Goal: Task Accomplishment & Management: Complete application form

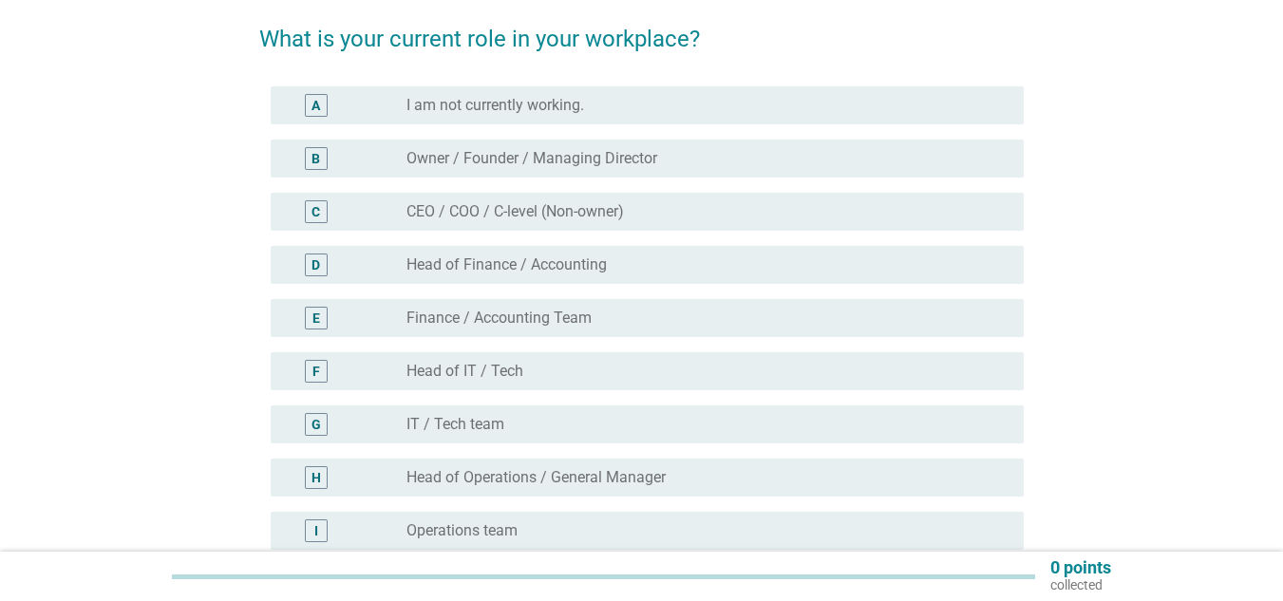
scroll to position [190, 0]
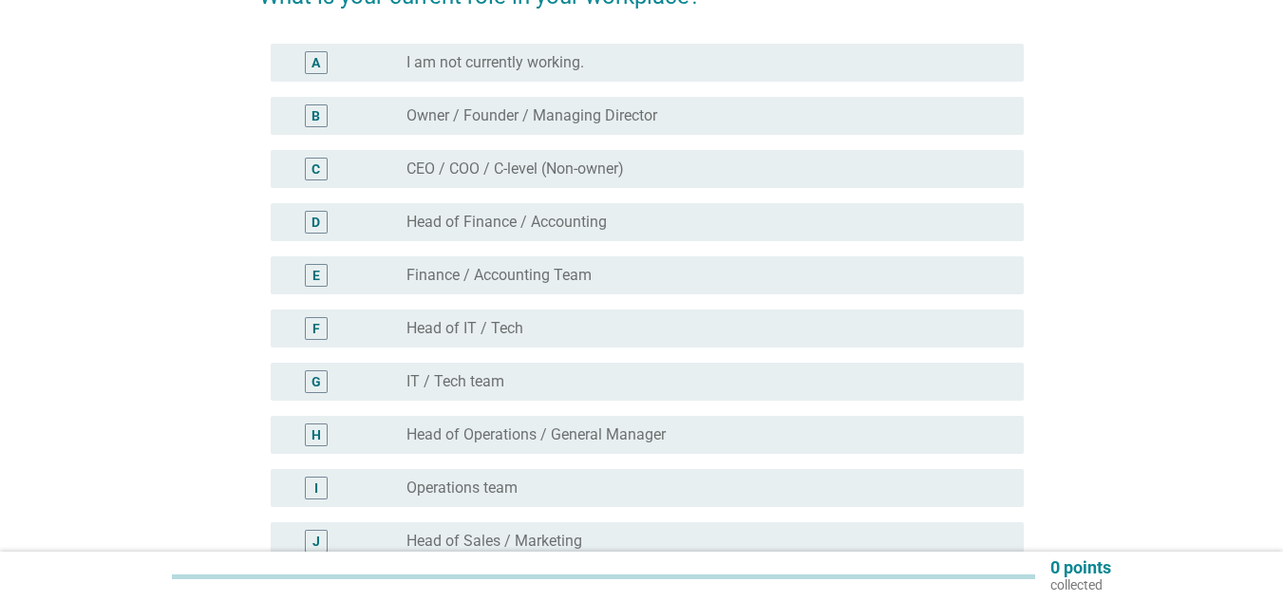
click at [323, 273] on div "E" at bounding box center [316, 275] width 23 height 23
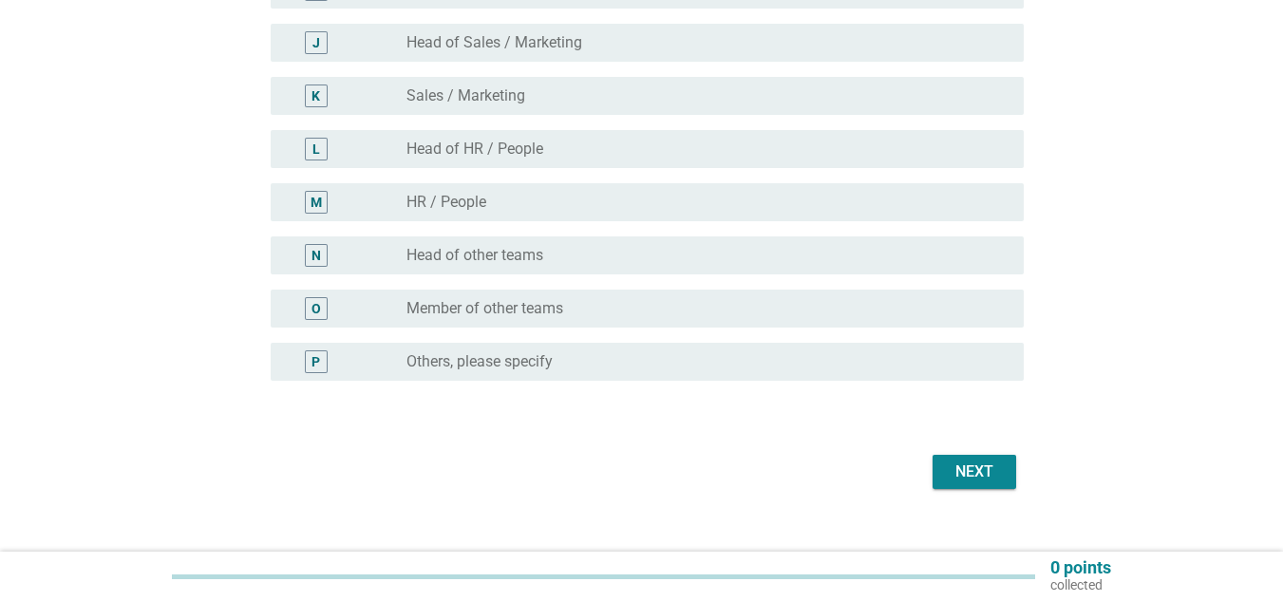
scroll to position [717, 0]
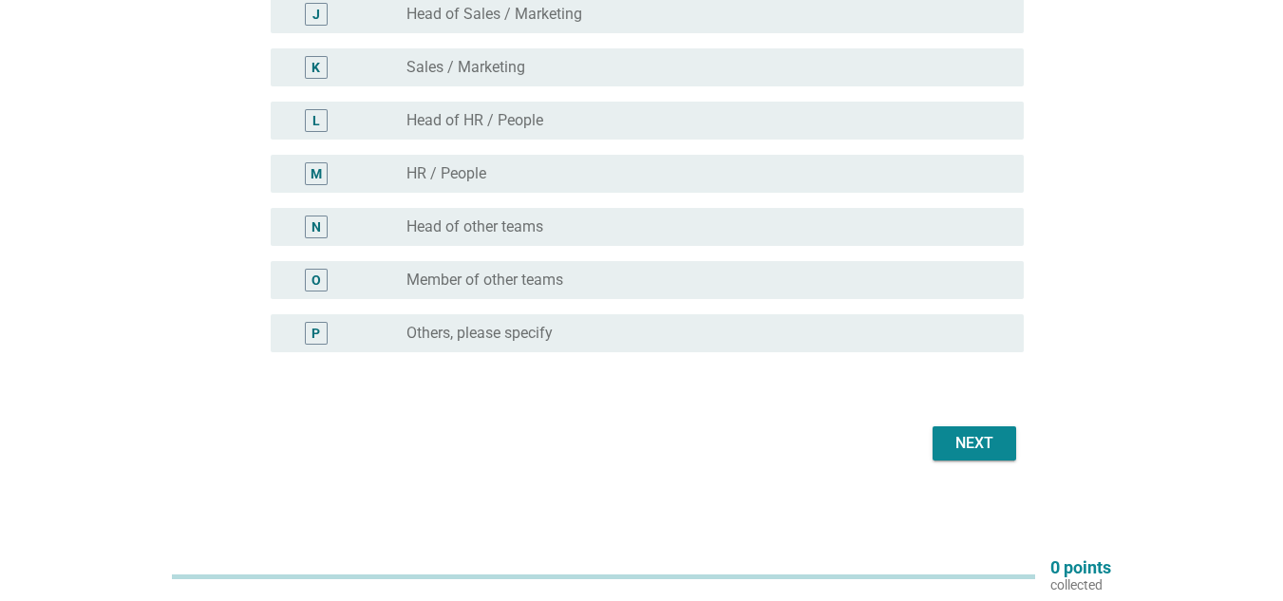
click at [970, 450] on div "Next" at bounding box center [974, 443] width 53 height 23
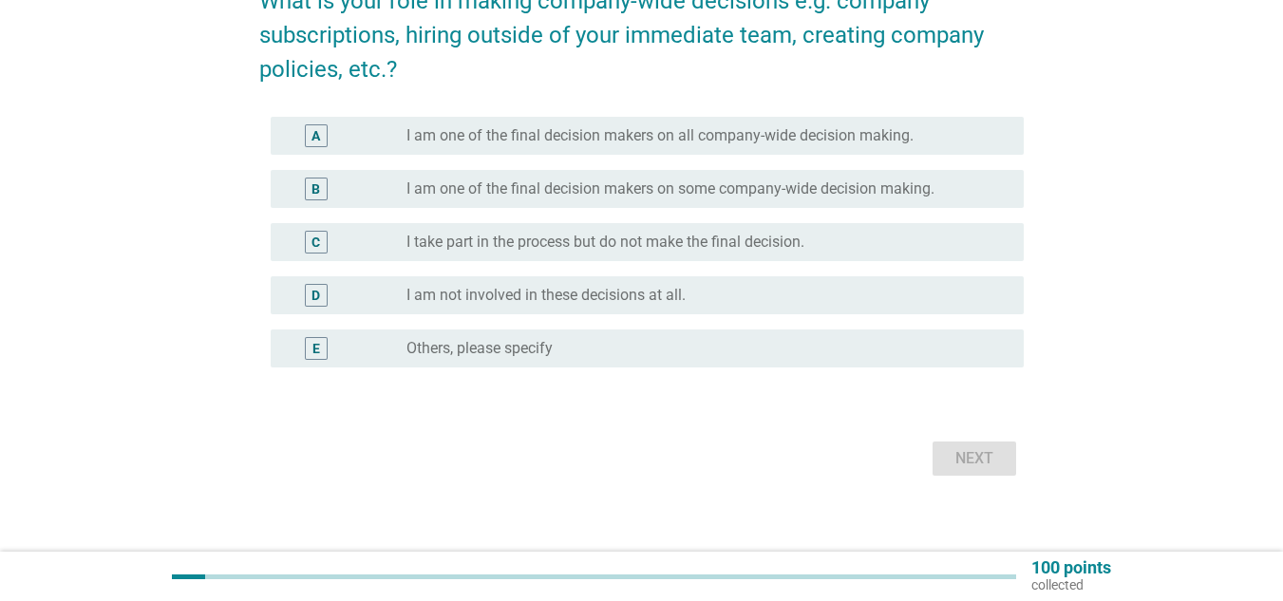
scroll to position [200, 0]
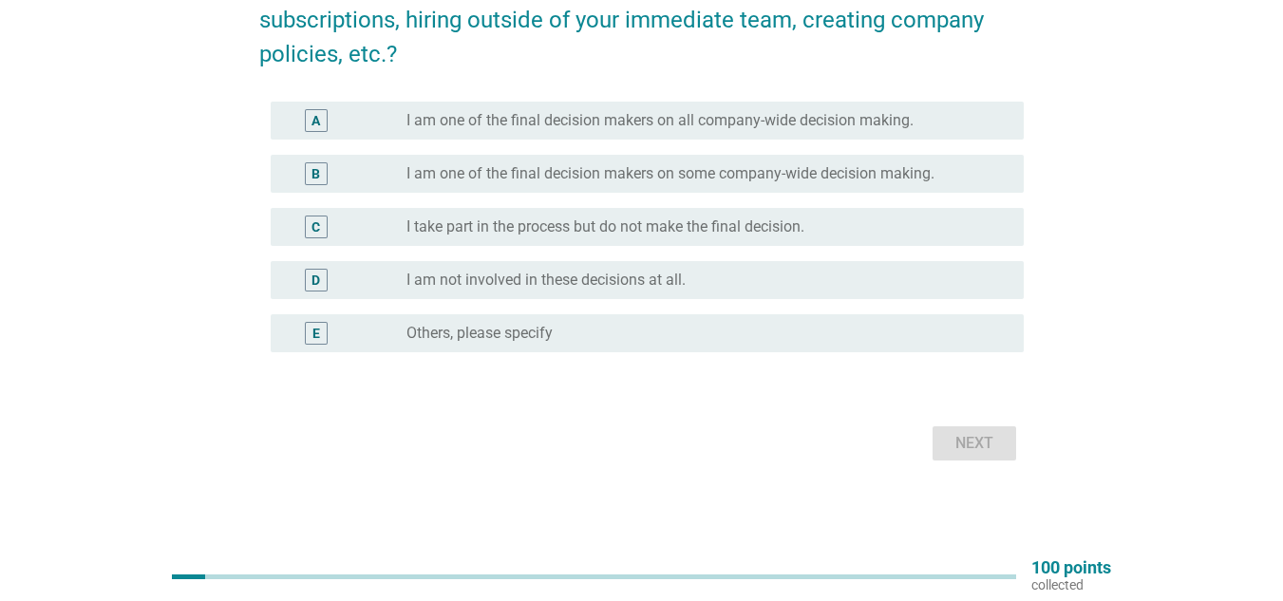
click at [319, 236] on div "C" at bounding box center [316, 227] width 9 height 20
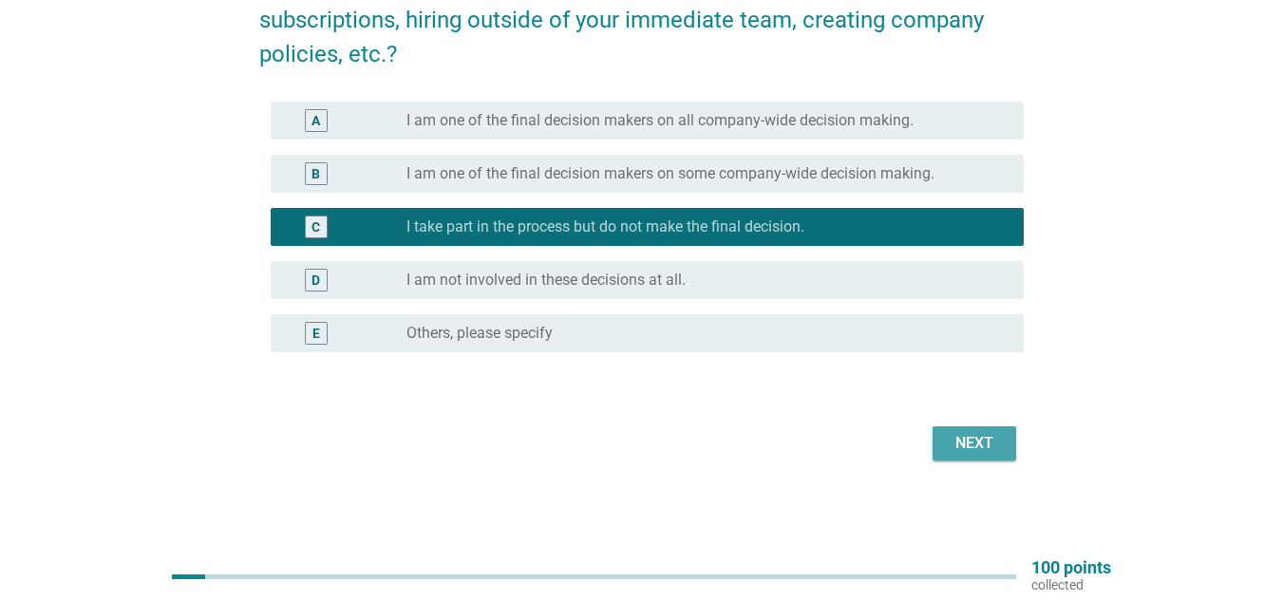
click at [951, 440] on div "Next" at bounding box center [974, 443] width 53 height 23
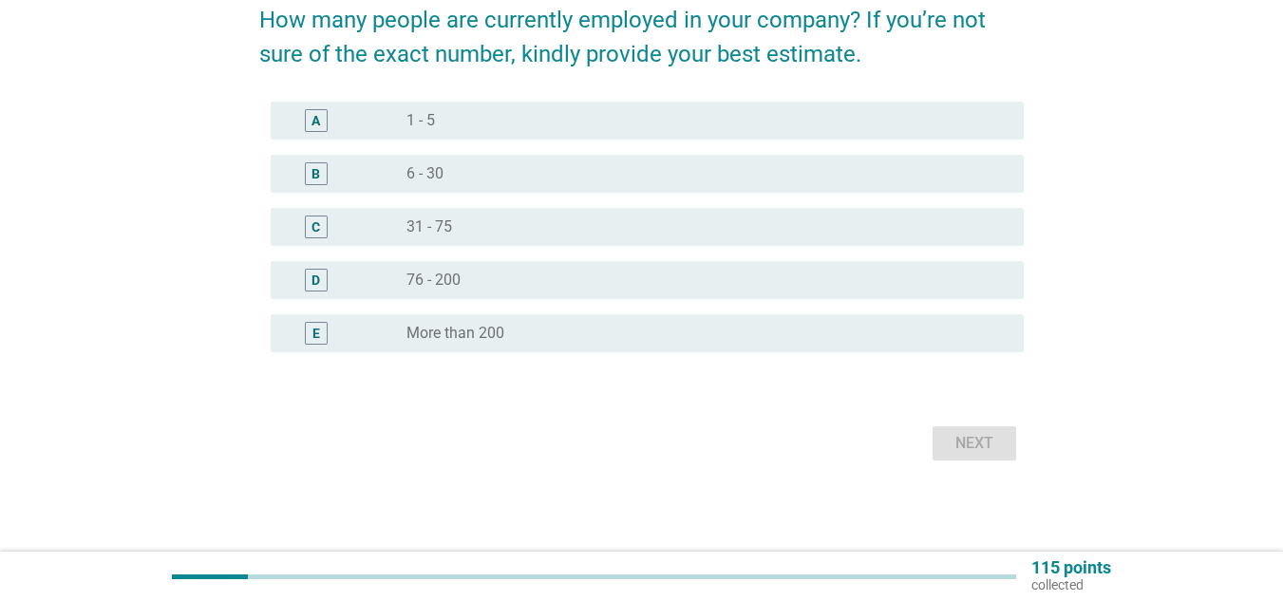
scroll to position [0, 0]
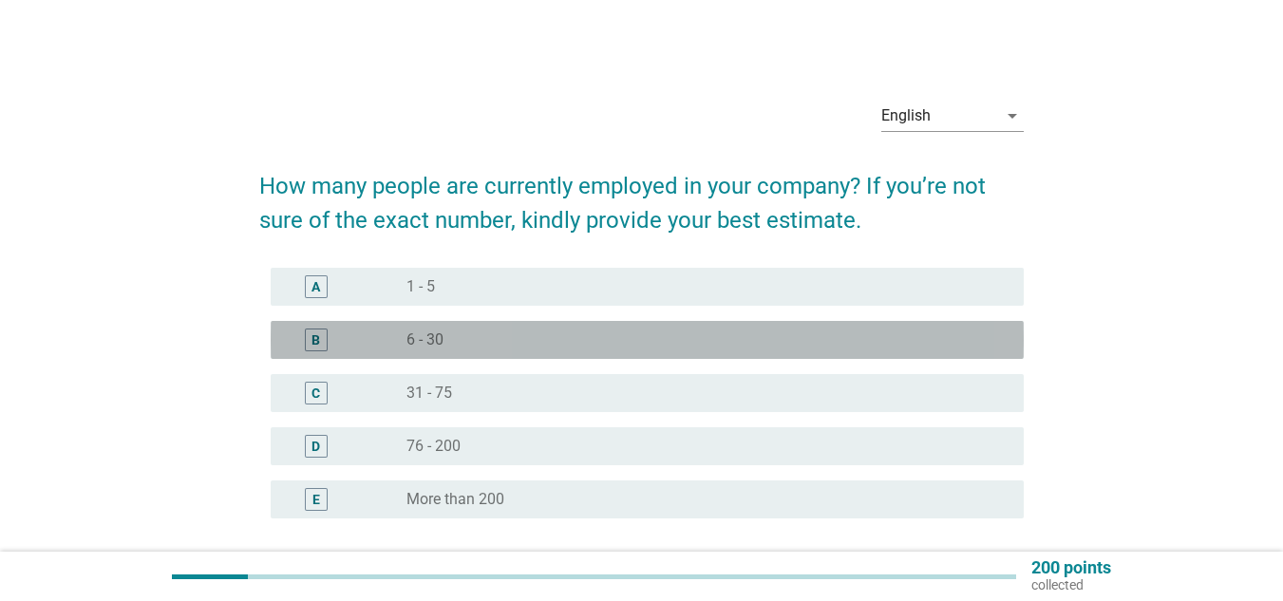
click at [320, 348] on div "B" at bounding box center [316, 340] width 9 height 20
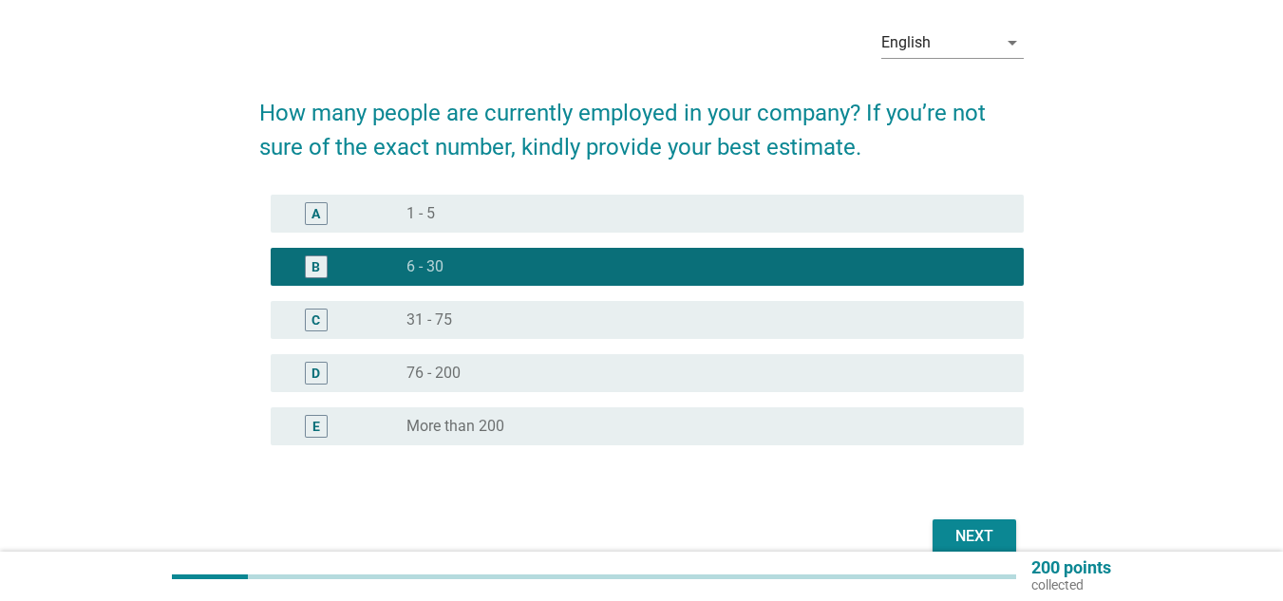
scroll to position [166, 0]
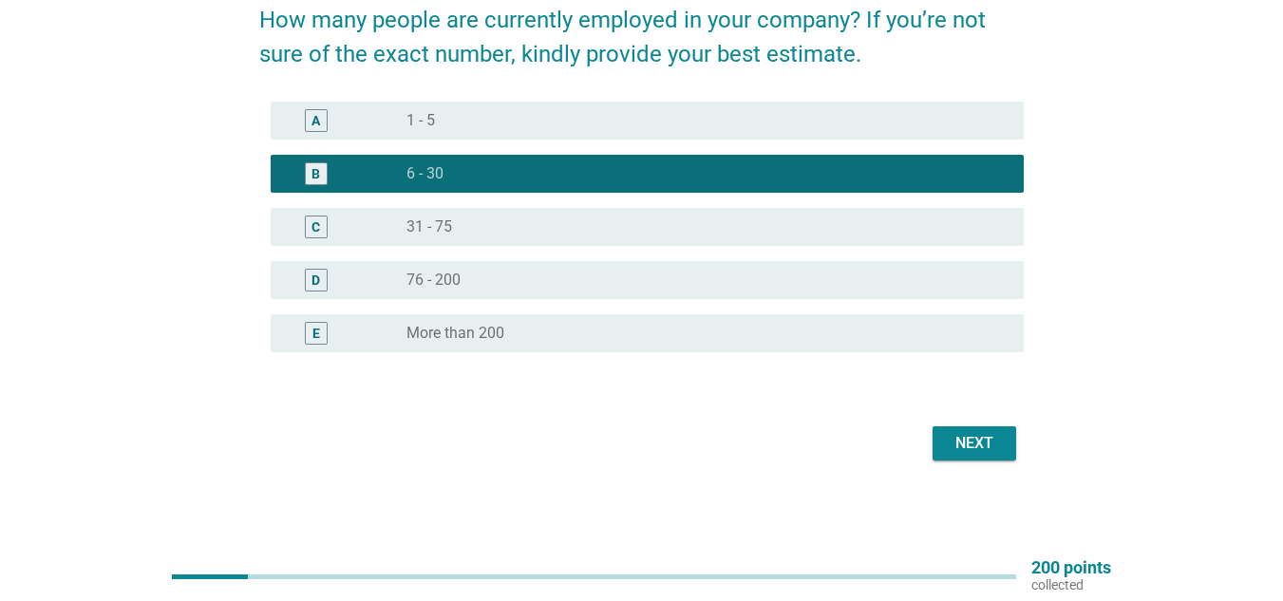
click at [998, 459] on button "Next" at bounding box center [975, 443] width 84 height 34
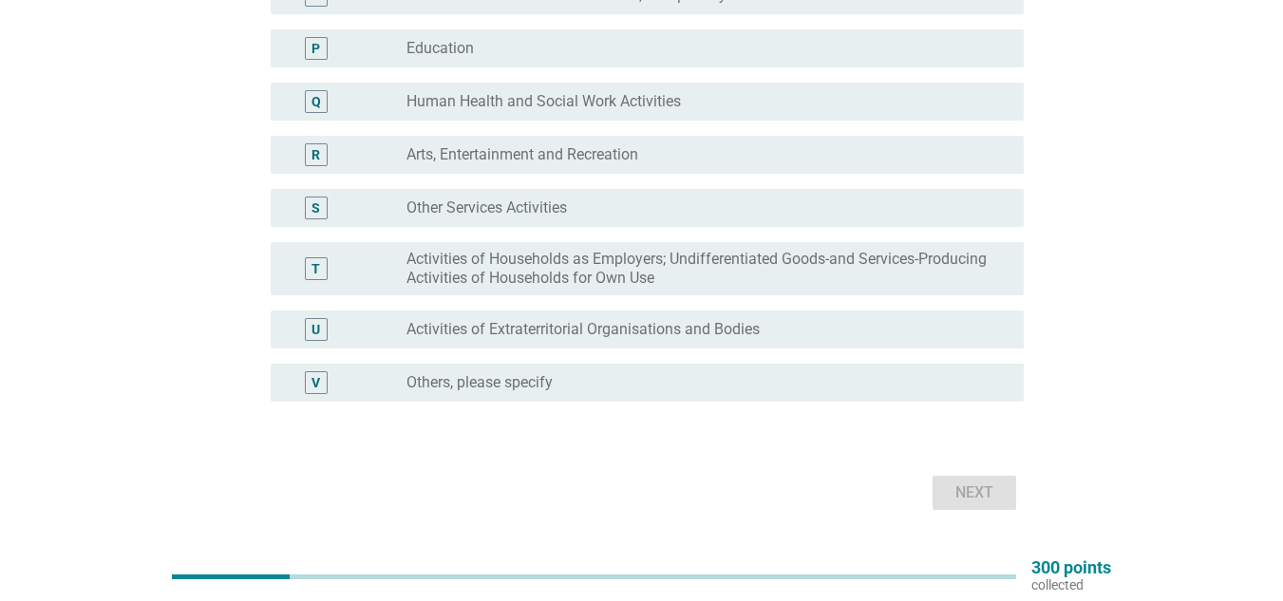
scroll to position [956, 0]
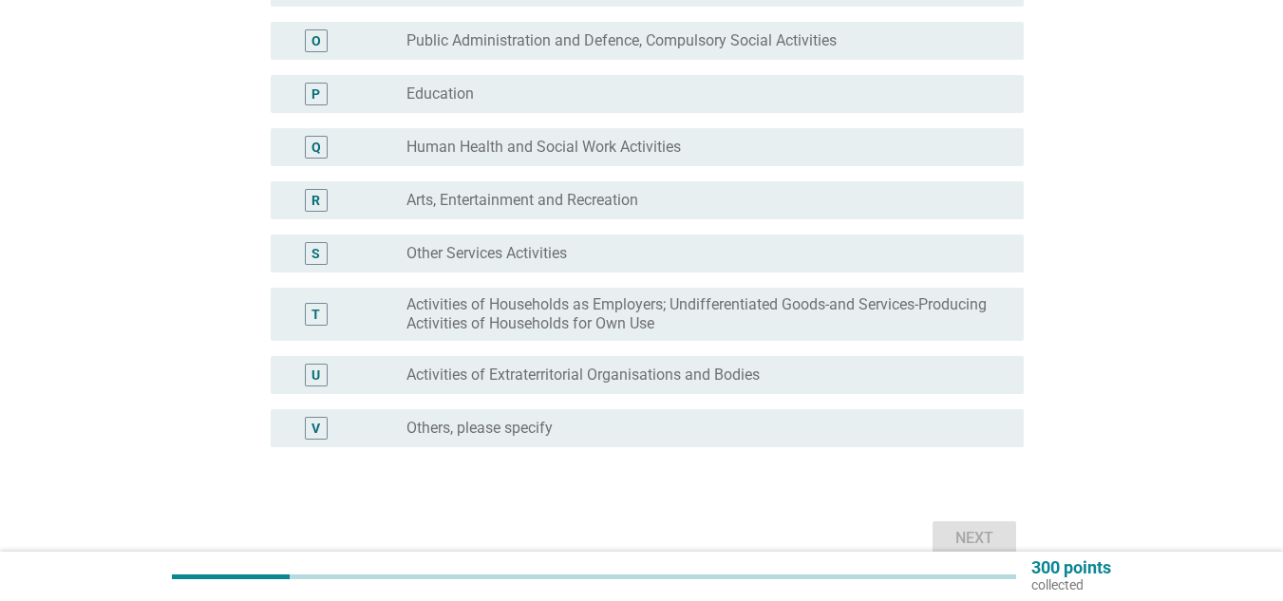
click at [331, 239] on div "S radio_button_unchecked Other Services Activities" at bounding box center [647, 254] width 753 height 38
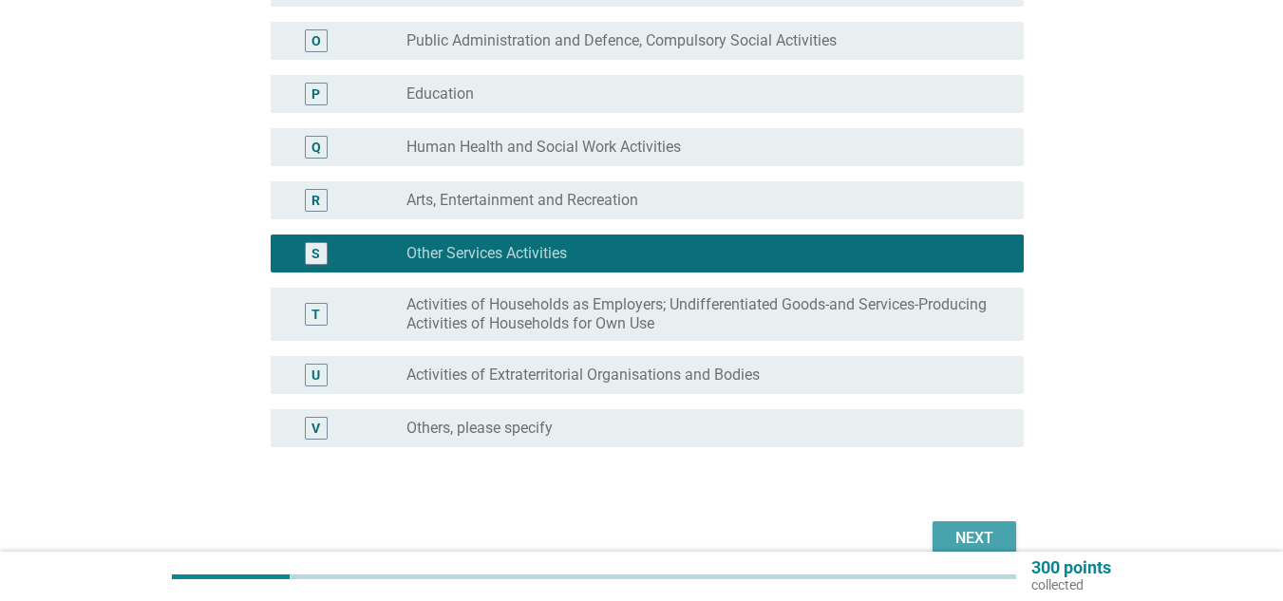
click at [956, 527] on div "Next" at bounding box center [974, 538] width 53 height 23
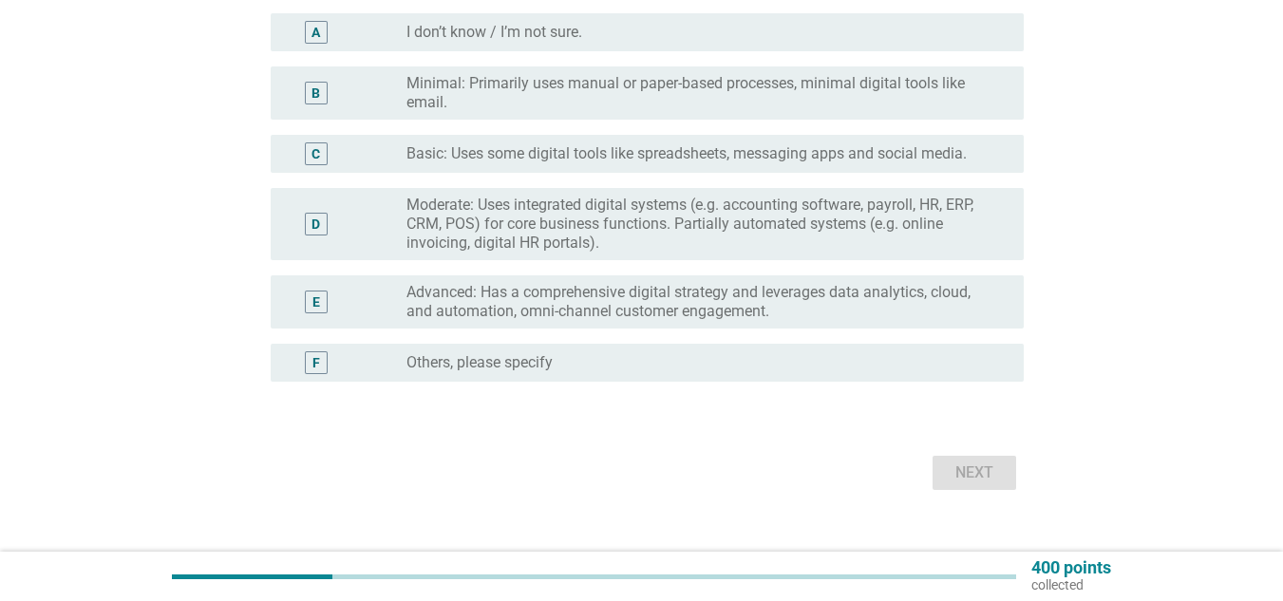
scroll to position [284, 0]
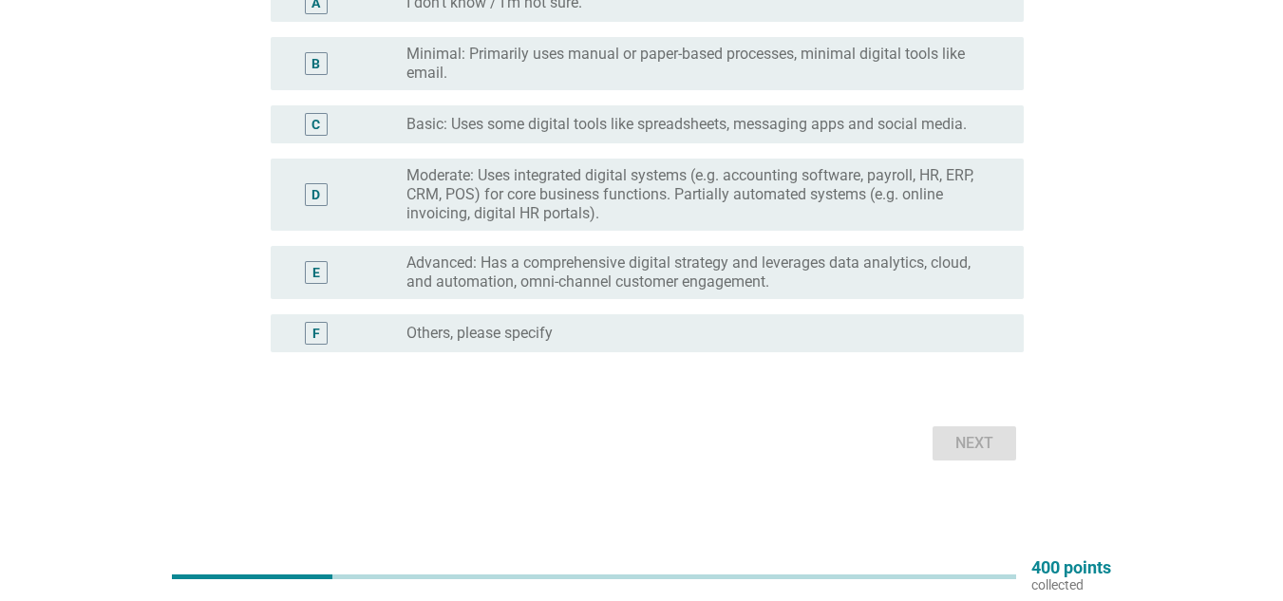
click at [319, 278] on div "E" at bounding box center [316, 273] width 8 height 20
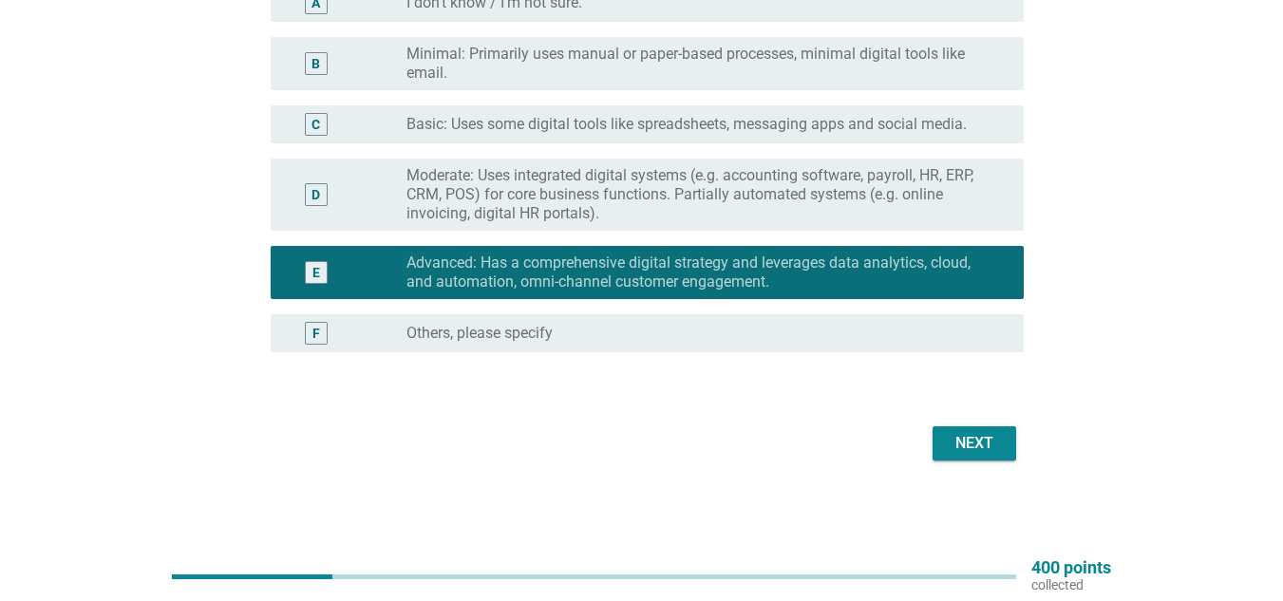
click at [1009, 440] on button "Next" at bounding box center [975, 443] width 84 height 34
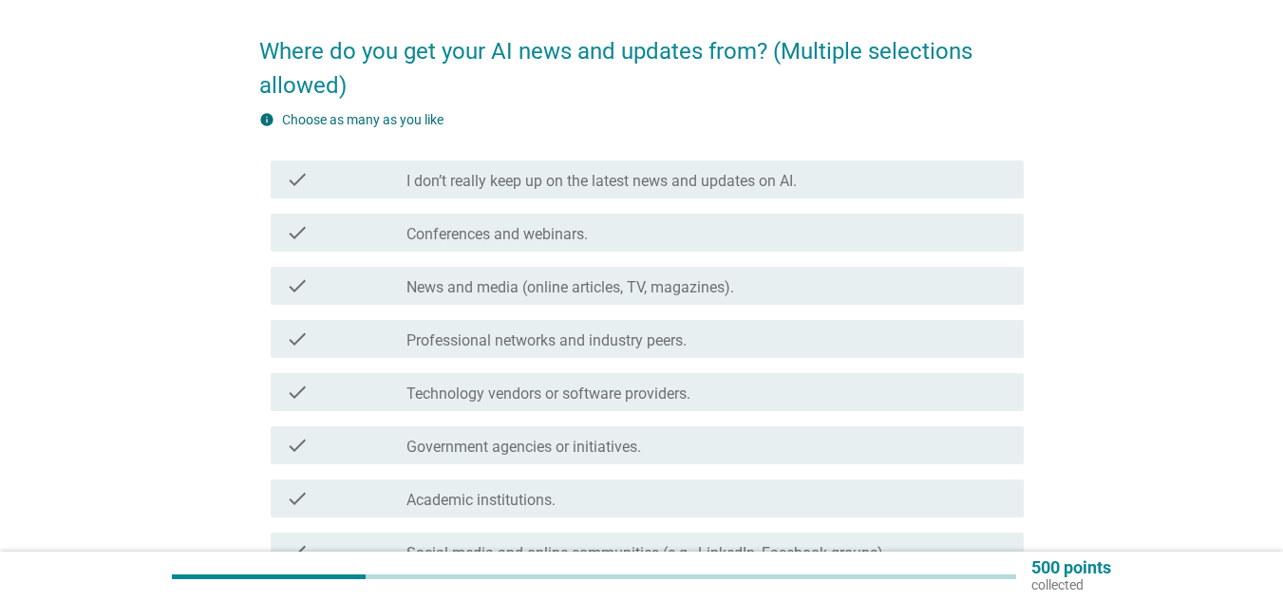
scroll to position [190, 0]
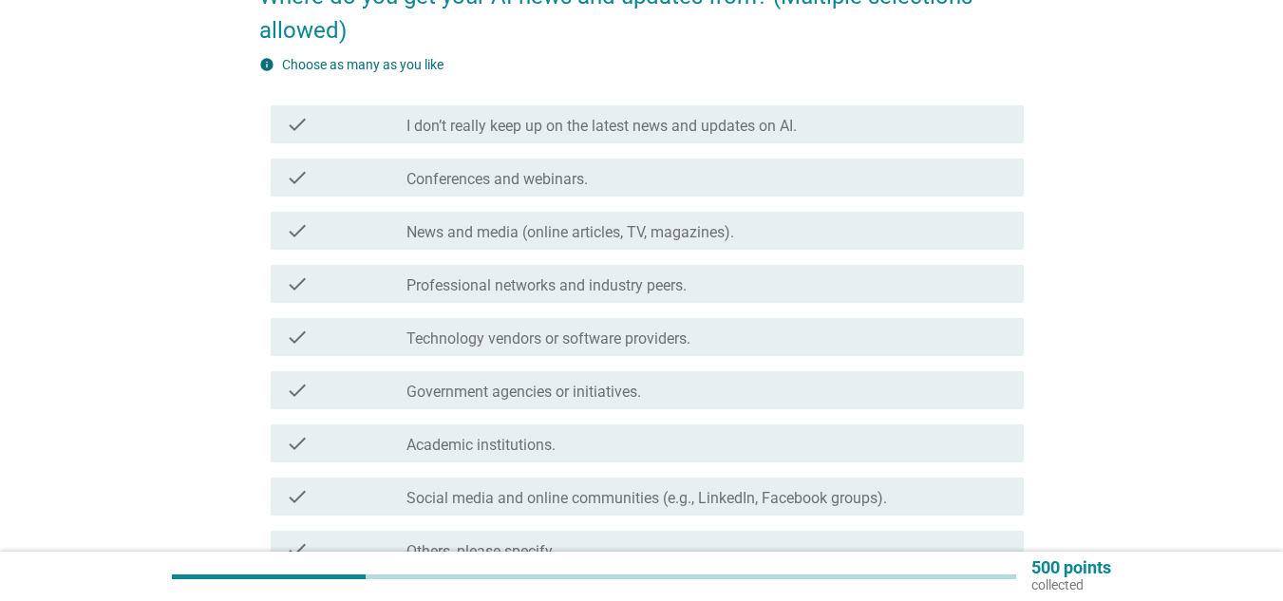
click at [307, 289] on icon "check" at bounding box center [297, 284] width 23 height 23
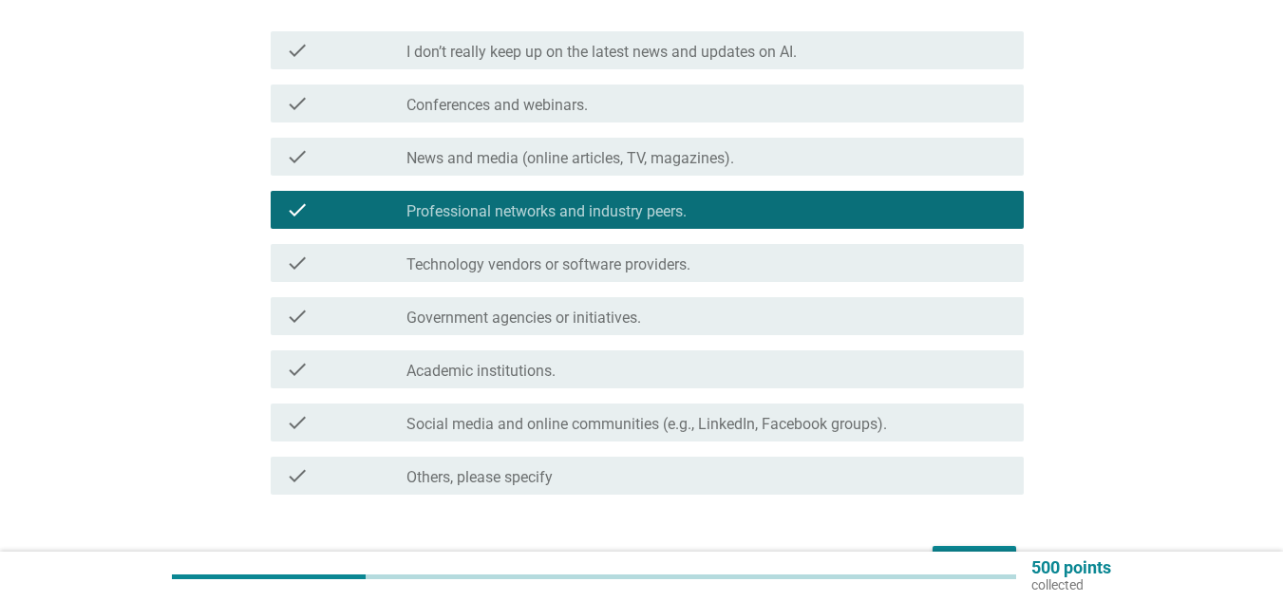
scroll to position [285, 0]
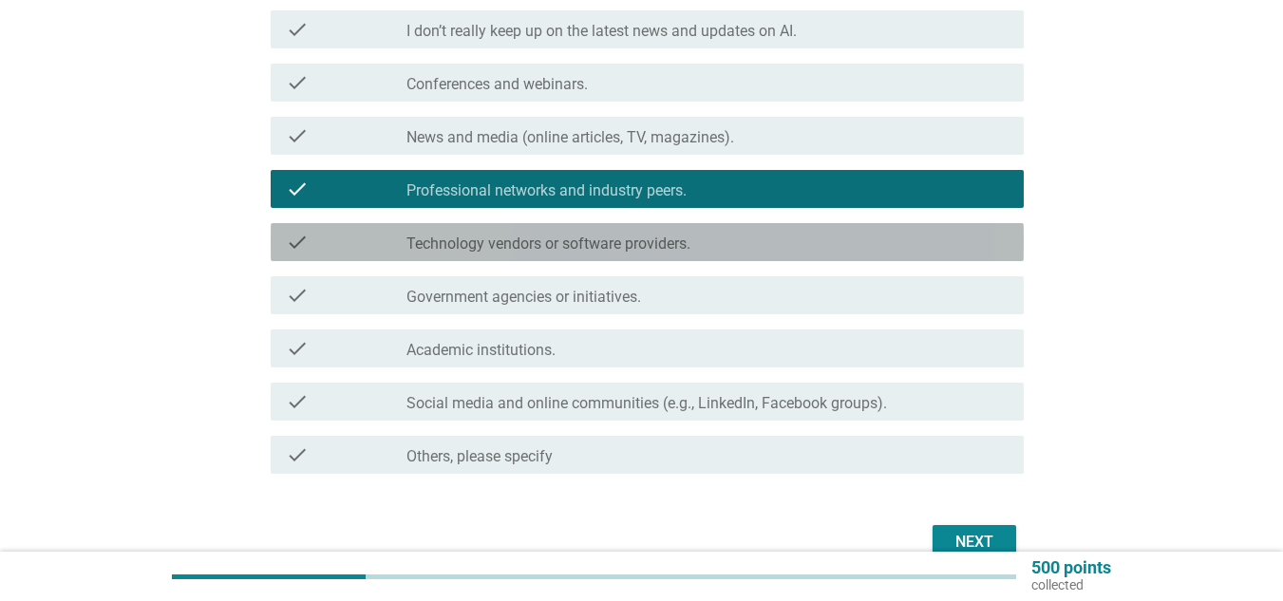
click at [331, 240] on div "check" at bounding box center [346, 242] width 121 height 23
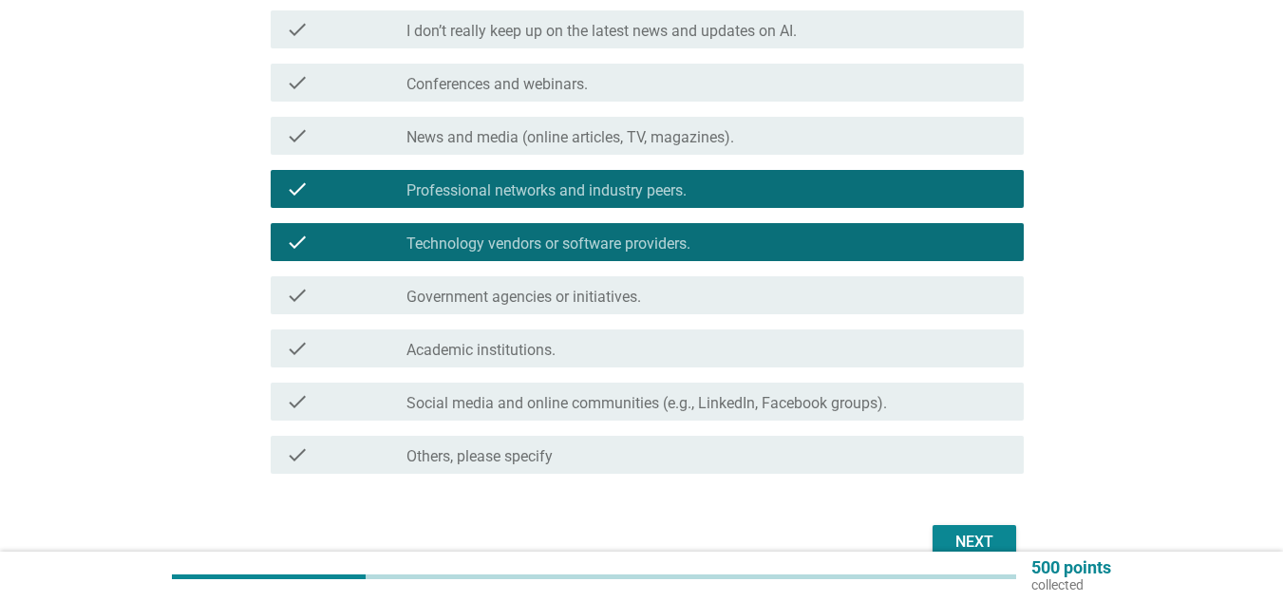
click at [332, 349] on div "check" at bounding box center [346, 348] width 121 height 23
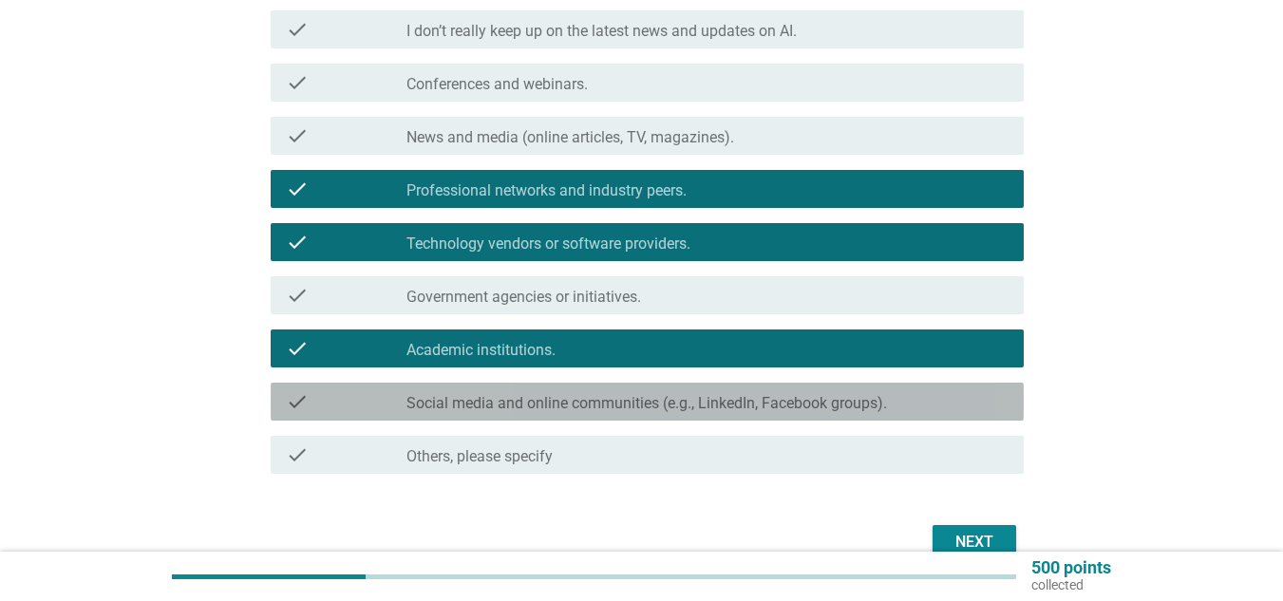
click at [397, 402] on div "check" at bounding box center [346, 401] width 121 height 23
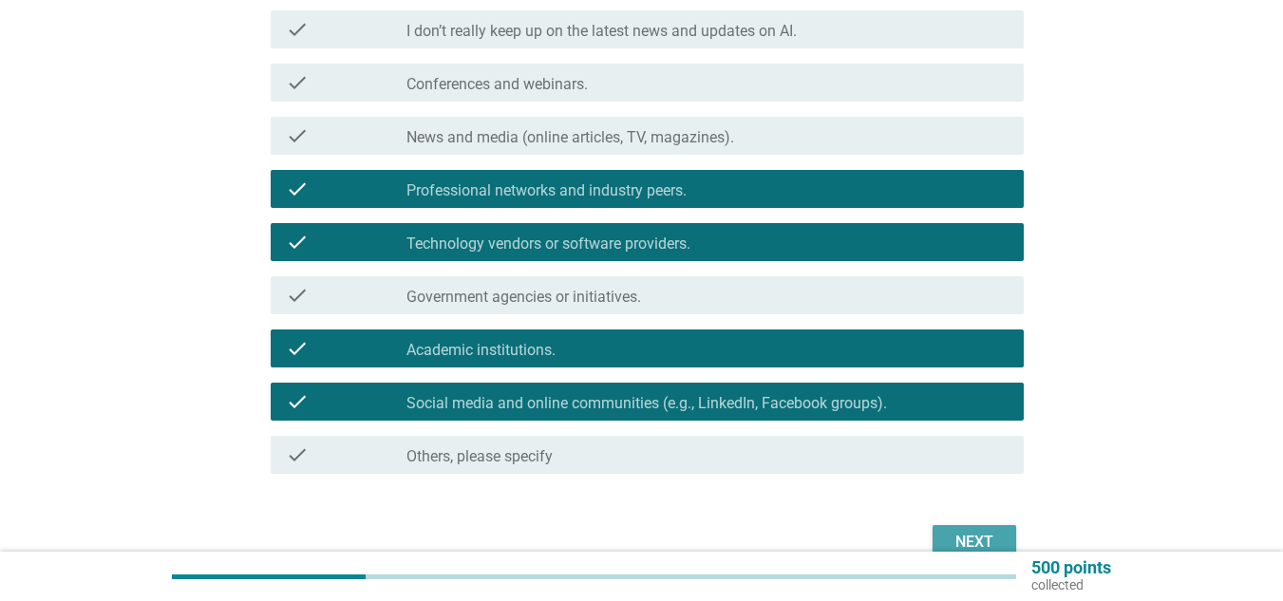
click at [982, 543] on div "Next" at bounding box center [974, 542] width 53 height 23
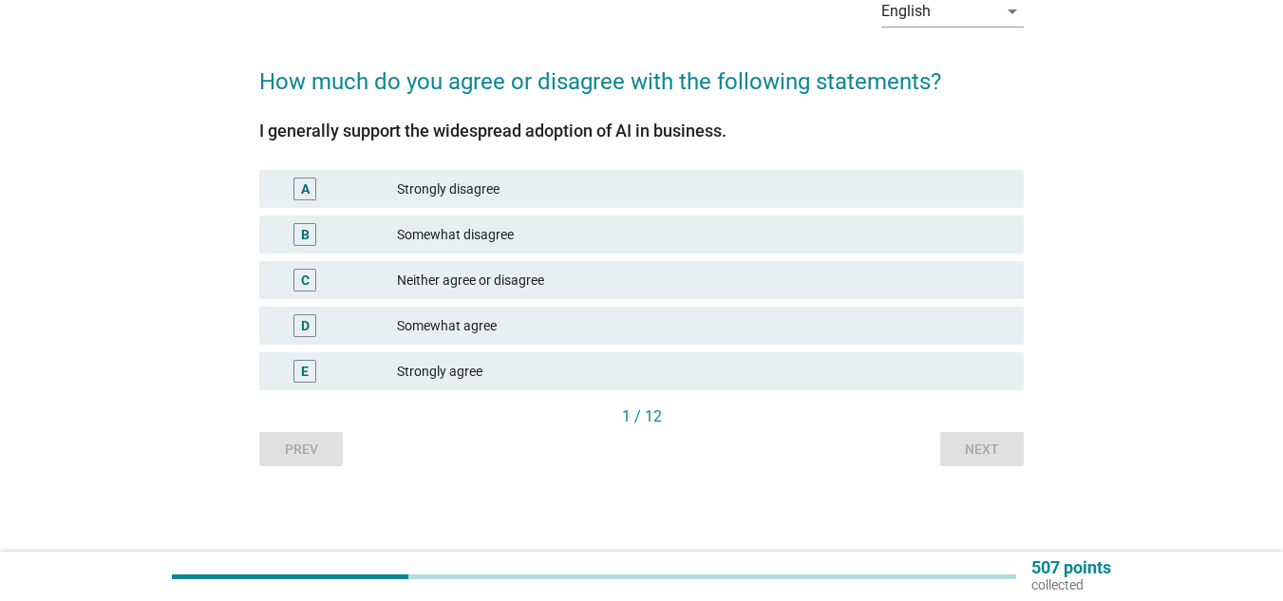
scroll to position [0, 0]
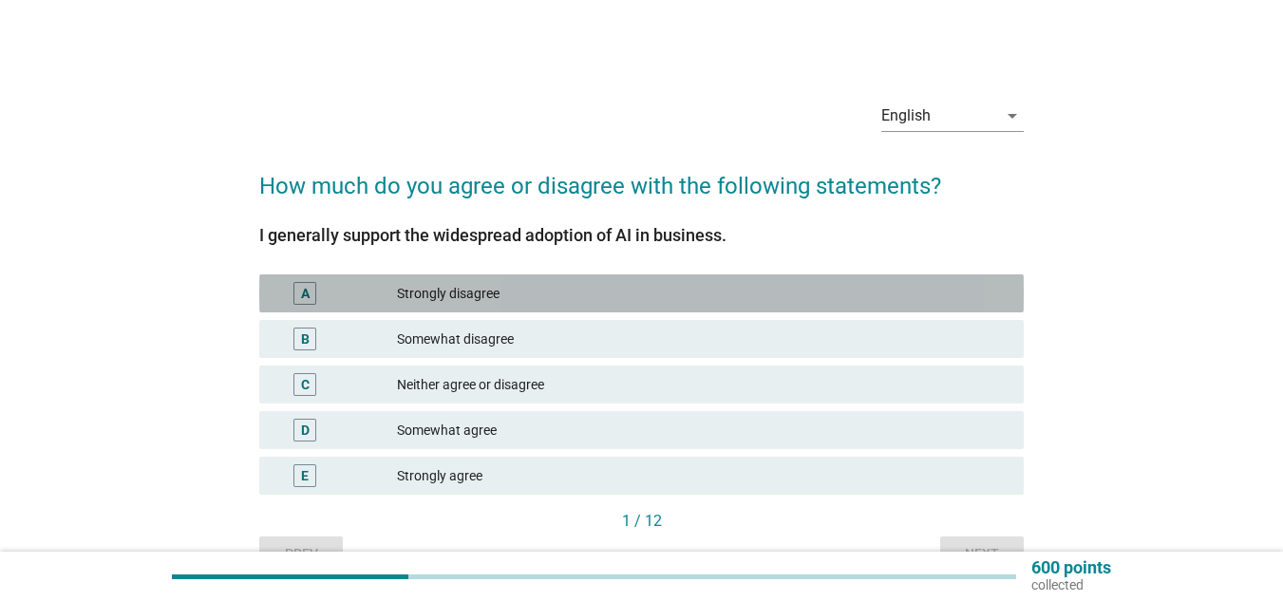
click at [329, 293] on div "A" at bounding box center [304, 293] width 61 height 23
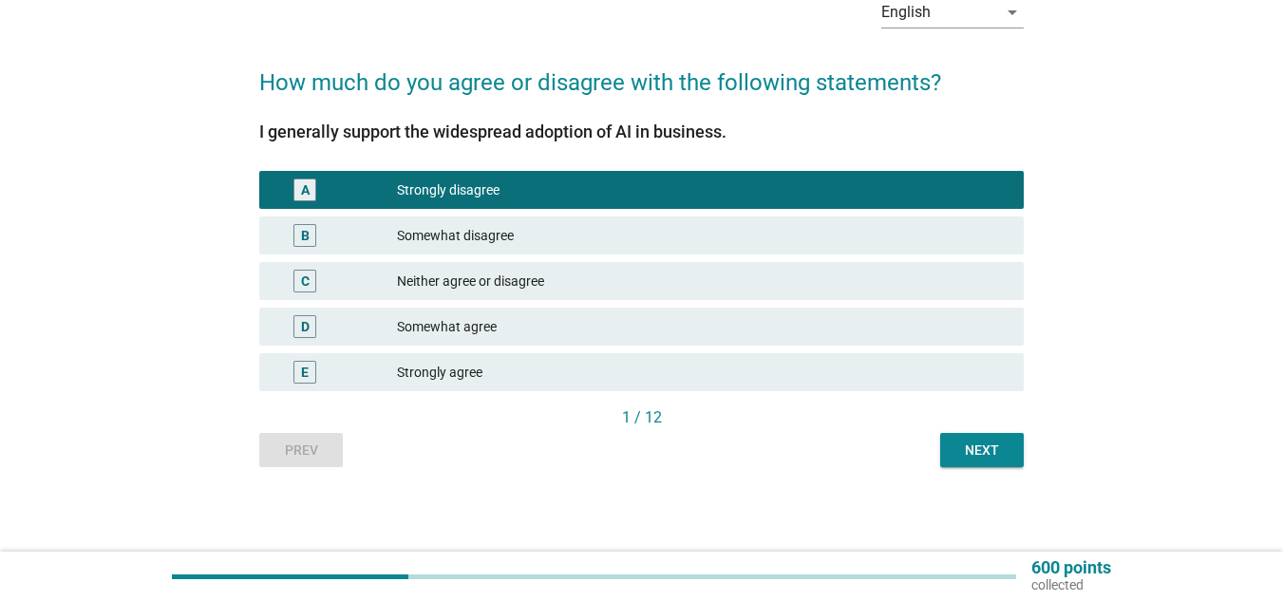
scroll to position [104, 0]
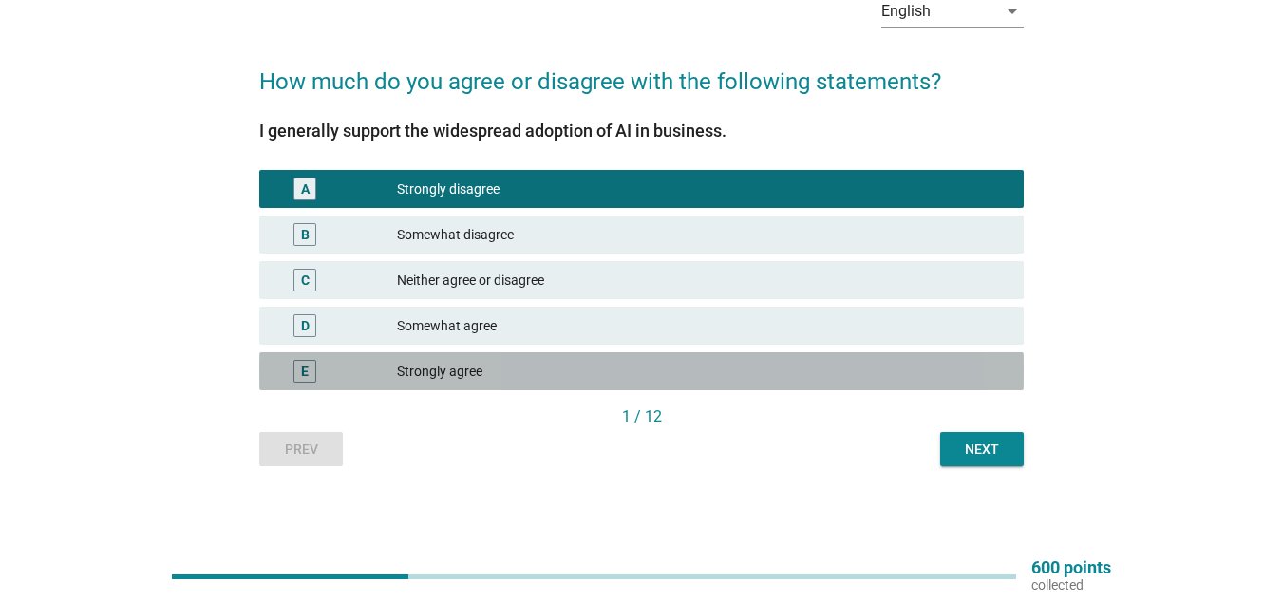
click at [333, 375] on div "E" at bounding box center [304, 371] width 61 height 23
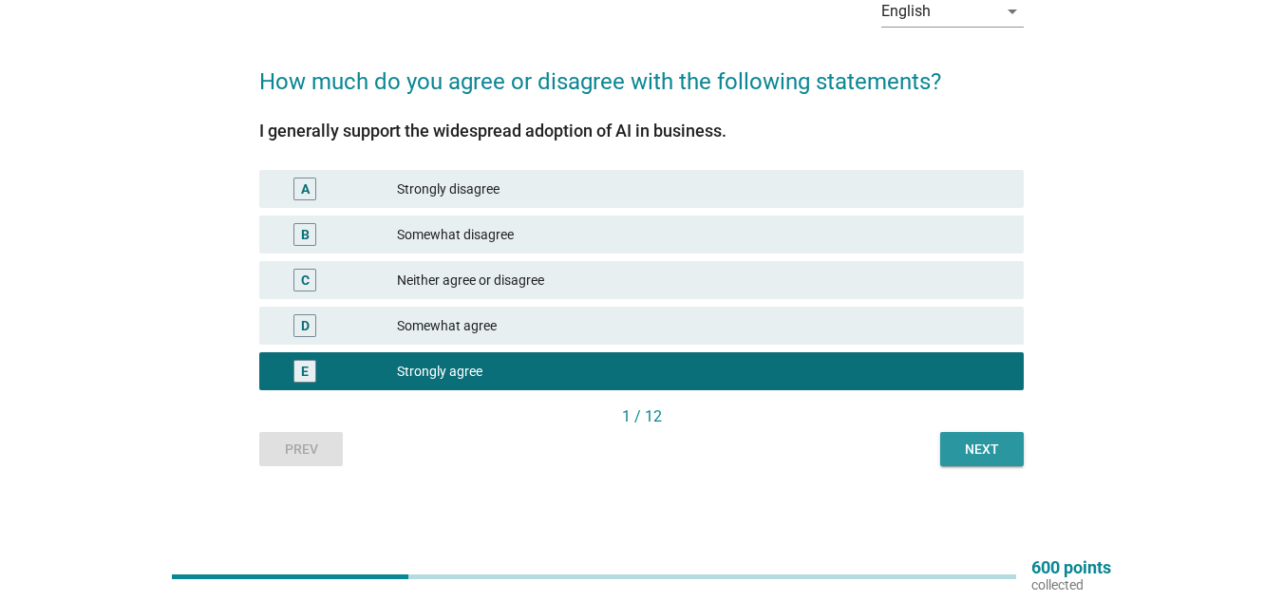
drag, startPoint x: 969, startPoint y: 456, endPoint x: 945, endPoint y: 424, distance: 40.1
click at [969, 454] on div "Next" at bounding box center [981, 450] width 53 height 20
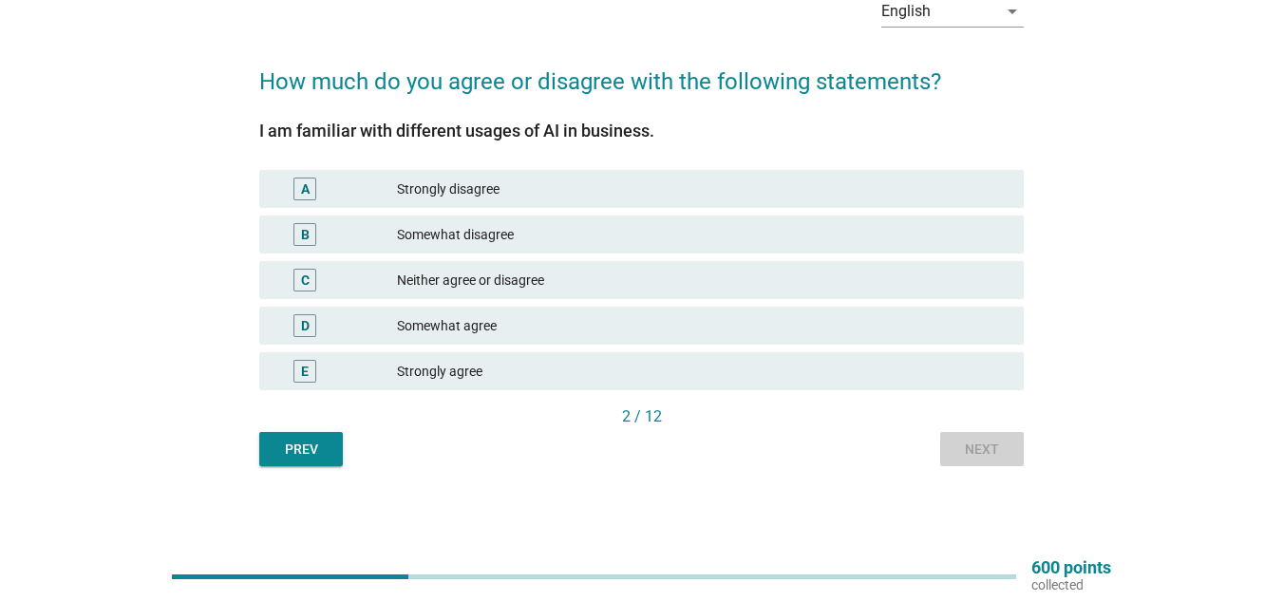
scroll to position [0, 0]
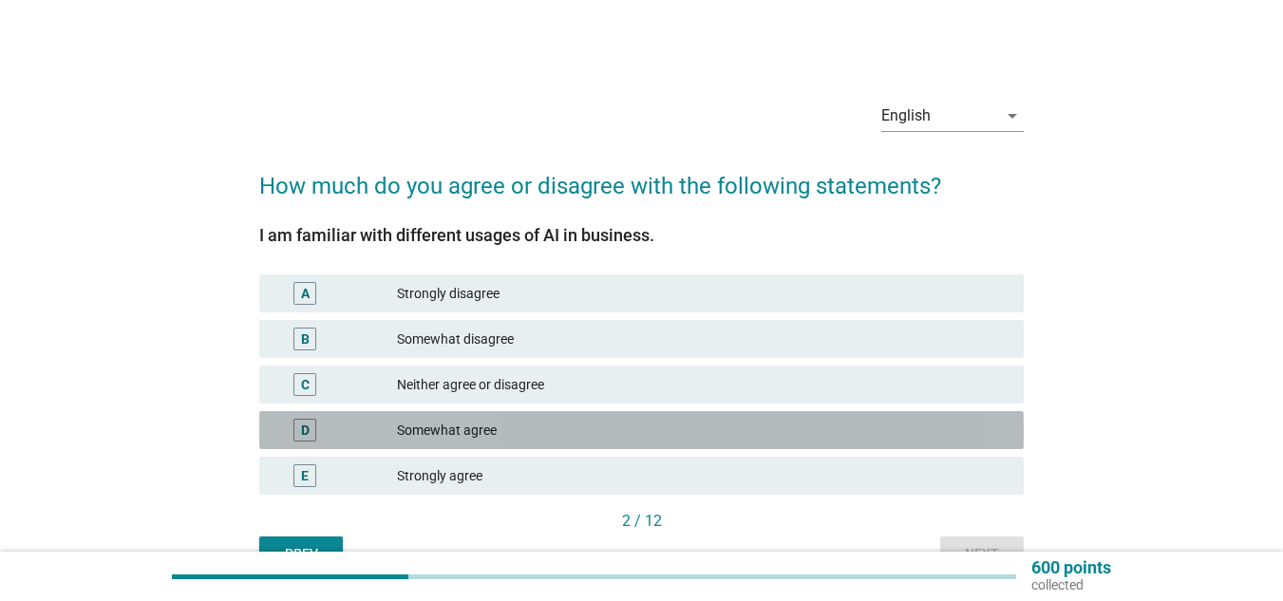
click at [315, 427] on div "D" at bounding box center [304, 430] width 23 height 23
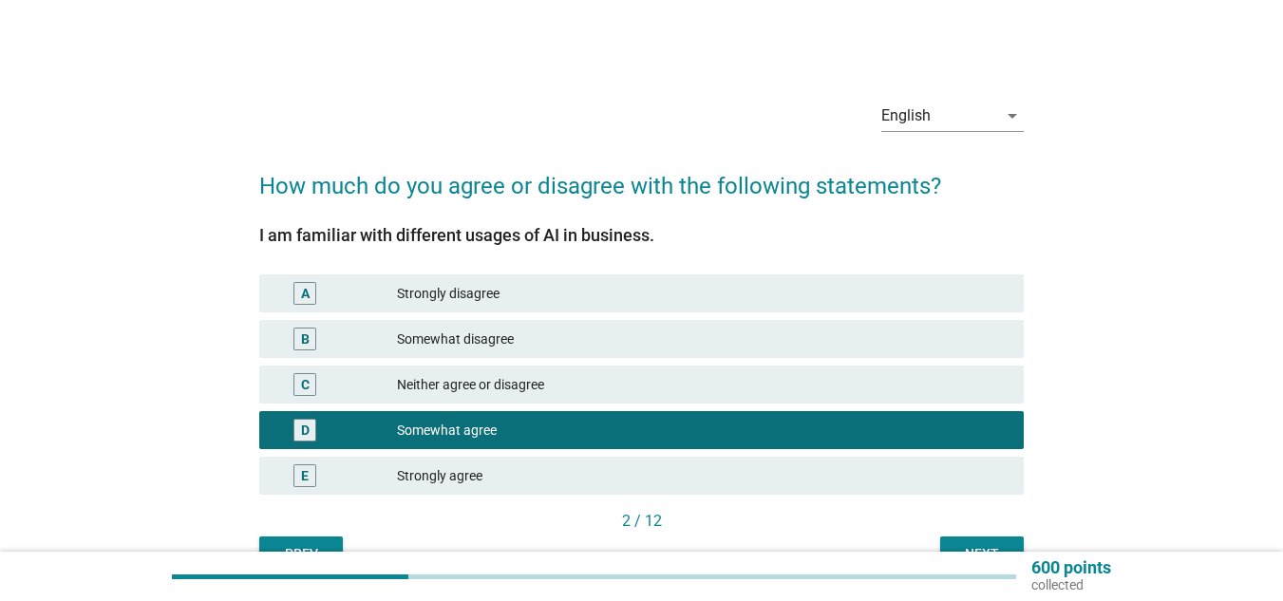
click at [976, 547] on div "Next" at bounding box center [981, 554] width 53 height 20
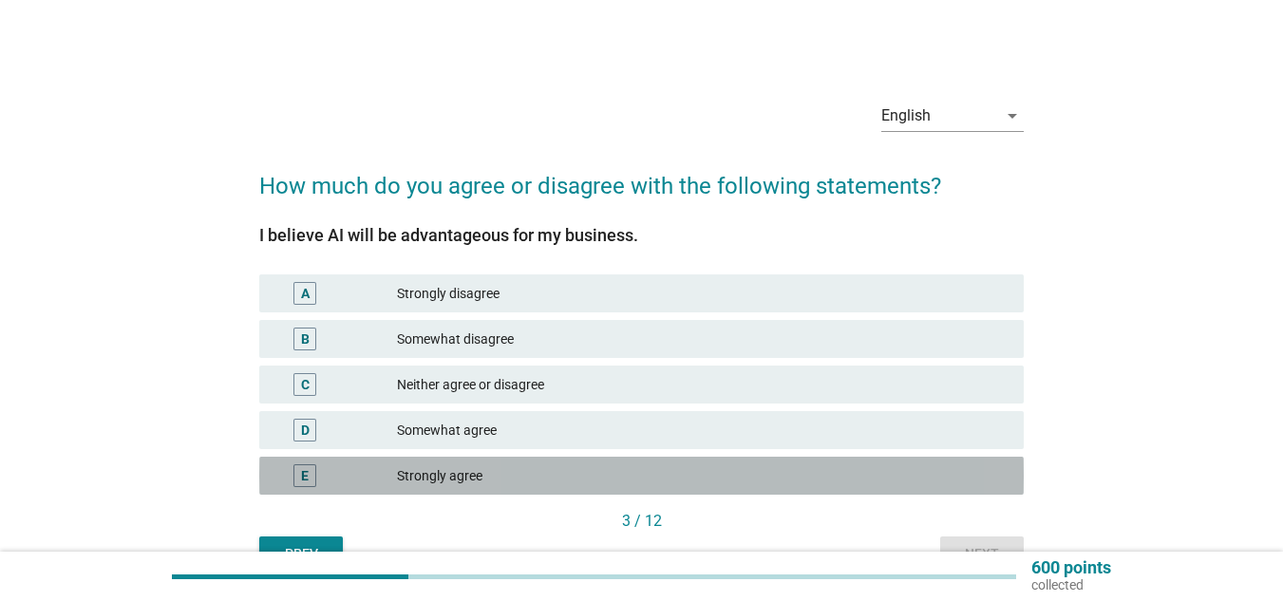
click at [307, 473] on div "E" at bounding box center [305, 476] width 8 height 20
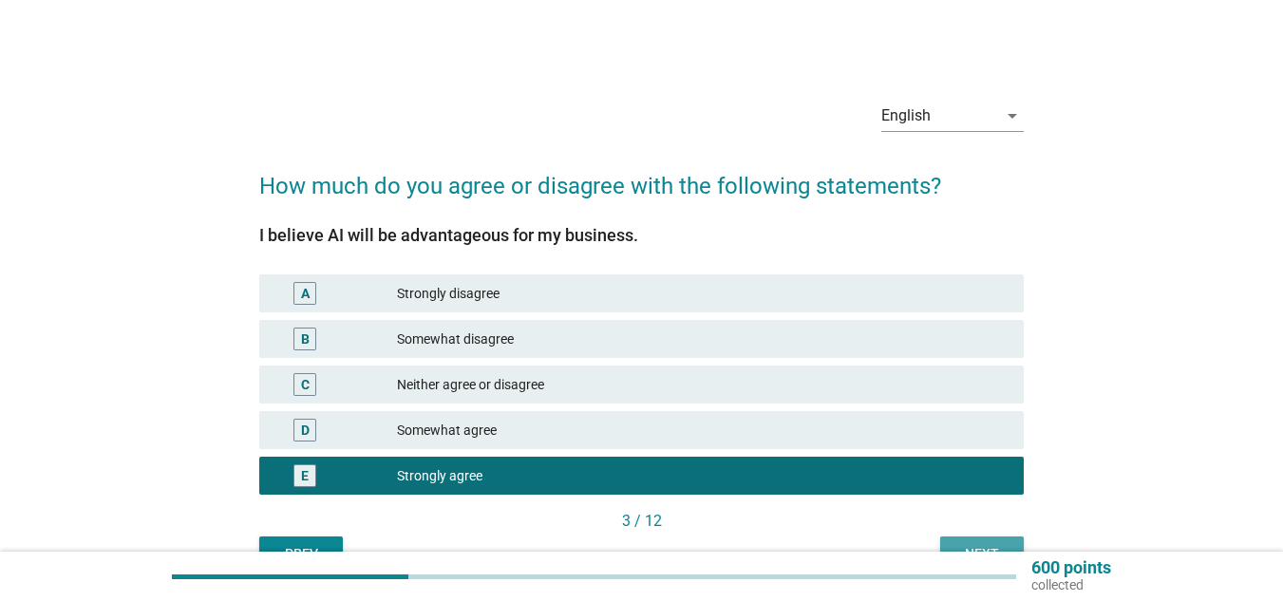
click at [958, 549] on div "Next" at bounding box center [981, 554] width 53 height 20
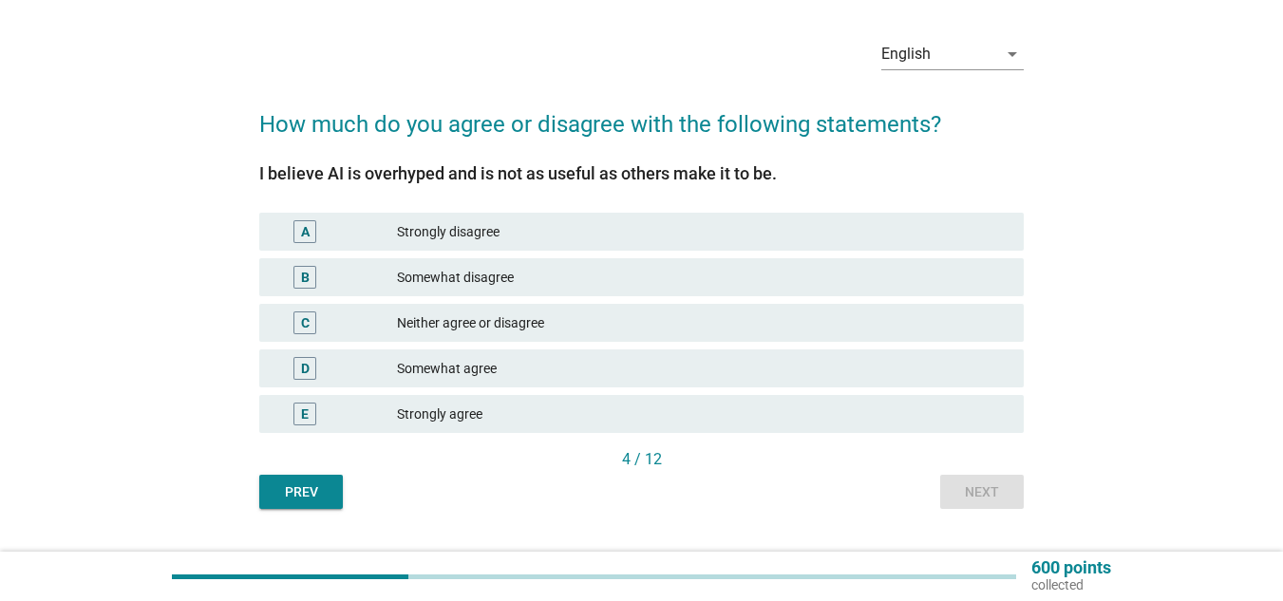
scroll to position [95, 0]
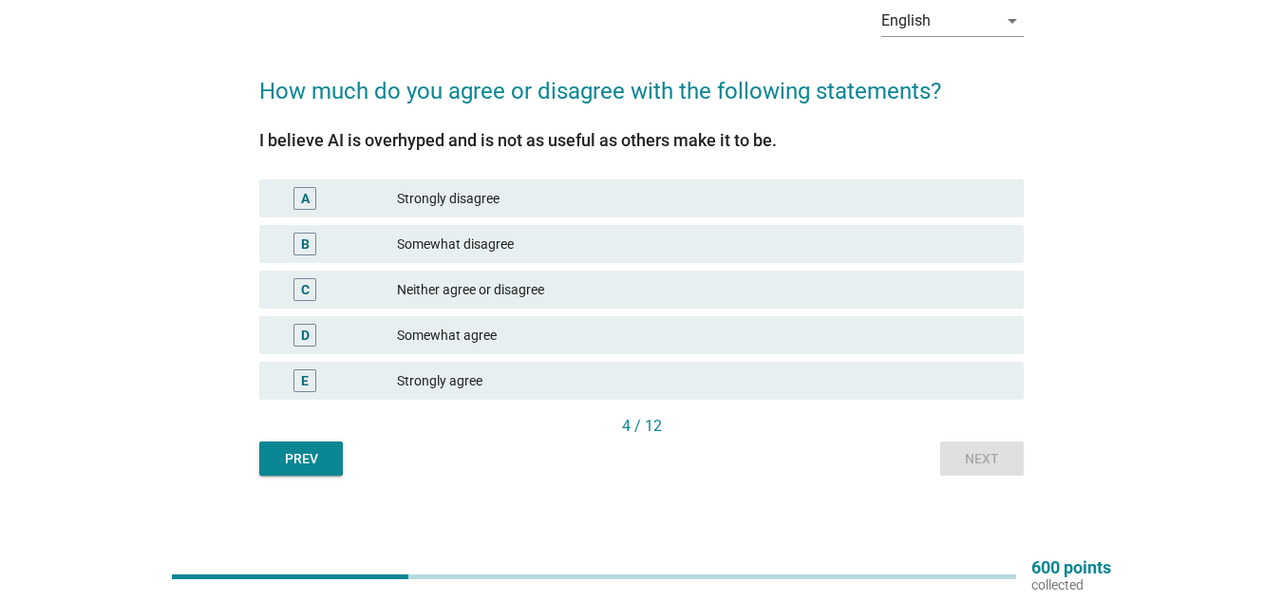
click at [294, 289] on div "C" at bounding box center [304, 289] width 23 height 23
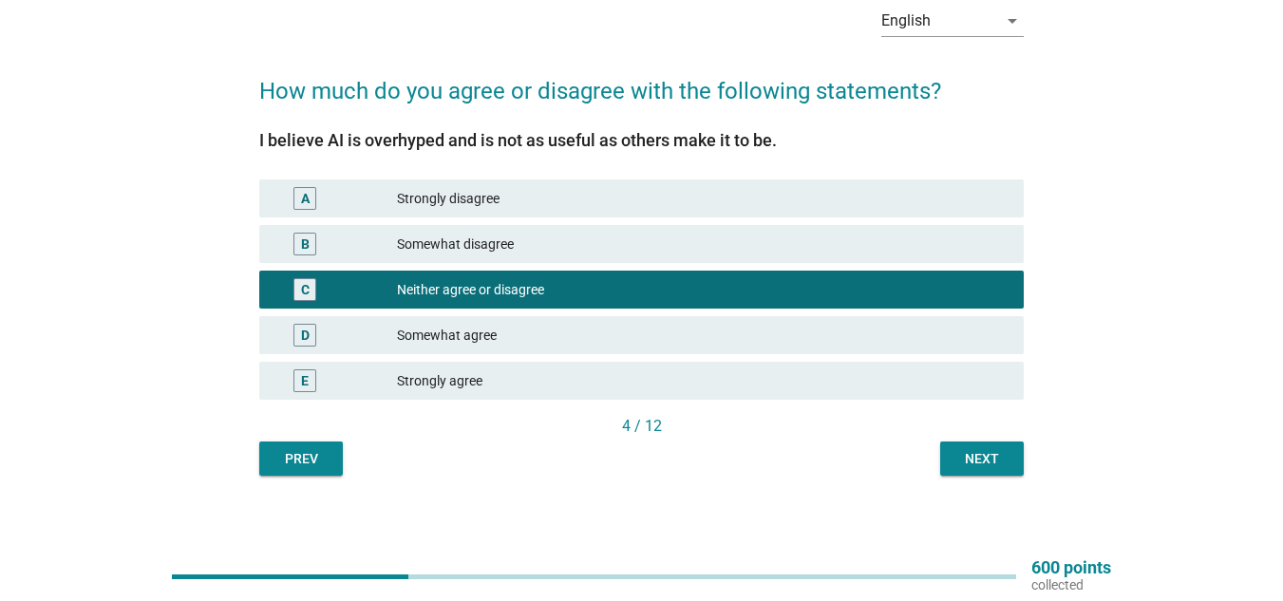
click at [975, 465] on div "Next" at bounding box center [981, 459] width 53 height 20
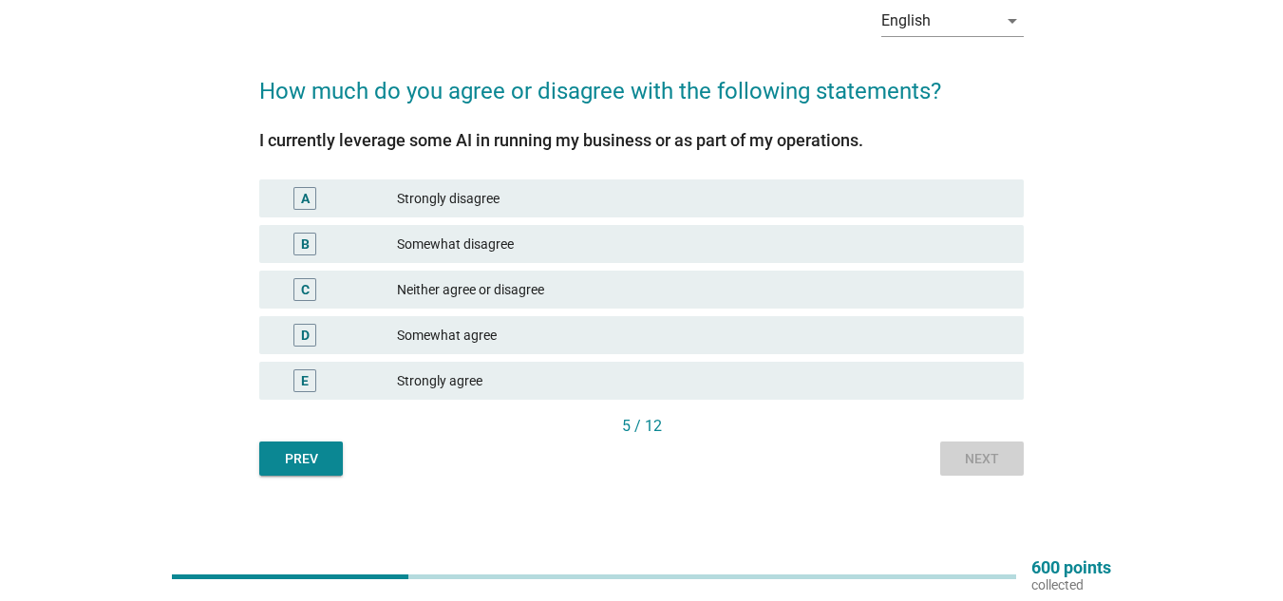
scroll to position [0, 0]
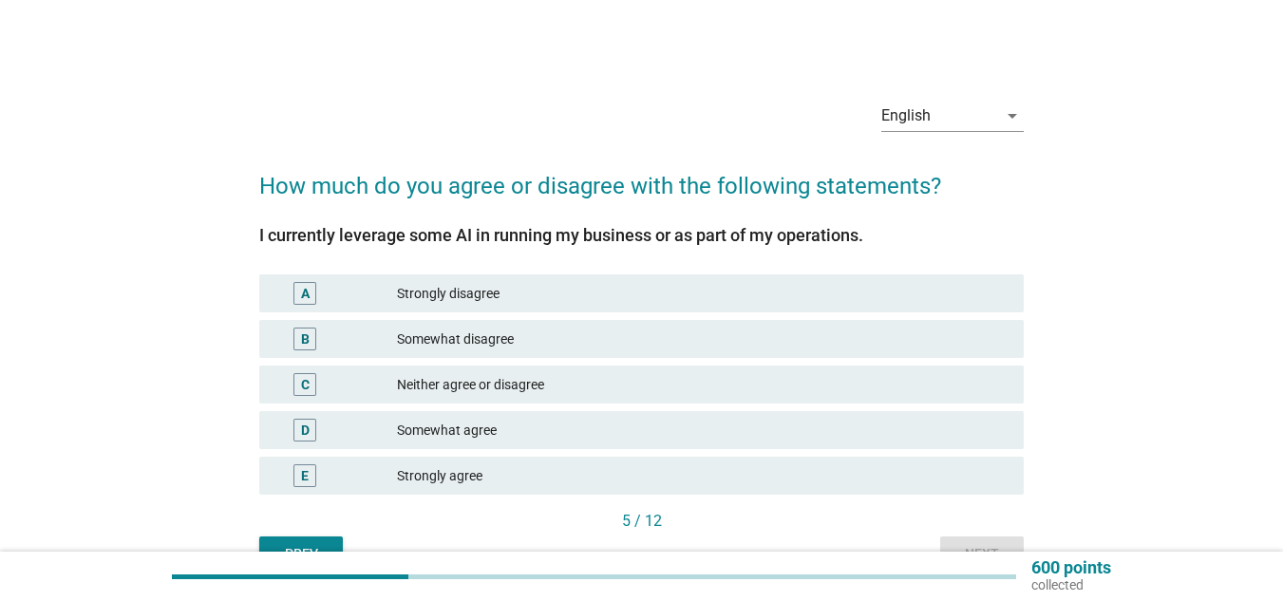
click at [310, 387] on div "C" at bounding box center [304, 384] width 23 height 23
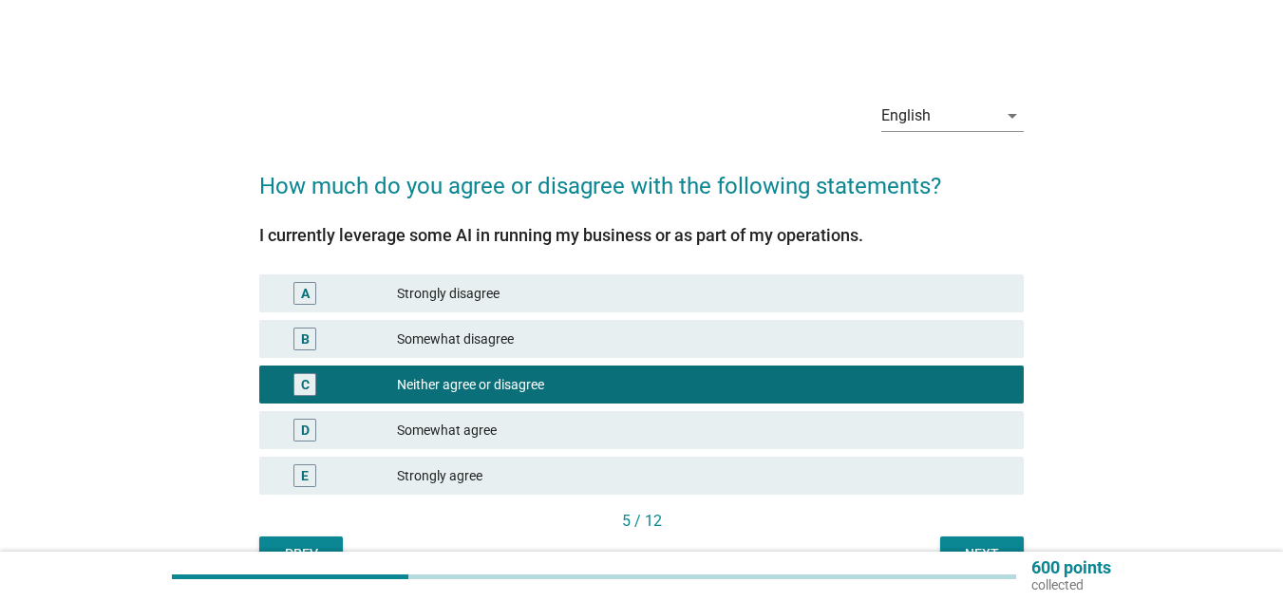
click at [983, 550] on div "Next" at bounding box center [981, 554] width 53 height 20
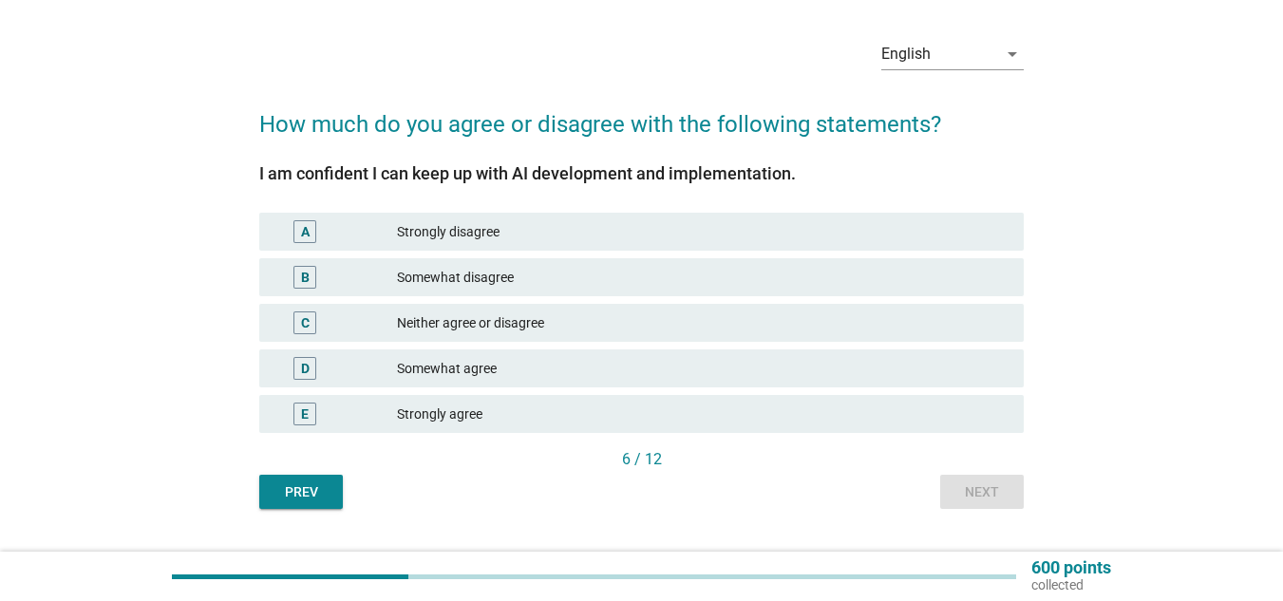
scroll to position [95, 0]
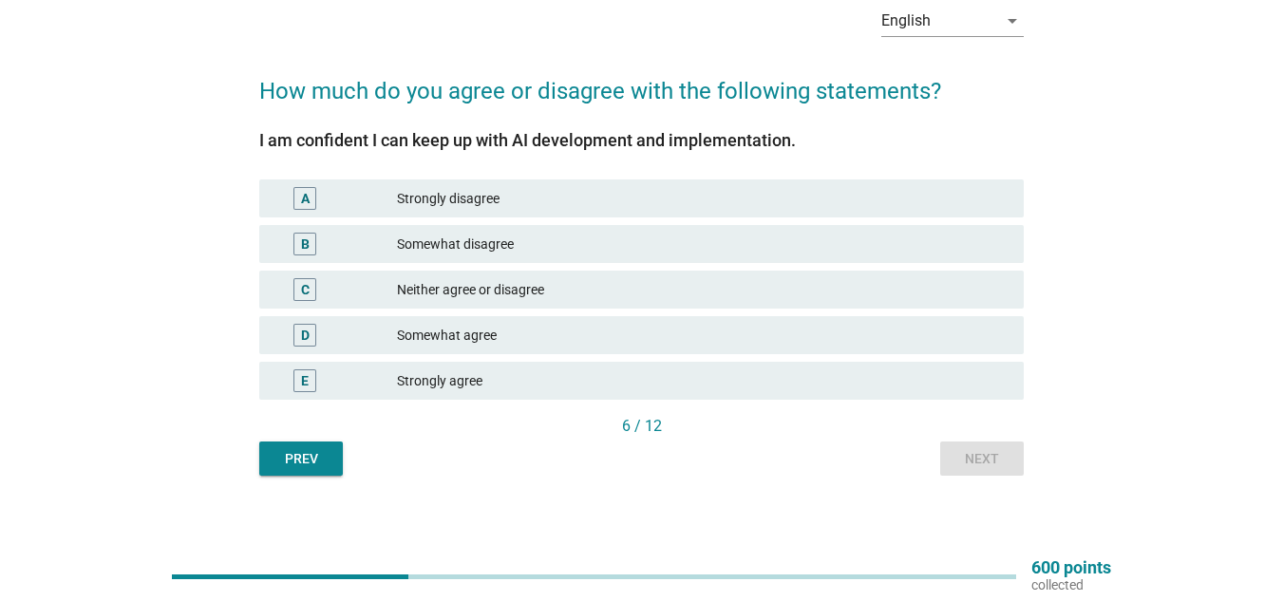
click at [330, 332] on div "D" at bounding box center [304, 335] width 61 height 23
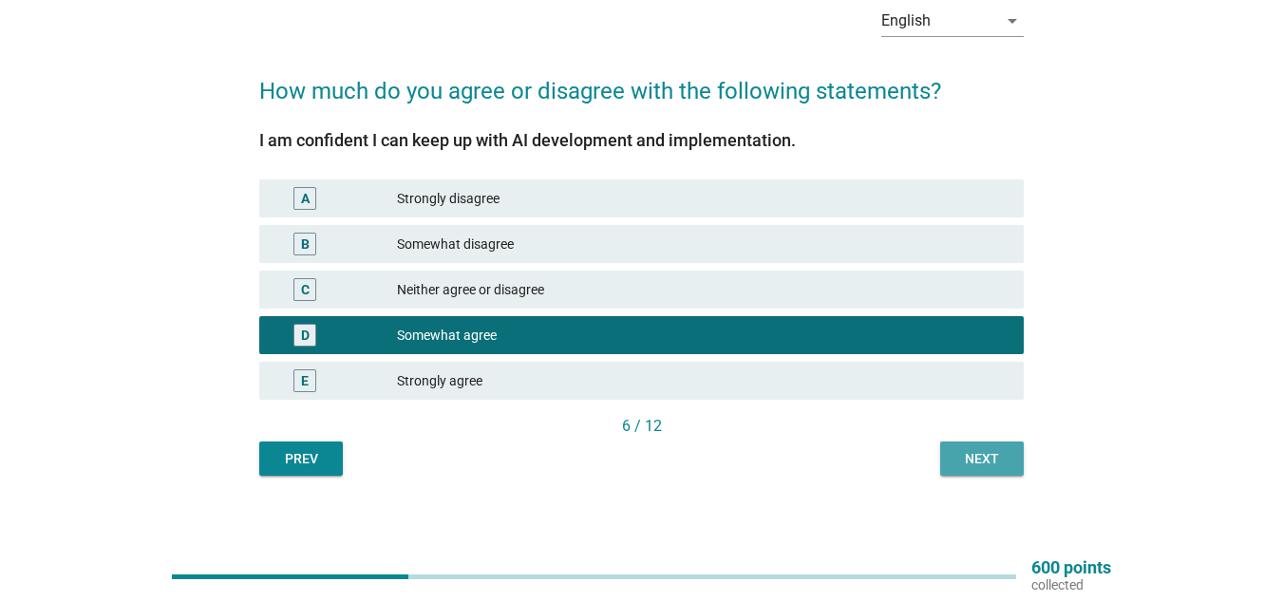
click at [978, 449] on div "Next" at bounding box center [981, 459] width 53 height 20
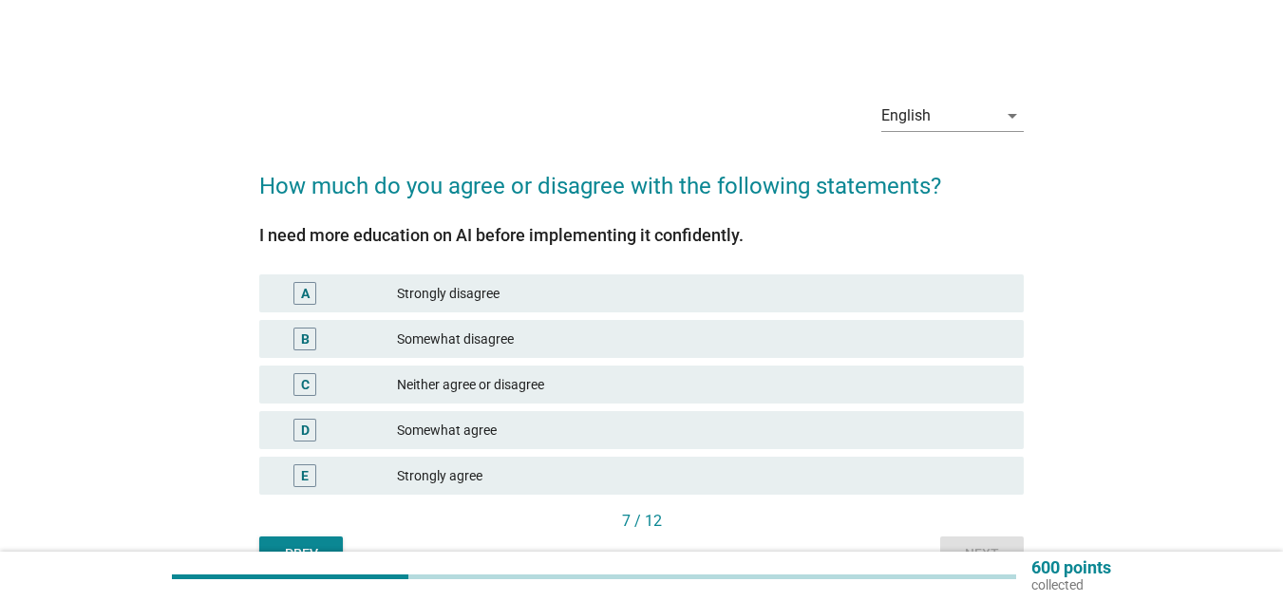
click at [294, 479] on div "E" at bounding box center [304, 475] width 23 height 23
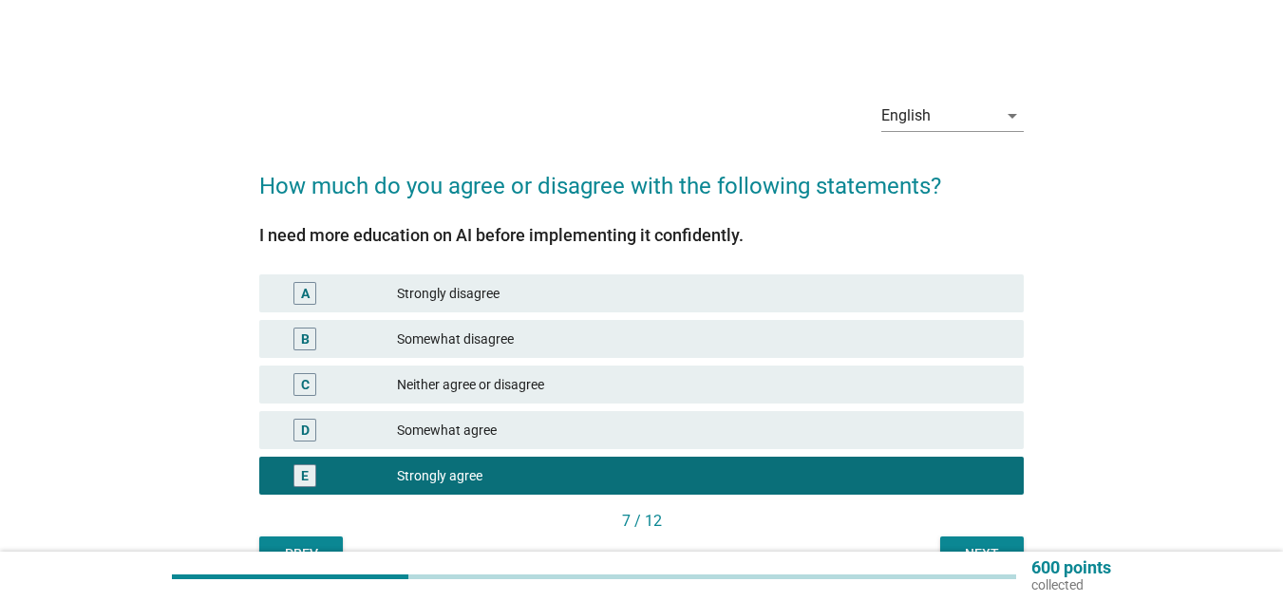
click at [957, 548] on div "Next" at bounding box center [981, 554] width 53 height 20
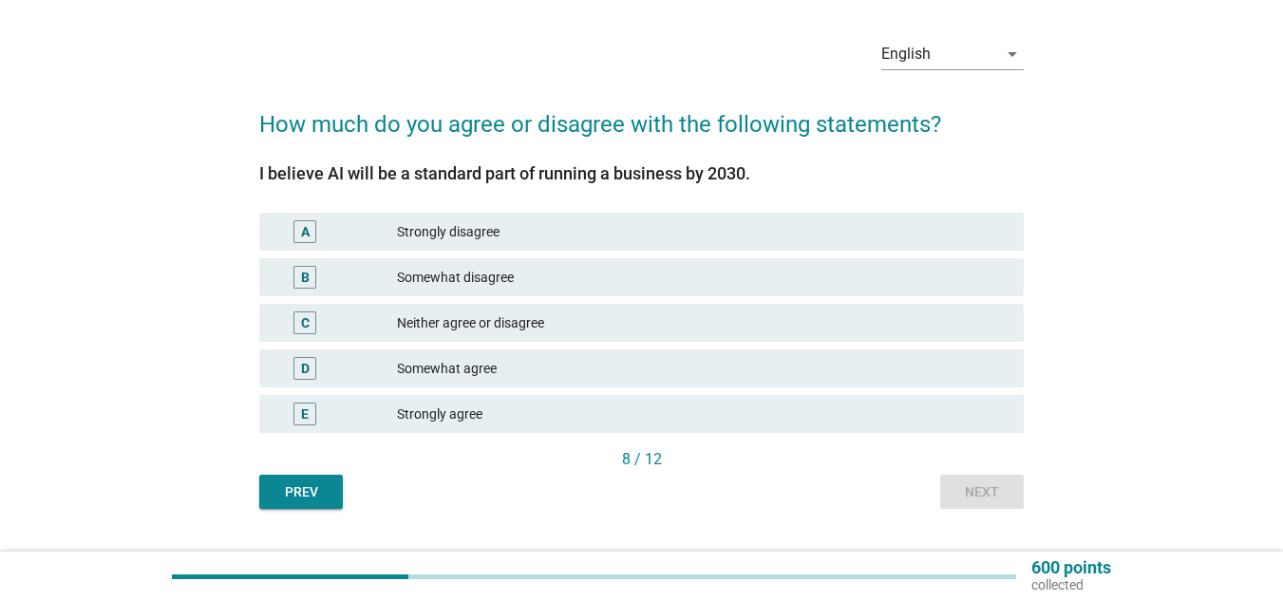
scroll to position [95, 0]
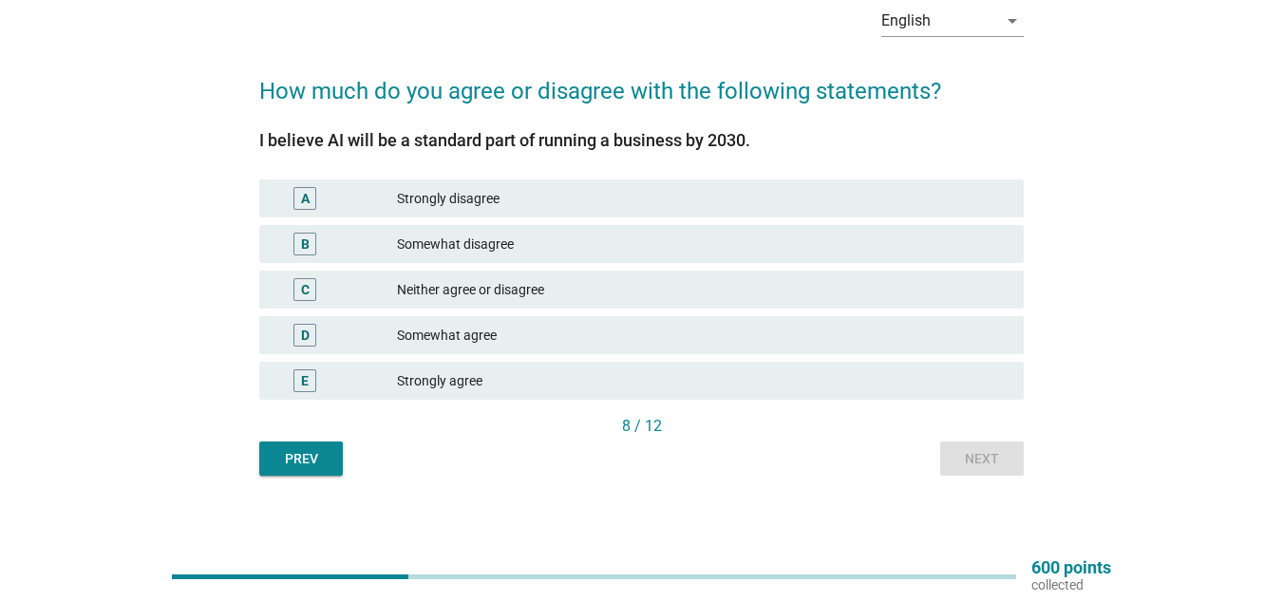
click at [301, 373] on div "E" at bounding box center [305, 381] width 8 height 20
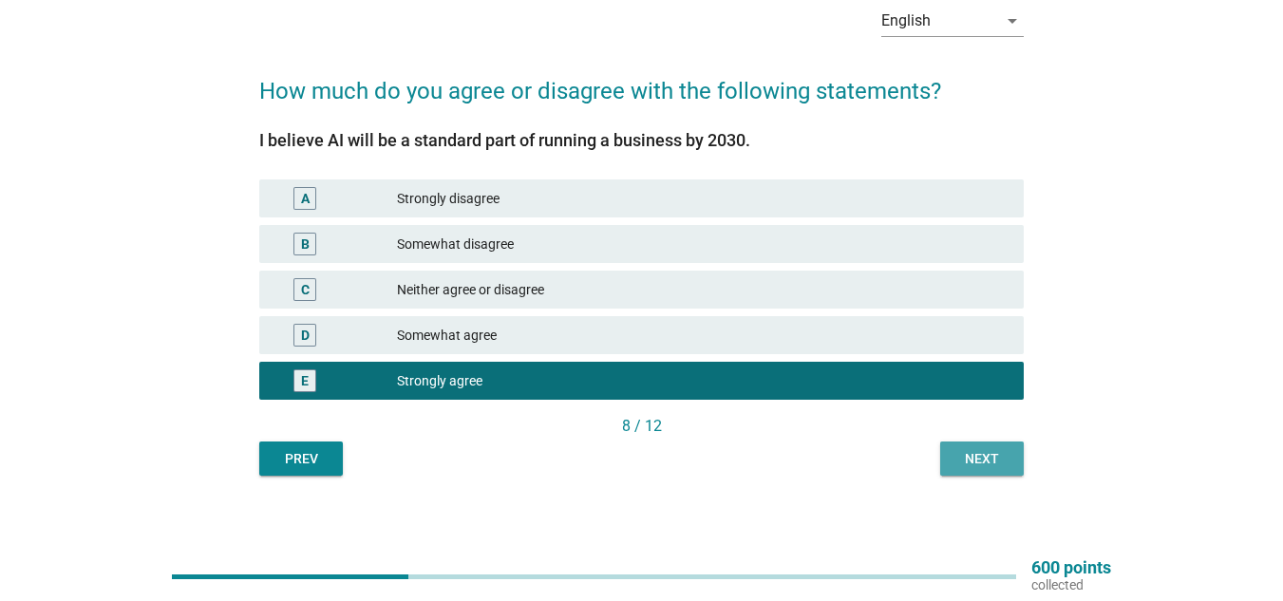
click at [962, 452] on div "Next" at bounding box center [981, 459] width 53 height 20
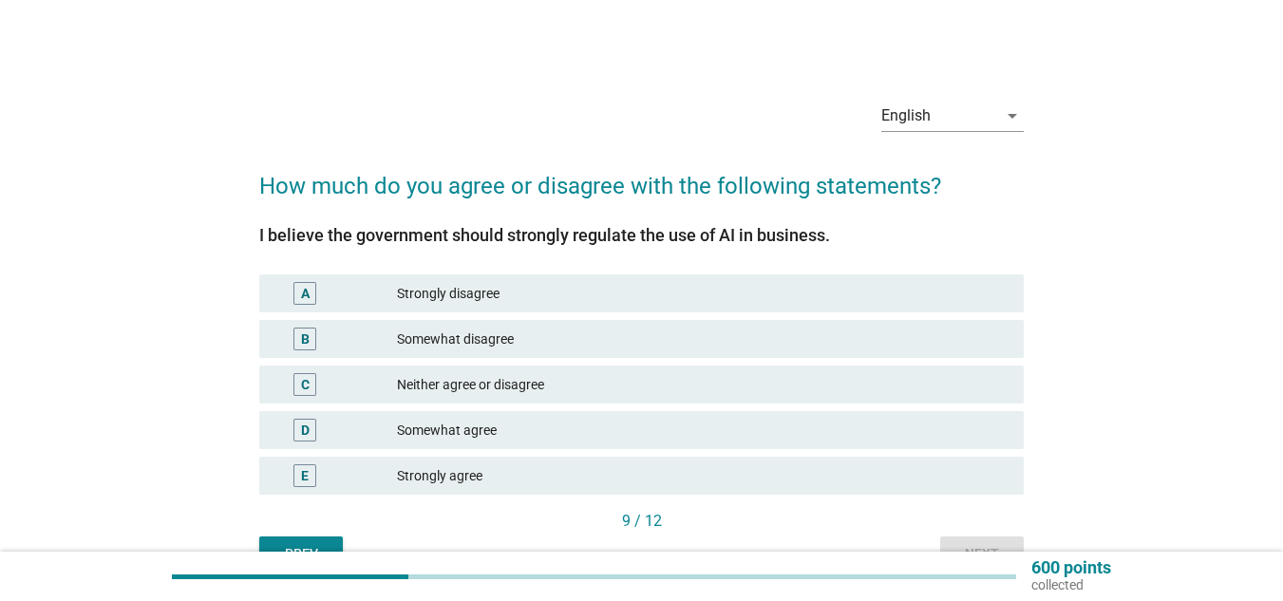
drag, startPoint x: 289, startPoint y: 387, endPoint x: 293, endPoint y: 396, distance: 10.6
click at [292, 393] on div "C" at bounding box center [304, 384] width 61 height 23
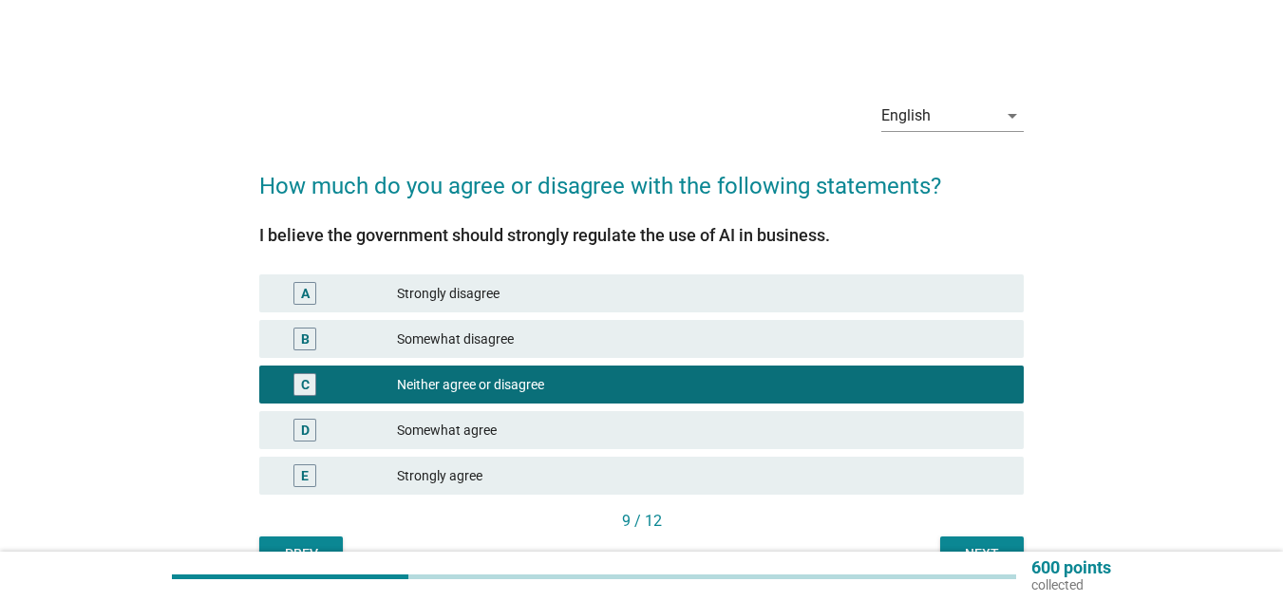
click at [980, 545] on div "Next" at bounding box center [981, 554] width 53 height 20
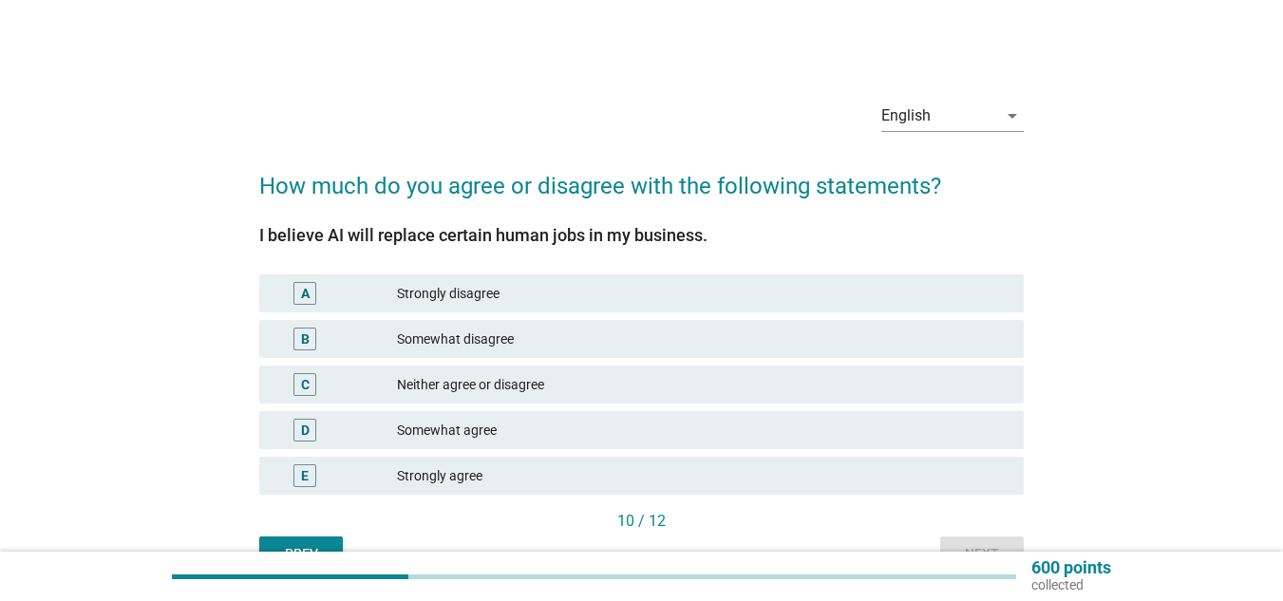
click at [313, 406] on div "C Neither agree or disagree" at bounding box center [641, 385] width 772 height 46
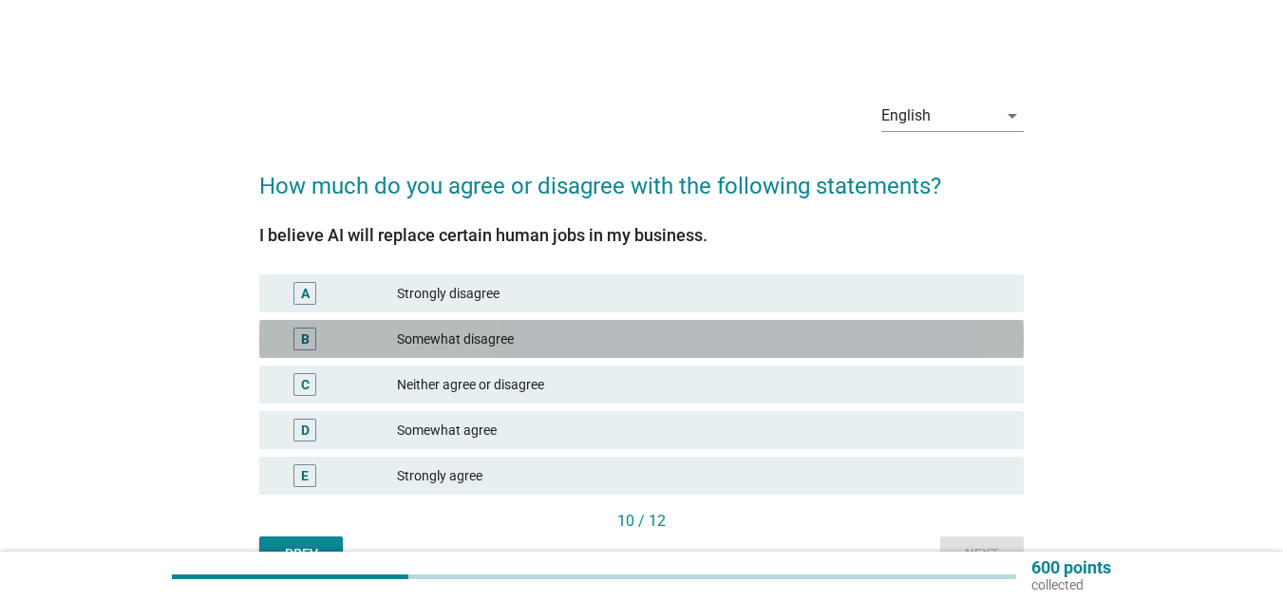
click at [410, 340] on div "Somewhat disagree" at bounding box center [703, 339] width 612 height 23
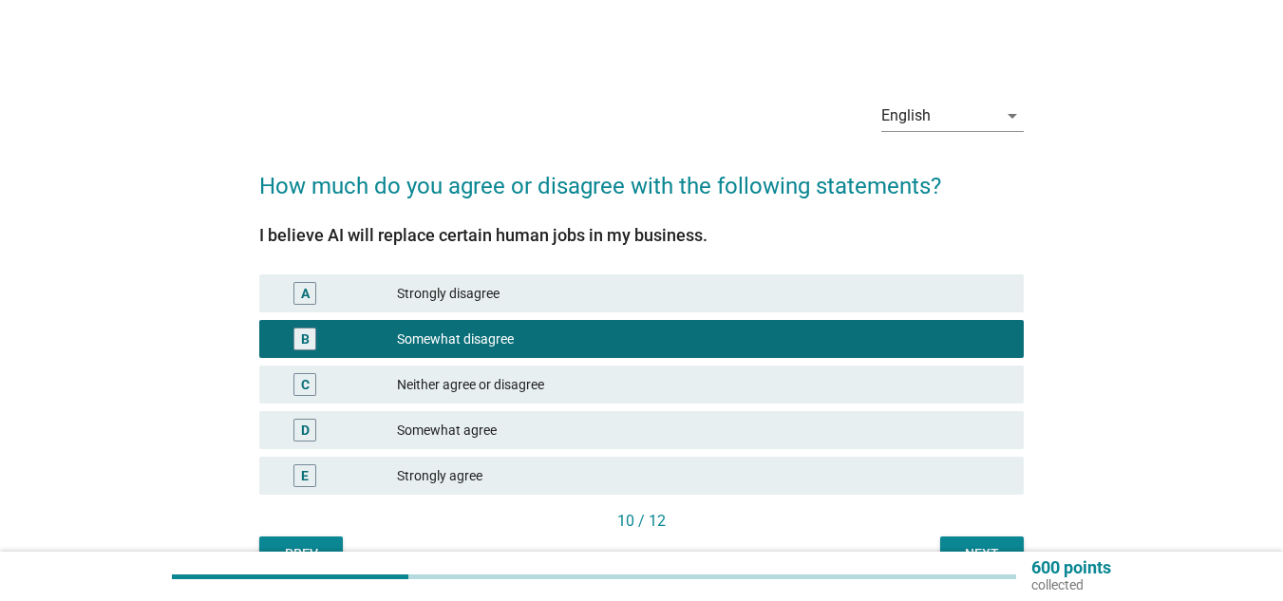
click at [986, 552] on div "600 points collected" at bounding box center [641, 576] width 1283 height 49
click at [982, 544] on div "Next" at bounding box center [981, 554] width 53 height 20
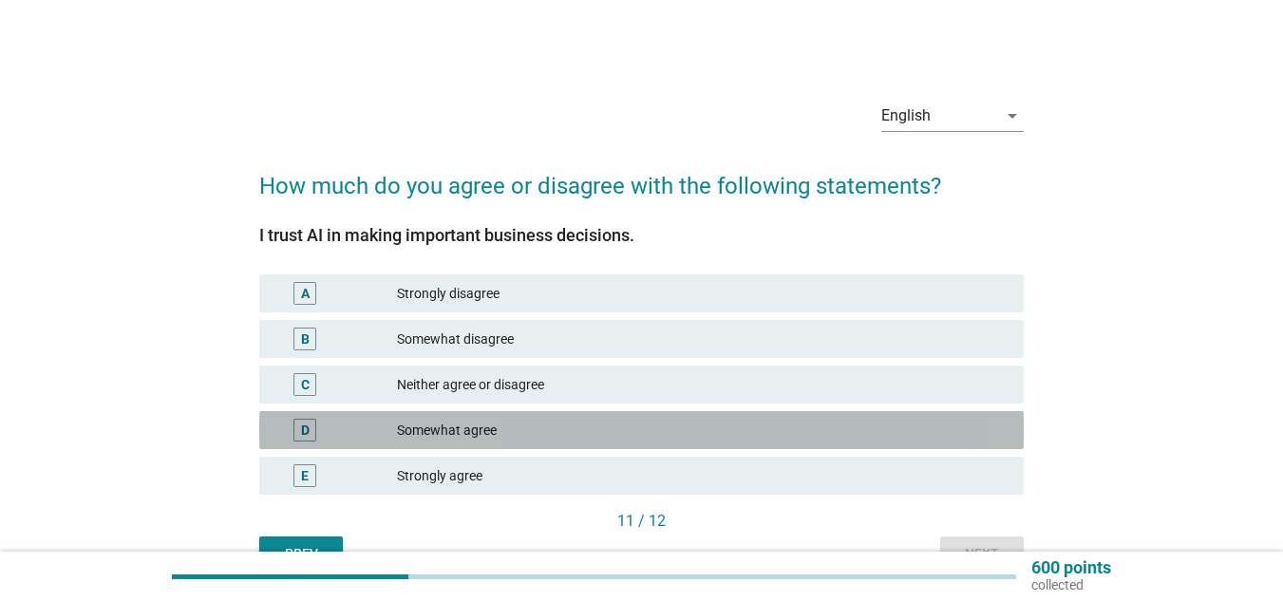
click at [322, 435] on div "D" at bounding box center [304, 430] width 61 height 23
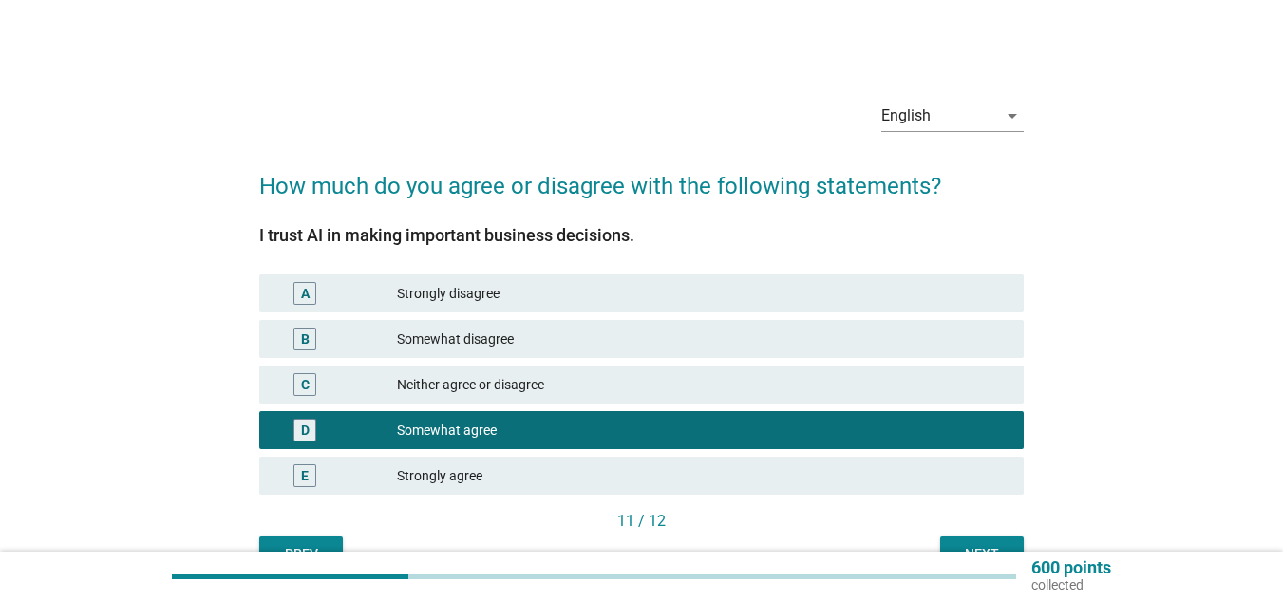
click at [966, 539] on button "Next" at bounding box center [982, 554] width 84 height 34
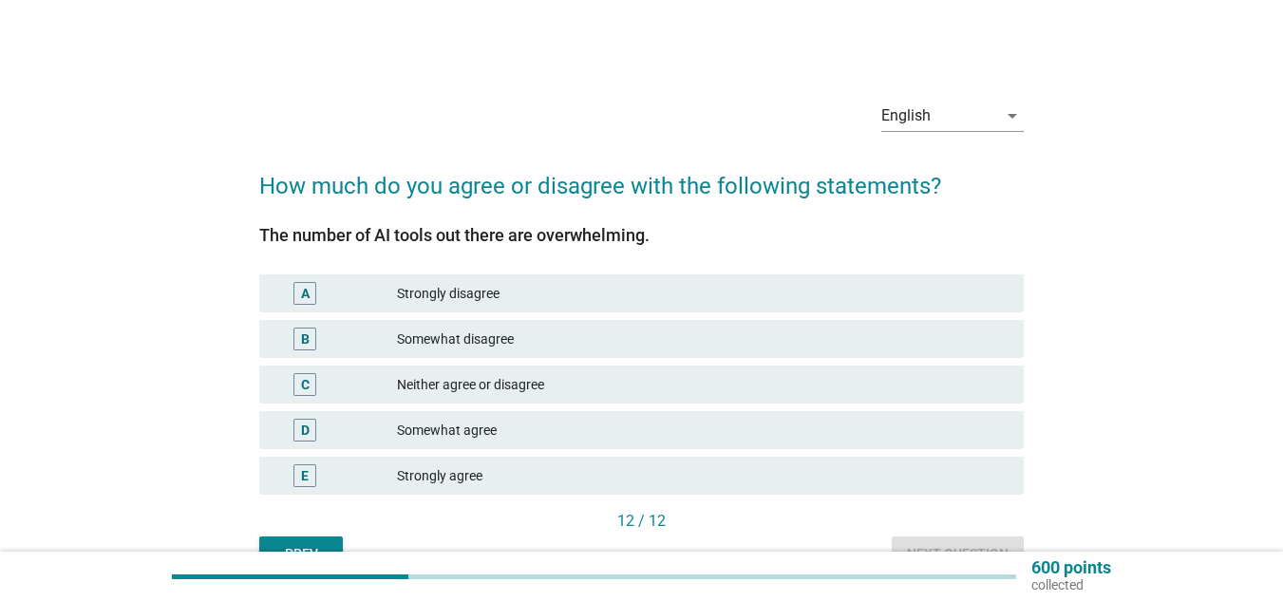
click at [298, 377] on div "C" at bounding box center [304, 384] width 23 height 23
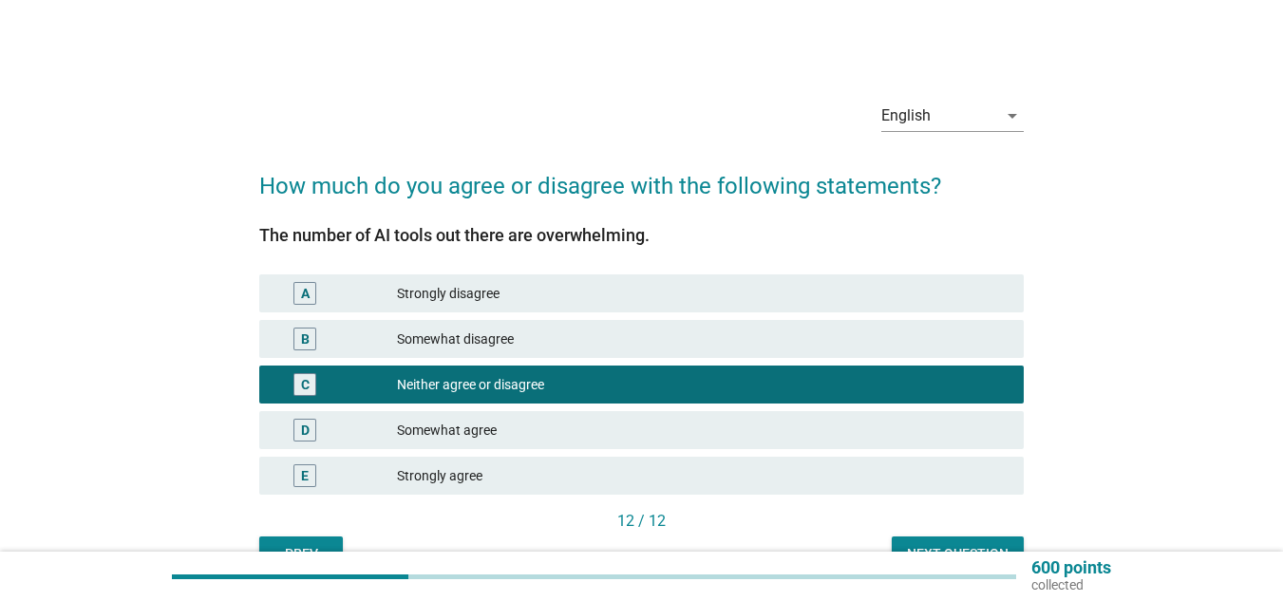
click at [945, 546] on div "Next question" at bounding box center [958, 554] width 102 height 20
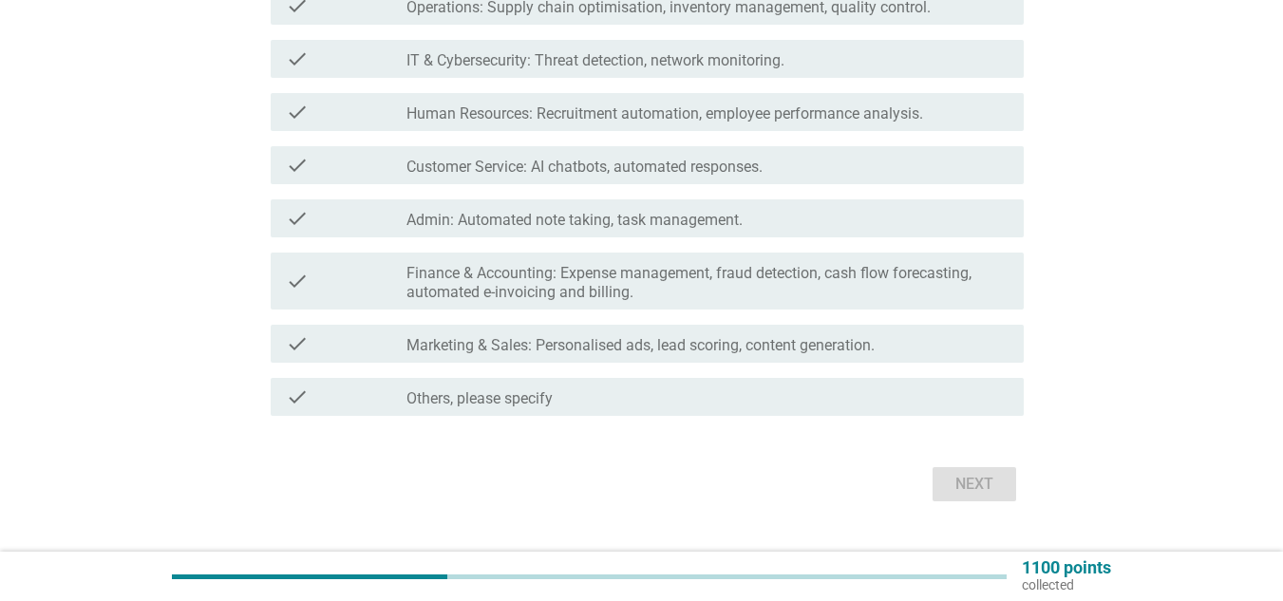
scroll to position [456, 0]
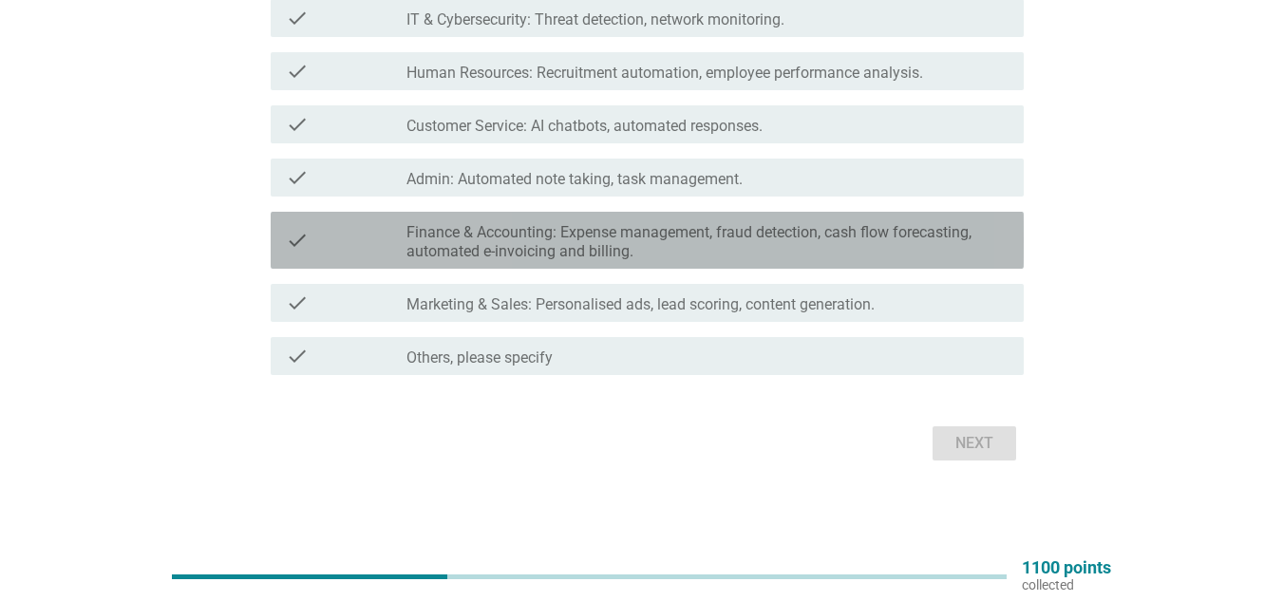
click at [338, 254] on div "check" at bounding box center [346, 240] width 121 height 42
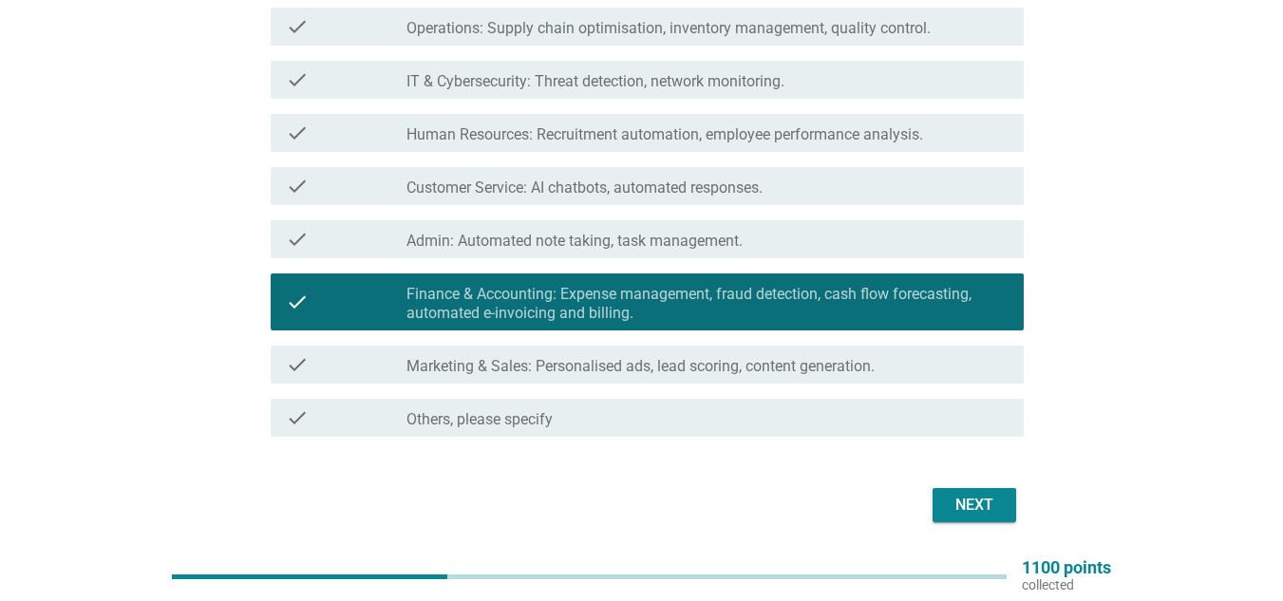
scroll to position [361, 0]
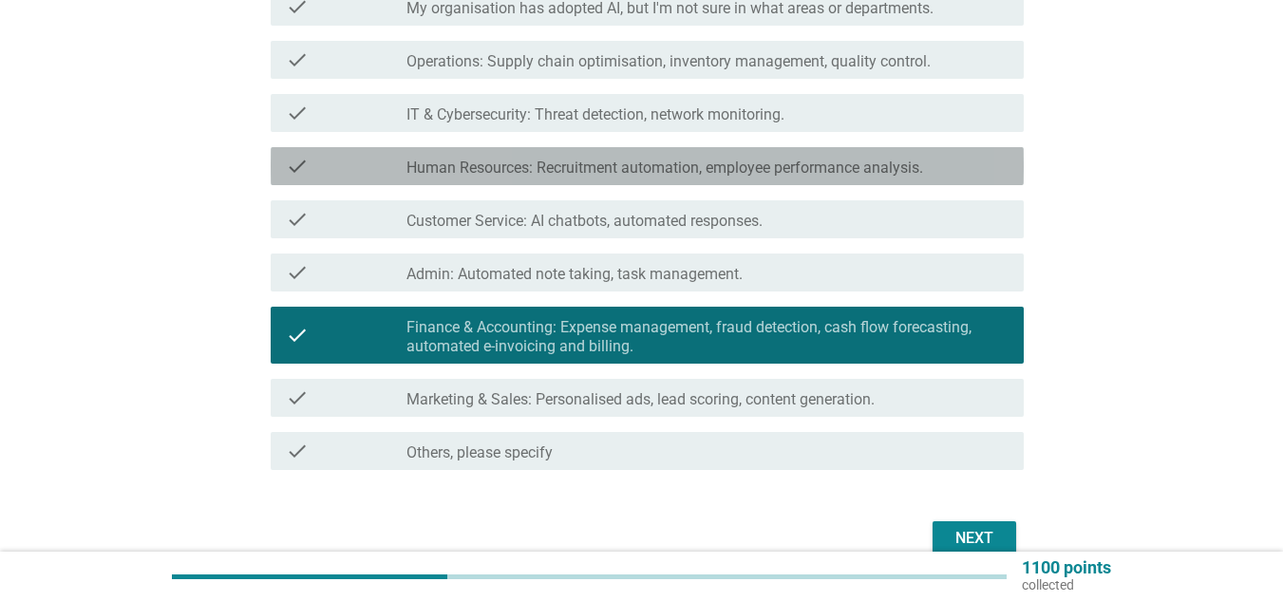
click at [446, 167] on label "Human Resources: Recruitment automation, employee performance analysis." at bounding box center [664, 168] width 517 height 19
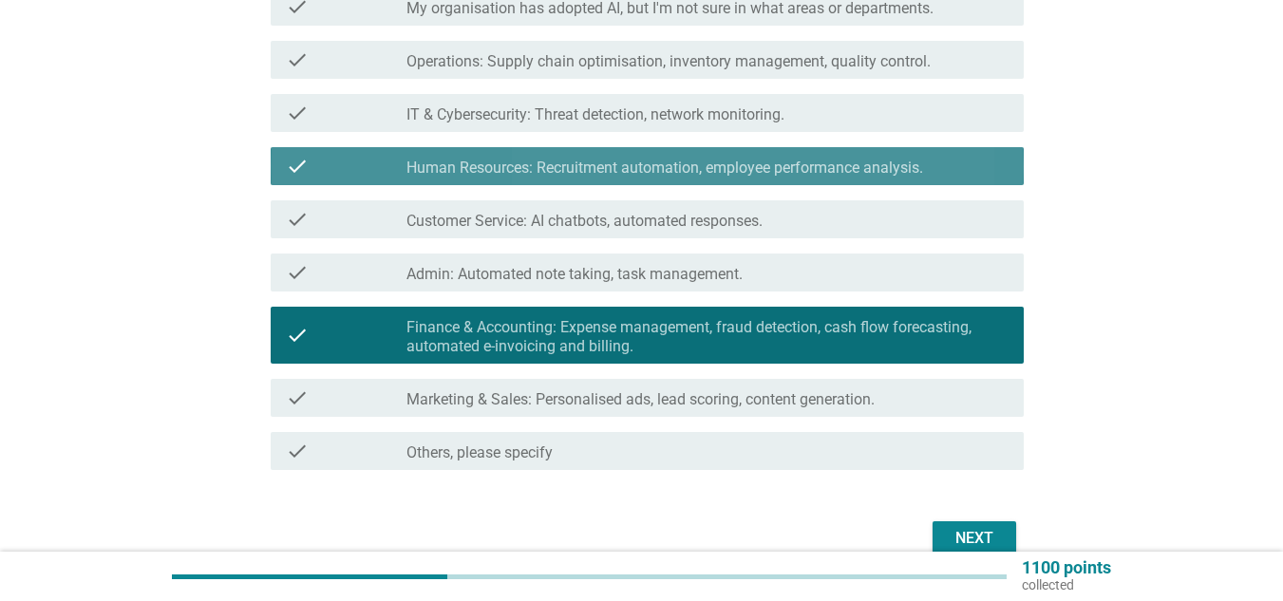
click at [446, 167] on label "Human Resources: Recruitment automation, employee performance analysis." at bounding box center [664, 168] width 517 height 19
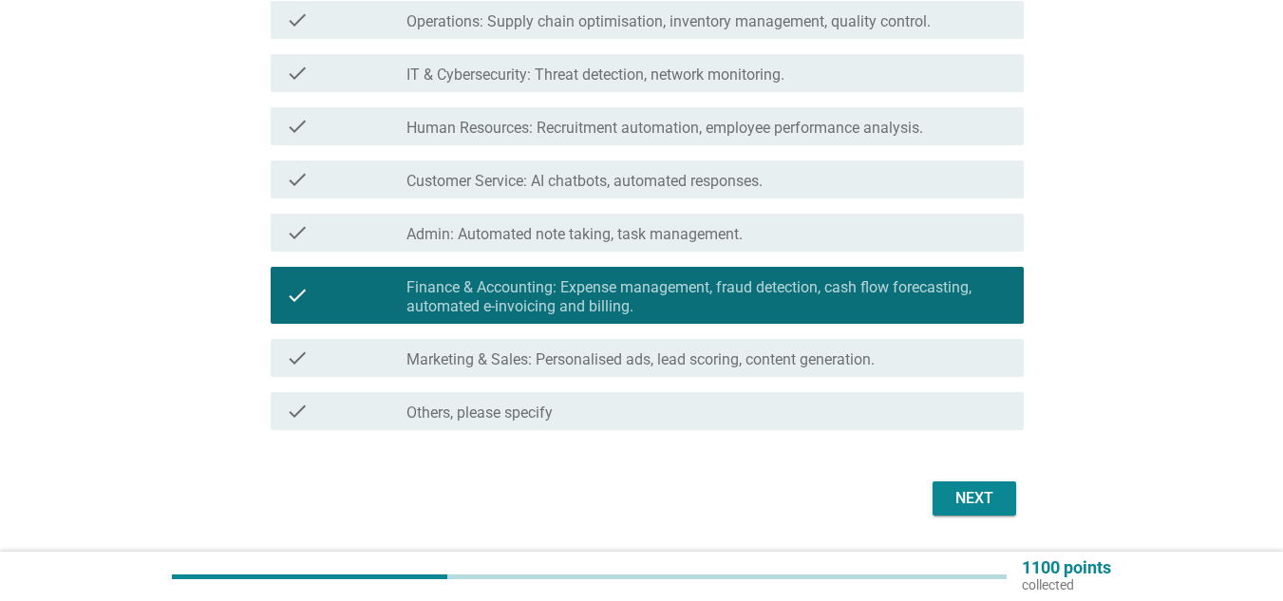
scroll to position [456, 0]
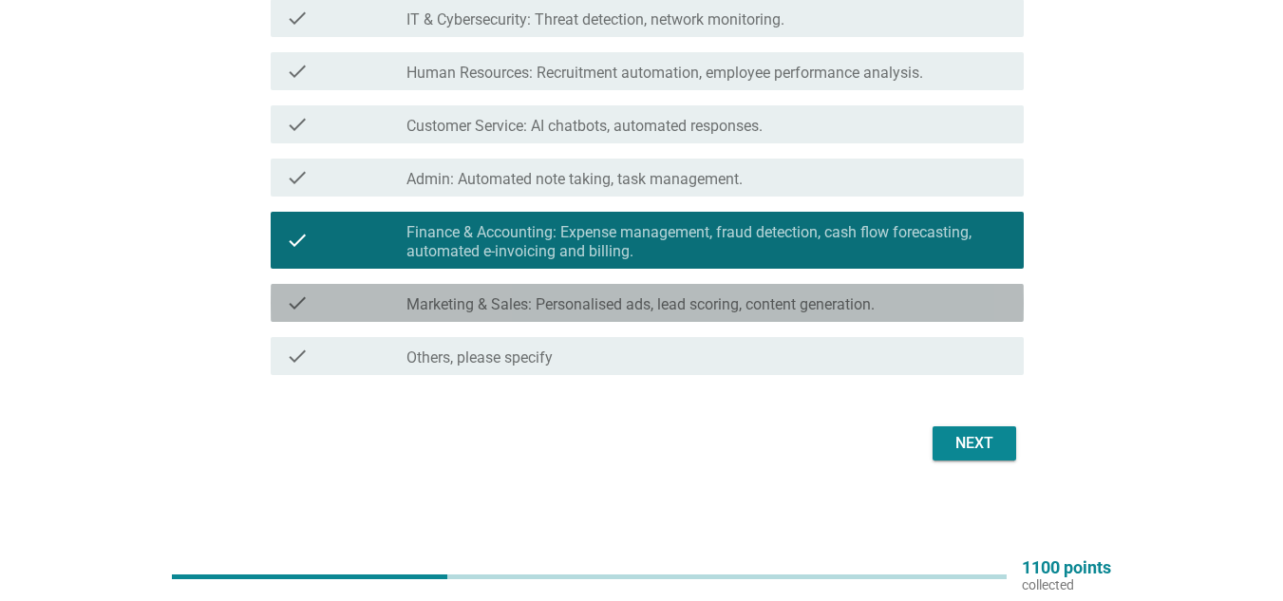
click at [780, 308] on label "Marketing & Sales: Personalised ads, lead scoring, content generation." at bounding box center [640, 304] width 468 height 19
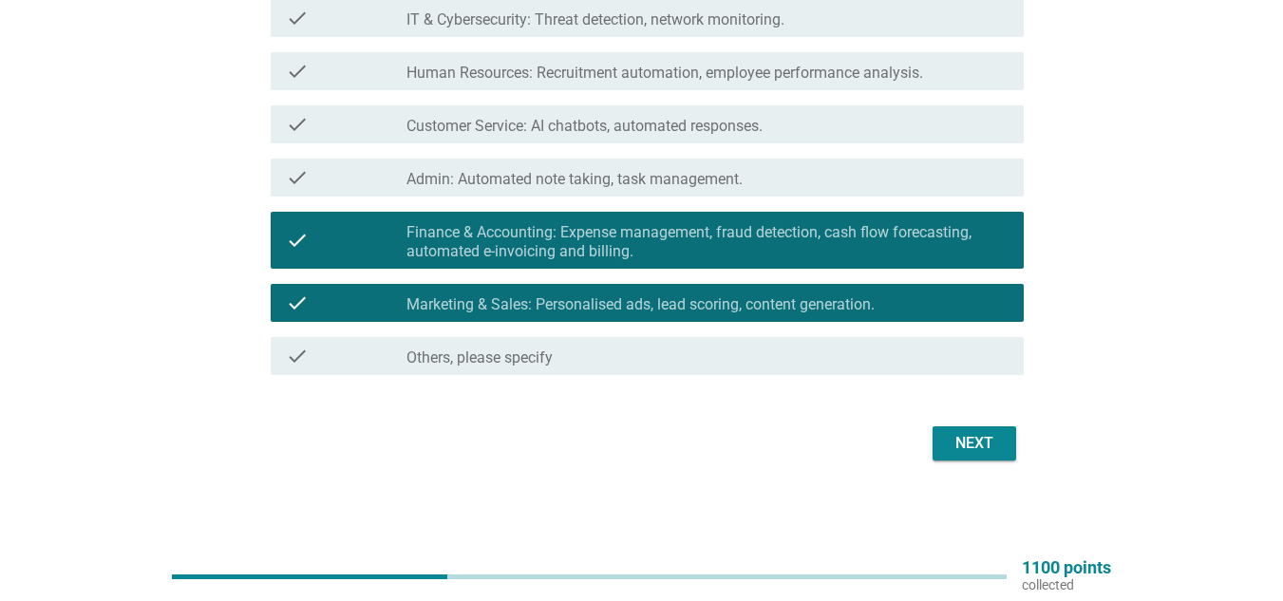
click at [966, 445] on div "Next" at bounding box center [974, 443] width 53 height 23
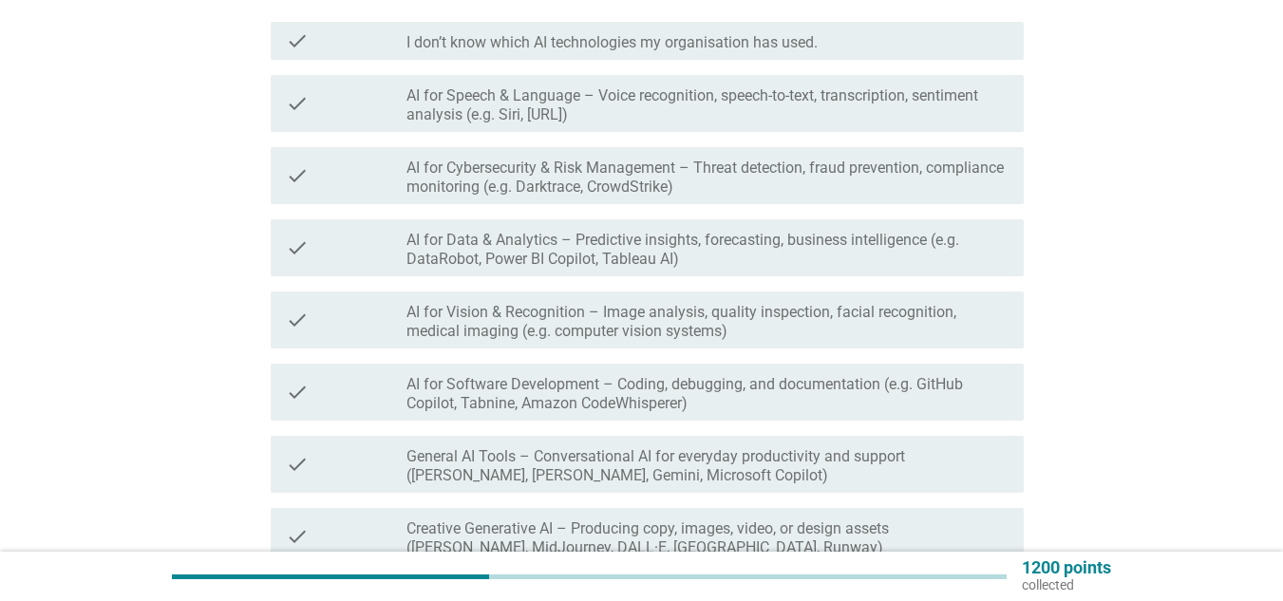
scroll to position [285, 0]
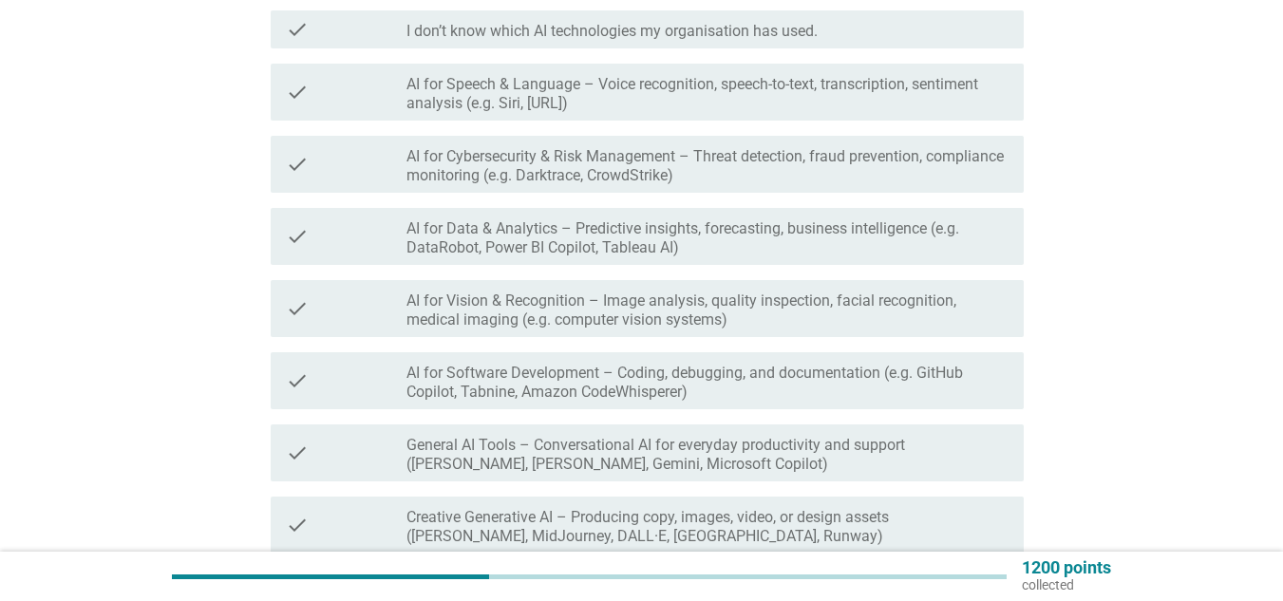
click at [449, 245] on label "AI for Data & Analytics – Predictive insights, forecasting, business intelligen…" at bounding box center [707, 238] width 602 height 38
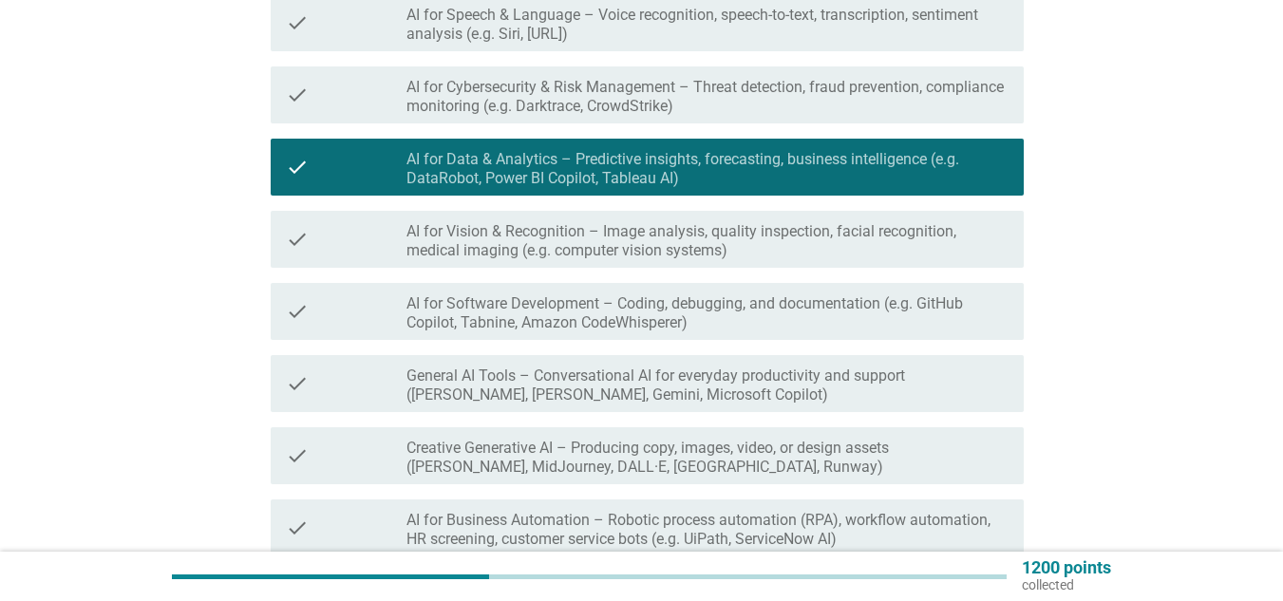
scroll to position [475, 0]
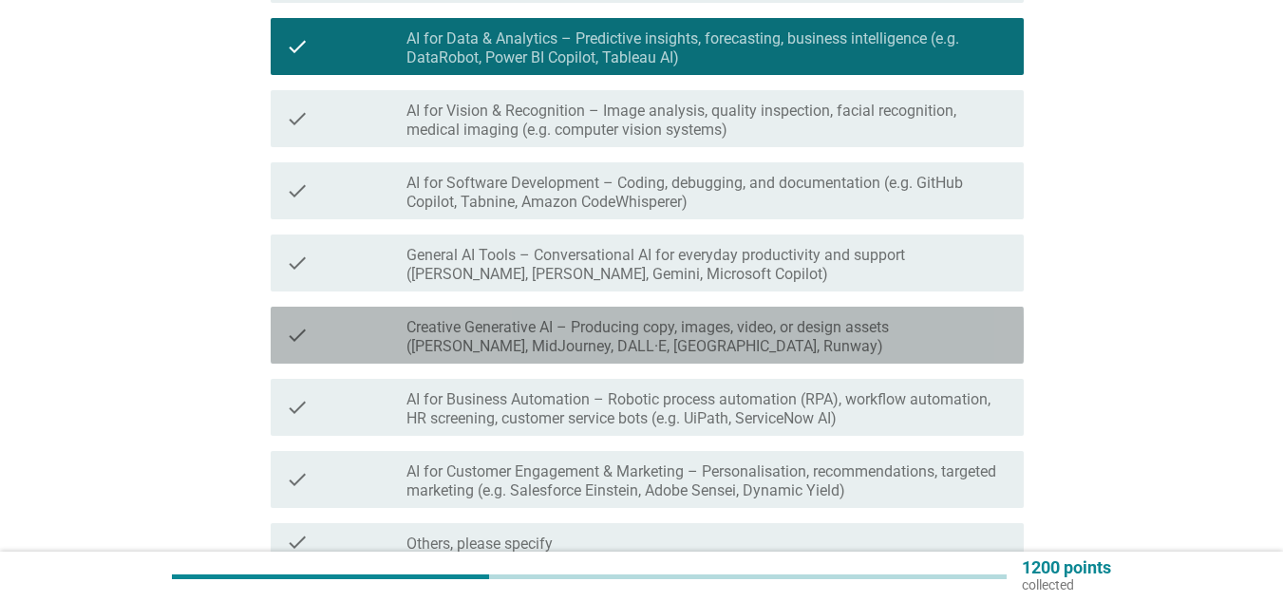
drag, startPoint x: 553, startPoint y: 359, endPoint x: 542, endPoint y: 379, distance: 22.5
click at [554, 360] on div "check check_box_outline_blank Creative Generative AI – Producing copy, images, …" at bounding box center [647, 335] width 753 height 57
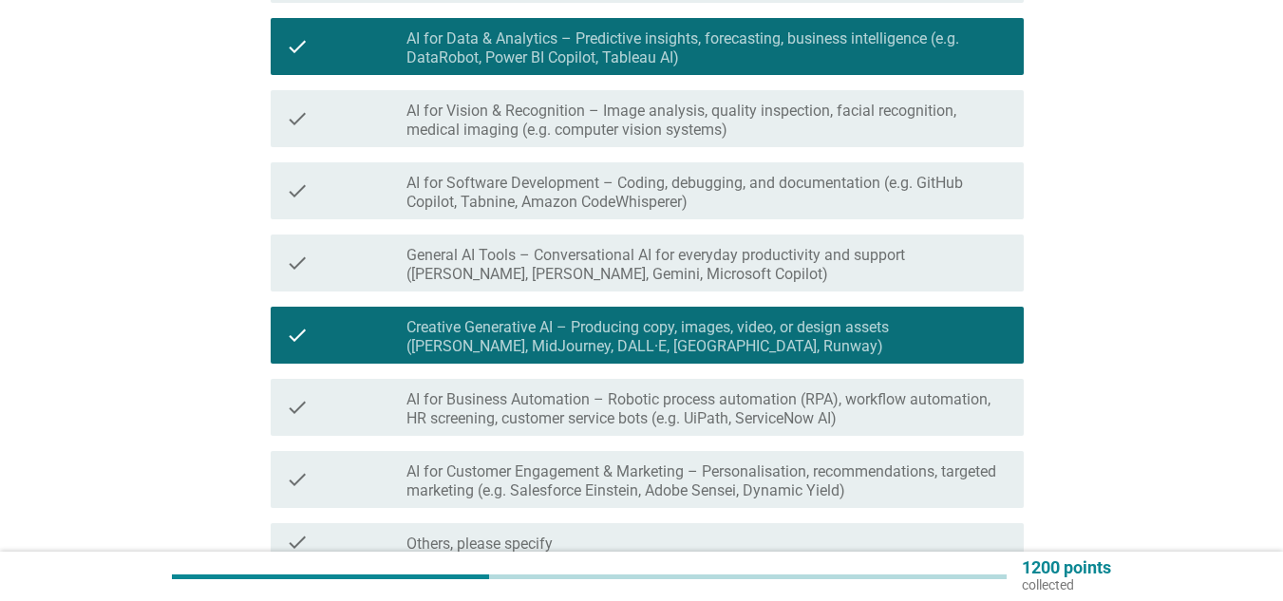
drag, startPoint x: 524, startPoint y: 397, endPoint x: 528, endPoint y: 429, distance: 32.5
click at [528, 429] on div "check check_box_outline_blank AI for Business Automation – Robotic process auto…" at bounding box center [647, 407] width 753 height 57
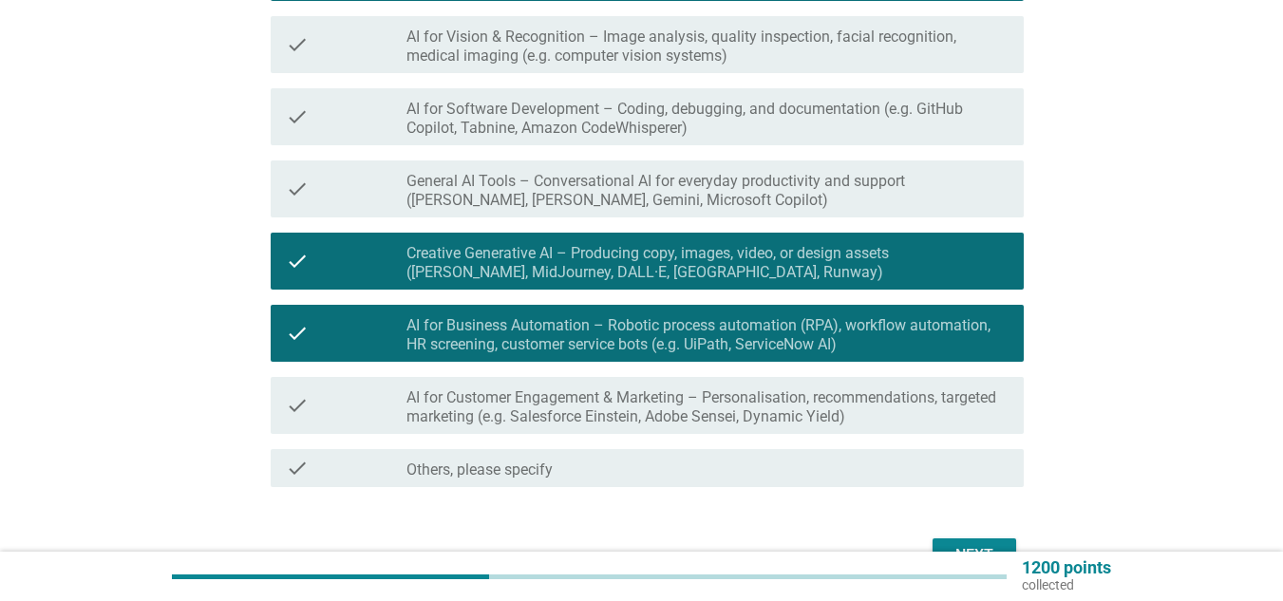
scroll to position [661, 0]
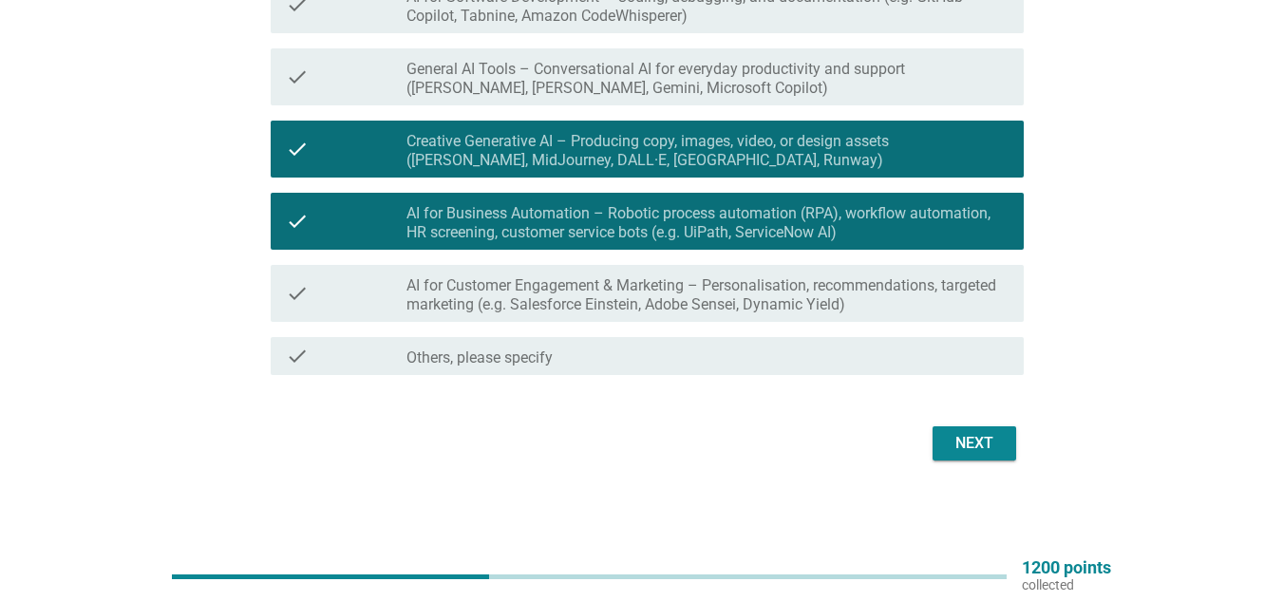
click at [574, 312] on label "AI for Customer Engagement & Marketing – Personalisation, recommendations, targ…" at bounding box center [707, 295] width 602 height 38
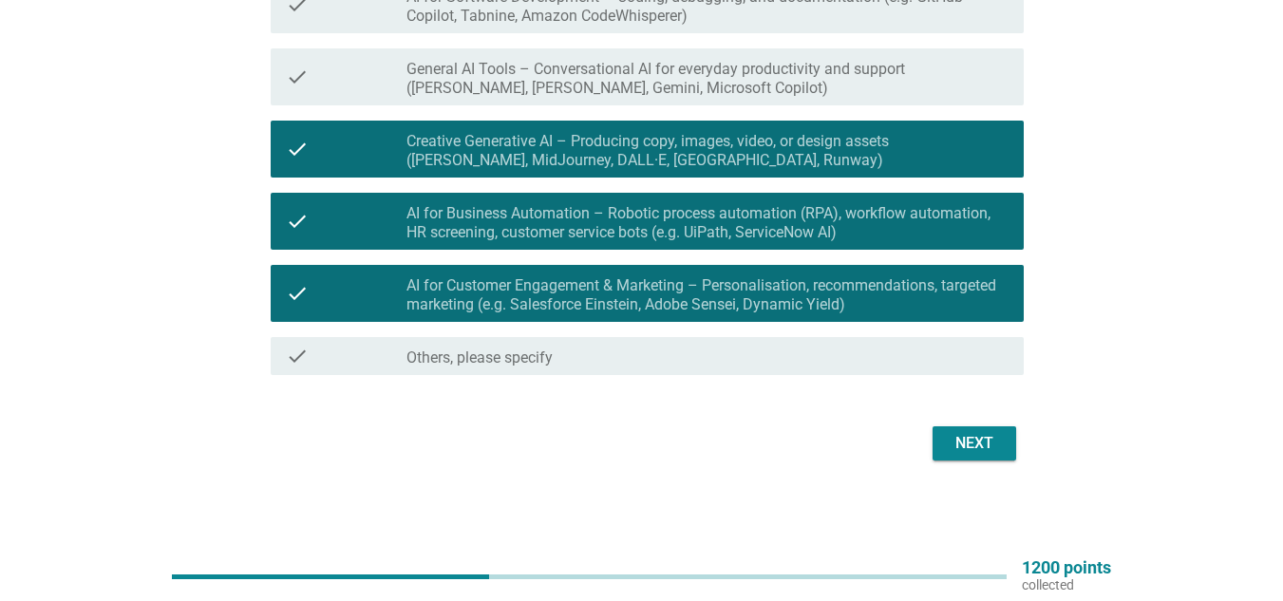
click at [963, 454] on div "Next" at bounding box center [974, 443] width 53 height 23
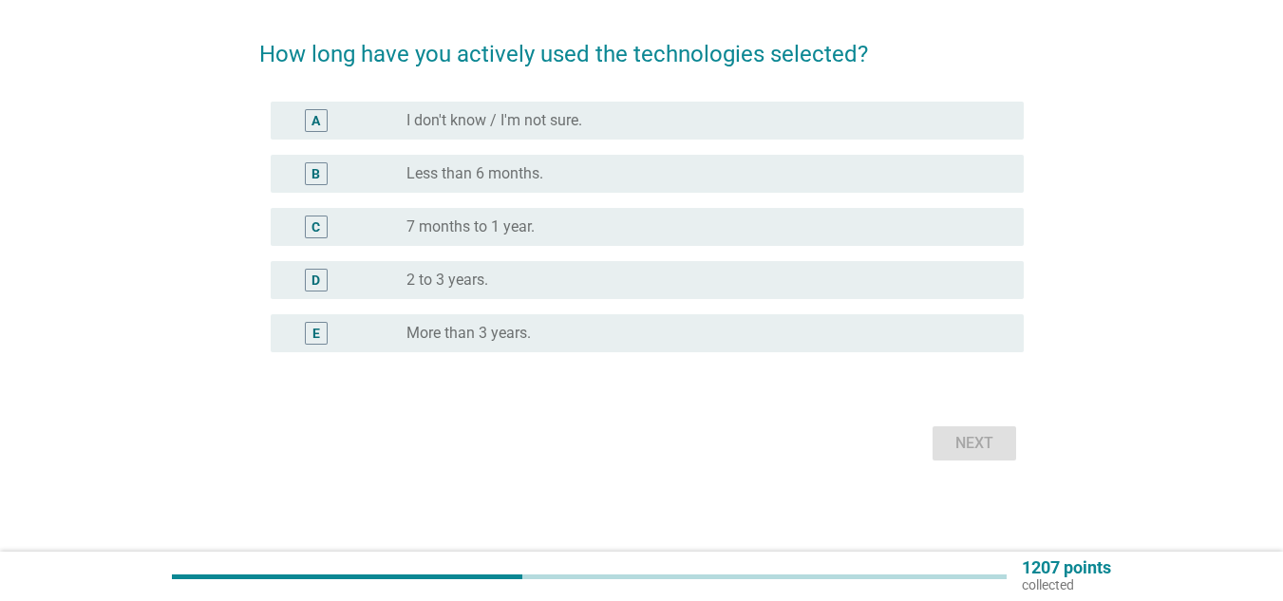
scroll to position [0, 0]
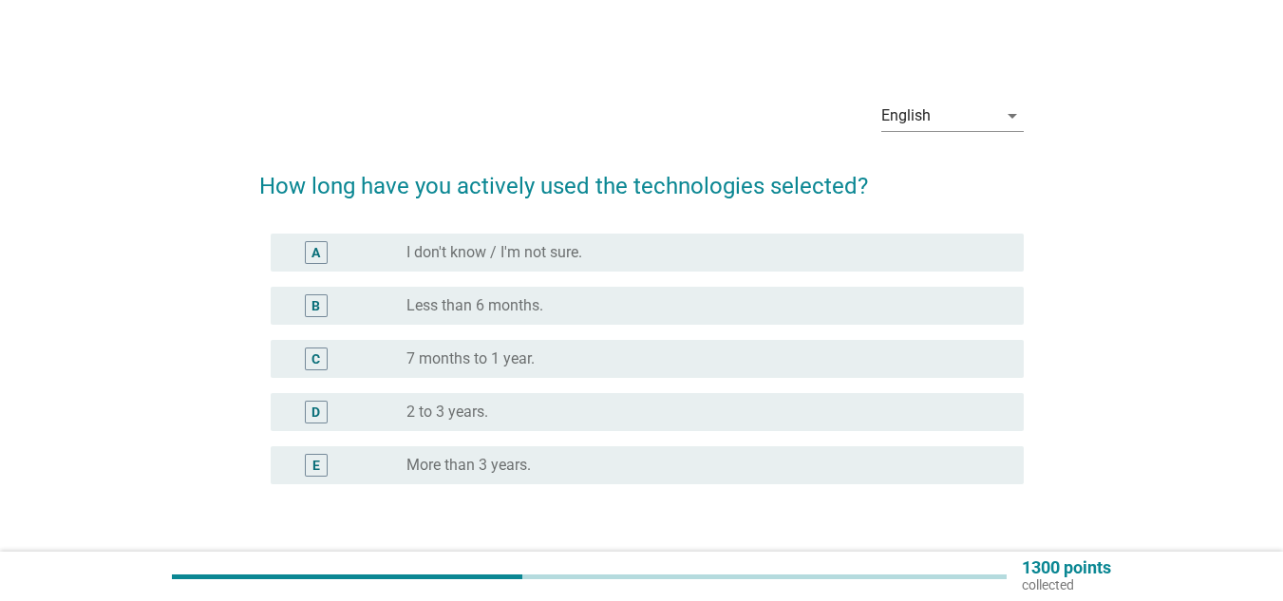
click at [317, 358] on div "C" at bounding box center [316, 359] width 9 height 20
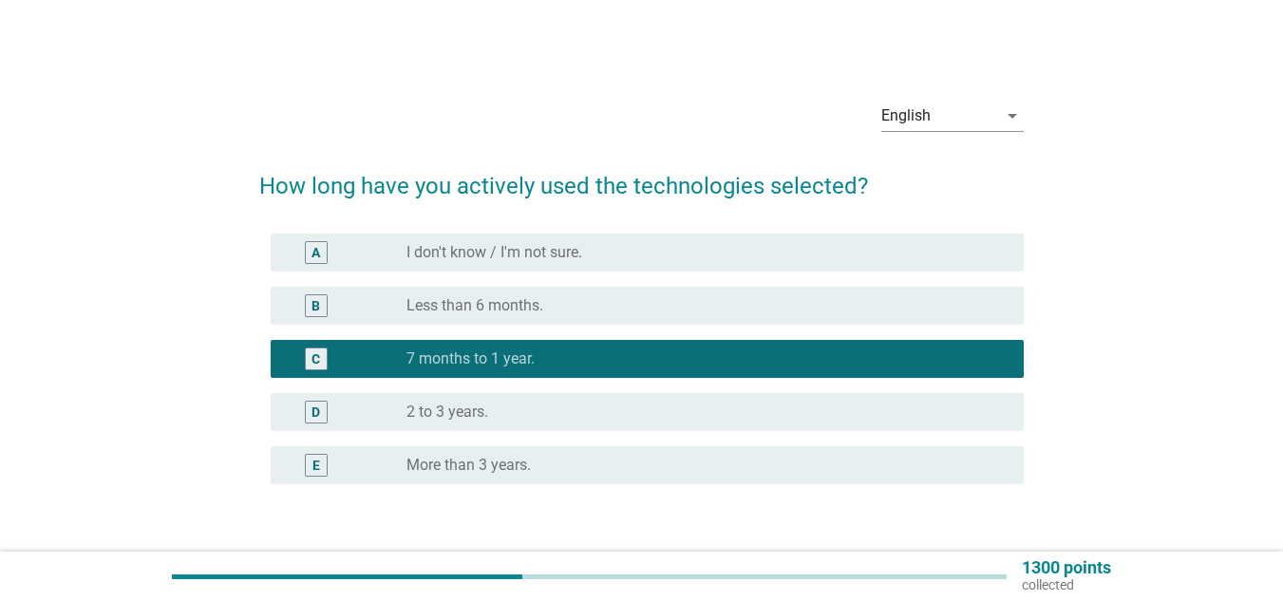
scroll to position [95, 0]
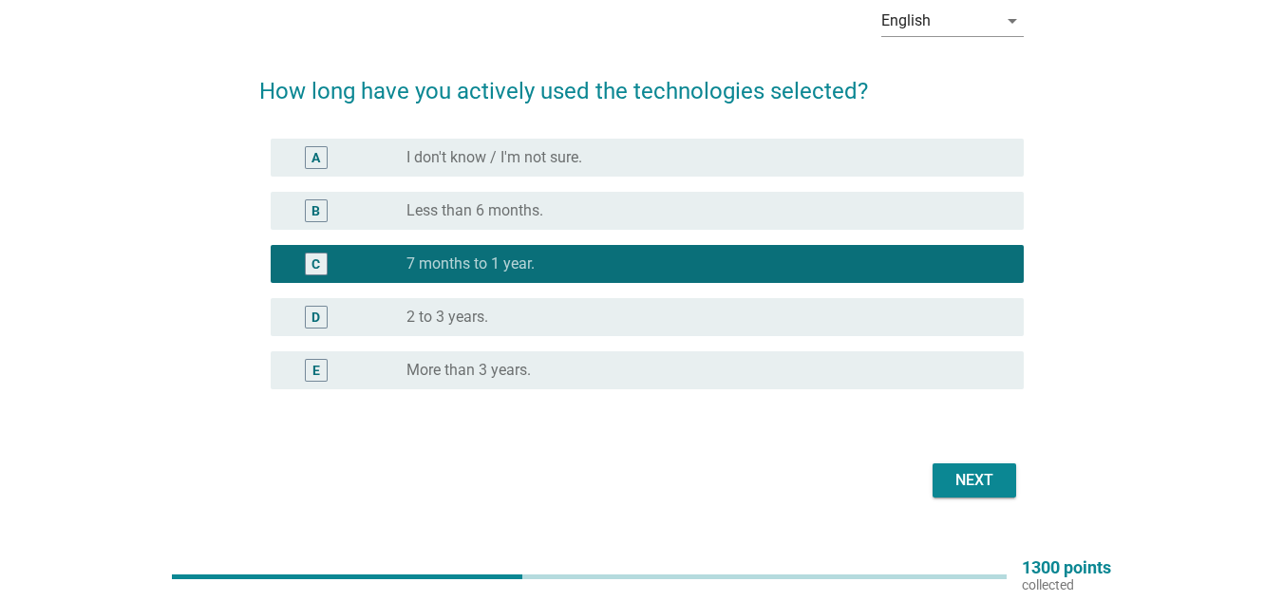
click at [631, 320] on div "radio_button_unchecked 2 to 3 years." at bounding box center [699, 317] width 587 height 19
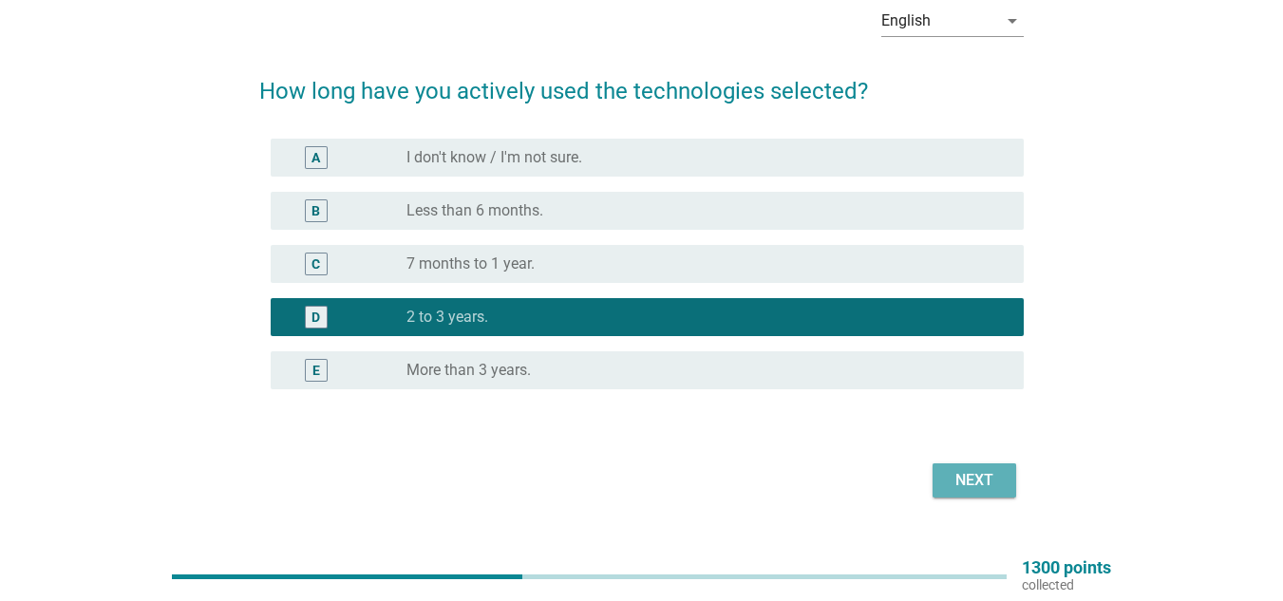
click at [957, 480] on div "Next" at bounding box center [974, 480] width 53 height 23
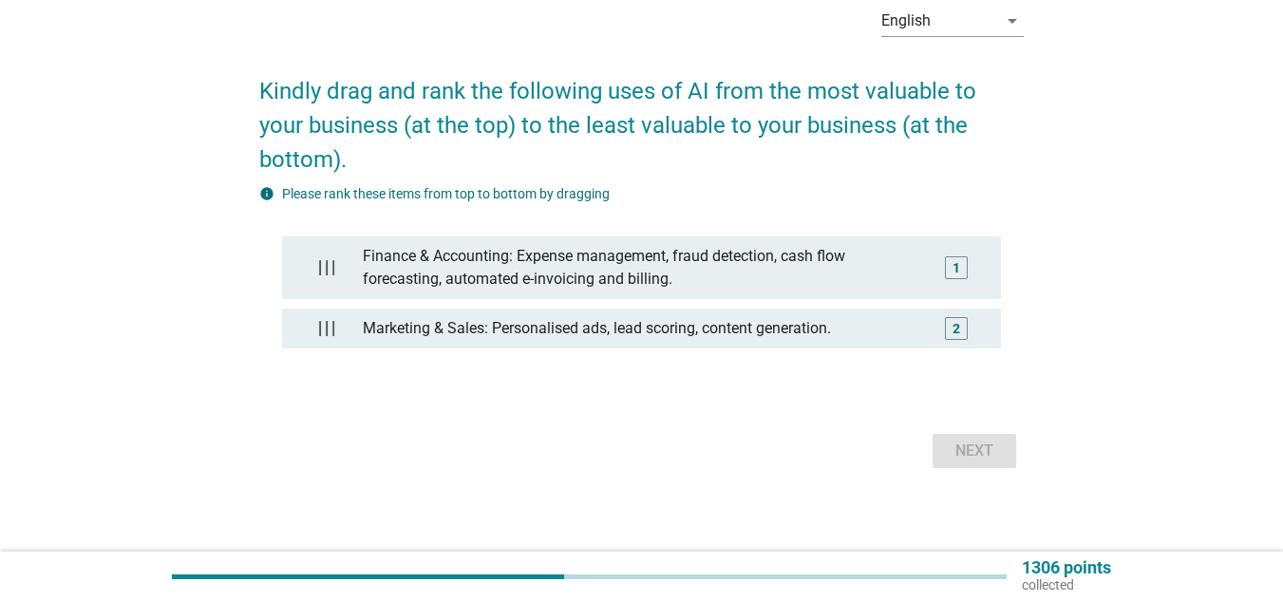
scroll to position [0, 0]
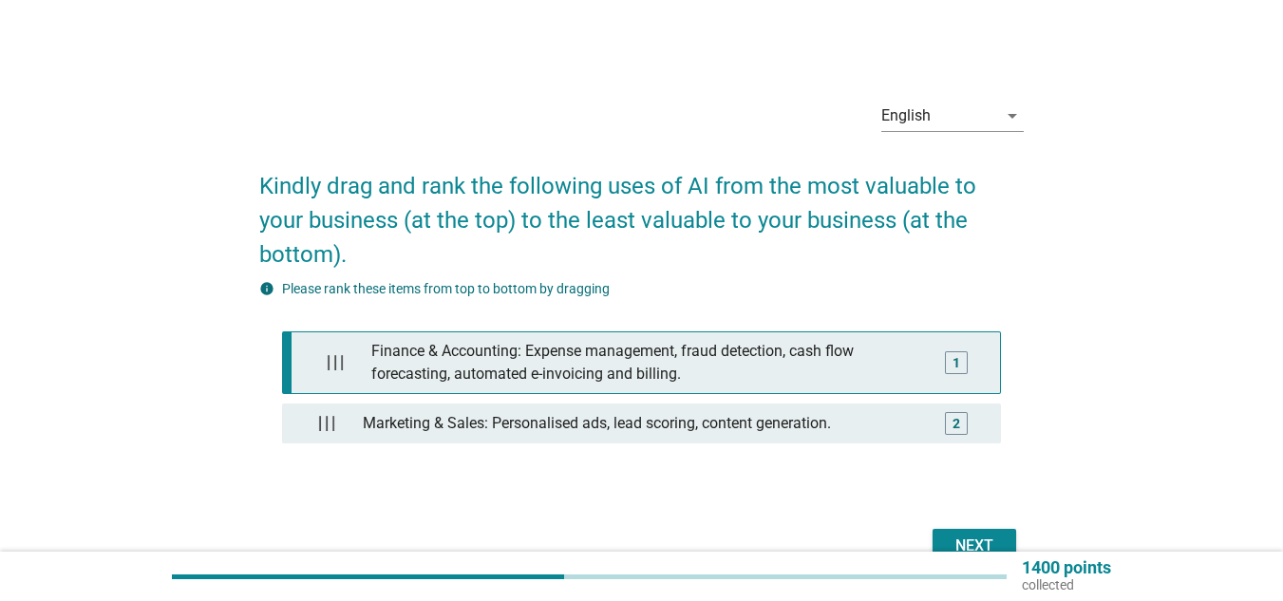
click at [878, 332] on div "Finance & Accounting: Expense management, fraud detection, cash flow forecastin…" at bounding box center [646, 362] width 565 height 61
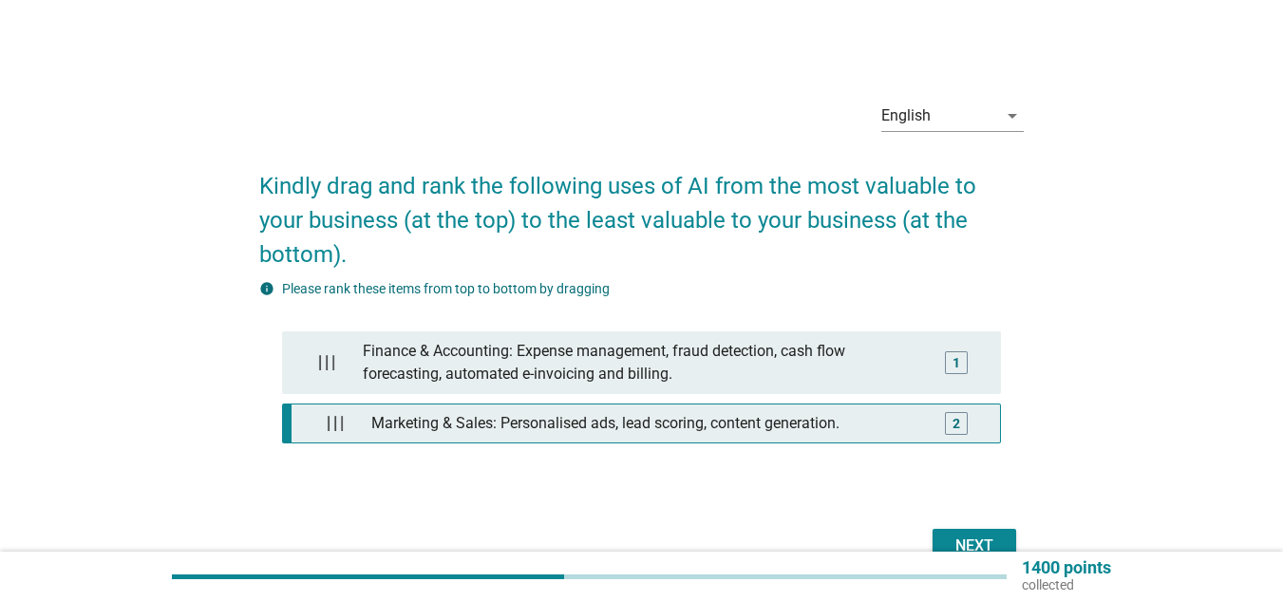
click at [930, 412] on div "2" at bounding box center [956, 423] width 56 height 23
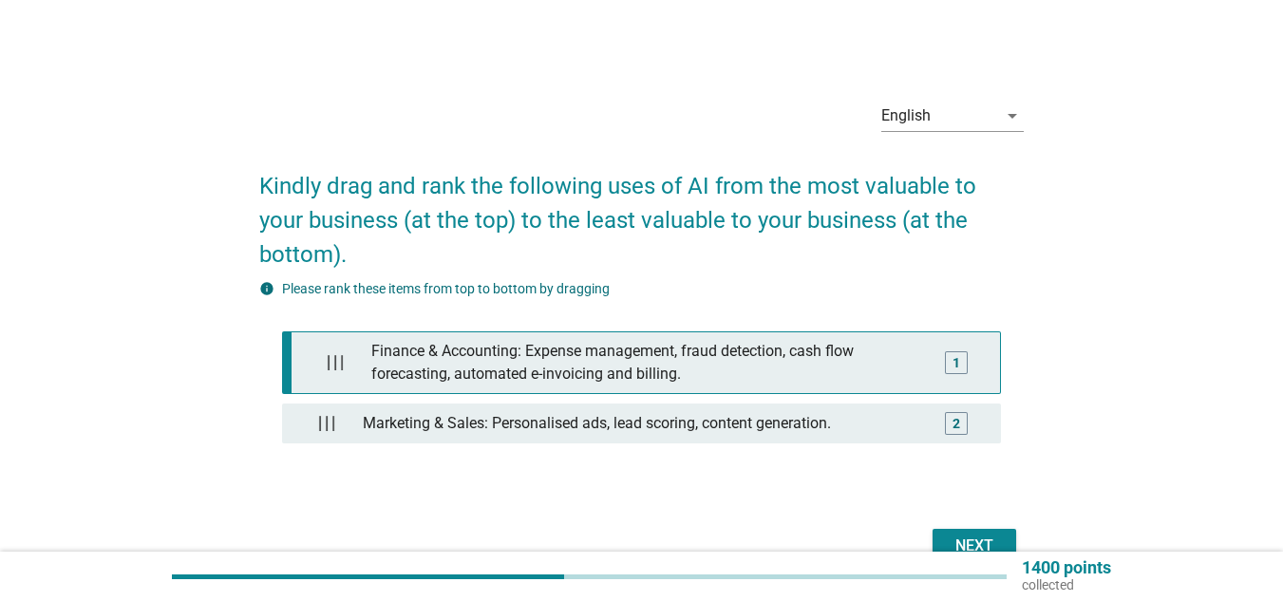
click at [946, 351] on div "1" at bounding box center [956, 362] width 23 height 23
click at [959, 353] on div "1" at bounding box center [957, 363] width 8 height 20
click at [314, 332] on div at bounding box center [335, 362] width 56 height 61
click at [323, 332] on div at bounding box center [335, 362] width 56 height 61
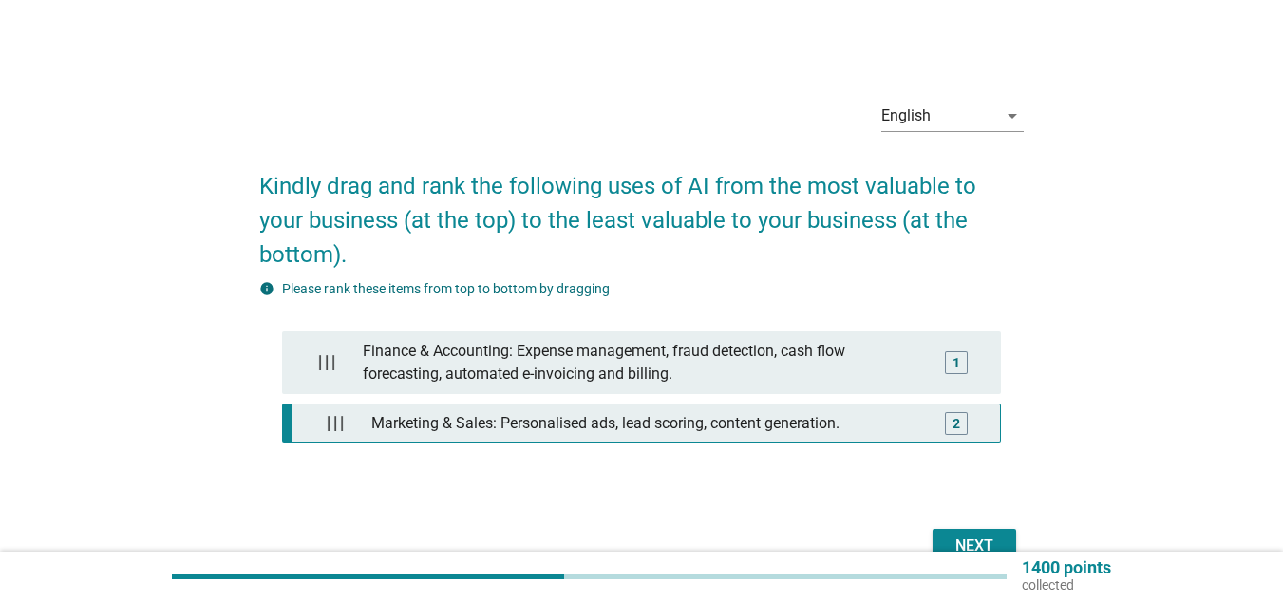
click at [373, 405] on div "Marketing & Sales: Personalised ads, lead scoring, content generation." at bounding box center [646, 424] width 565 height 38
click at [959, 414] on div "2" at bounding box center [957, 424] width 8 height 20
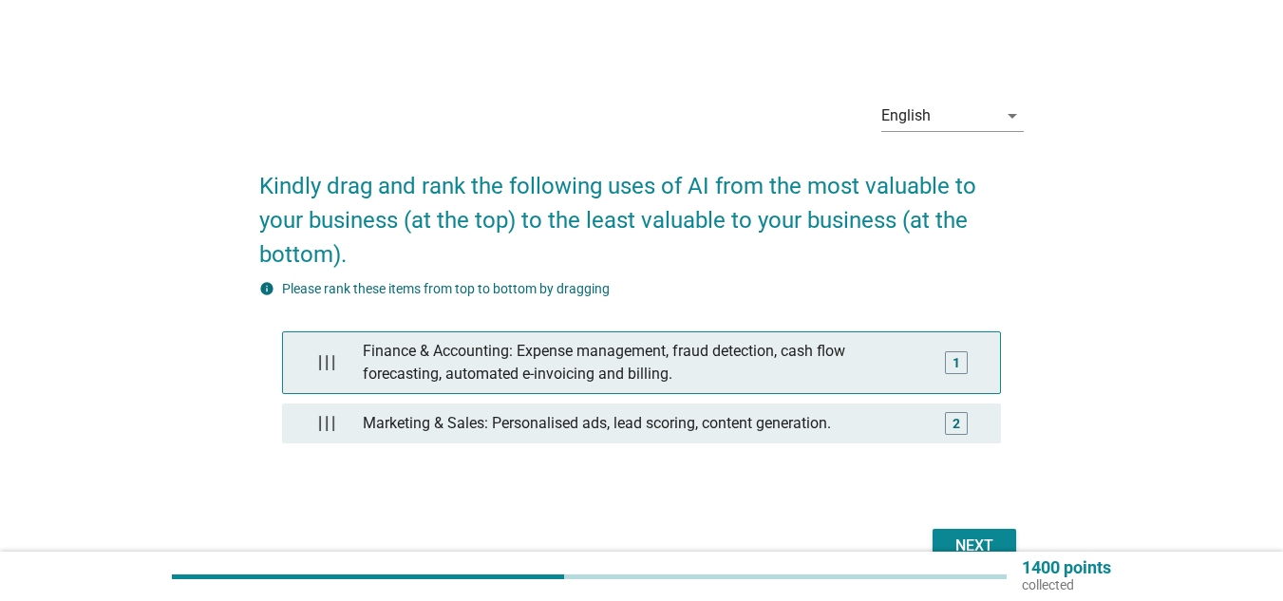
click at [964, 351] on div "1" at bounding box center [956, 362] width 23 height 23
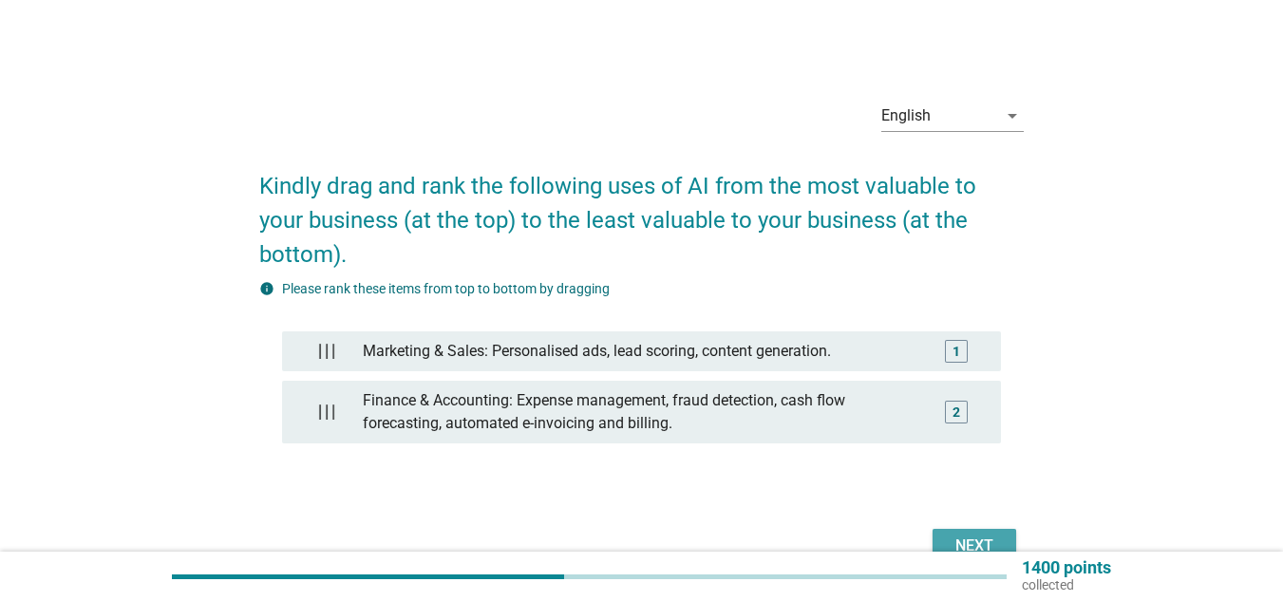
click at [971, 535] on div "Next" at bounding box center [974, 546] width 53 height 23
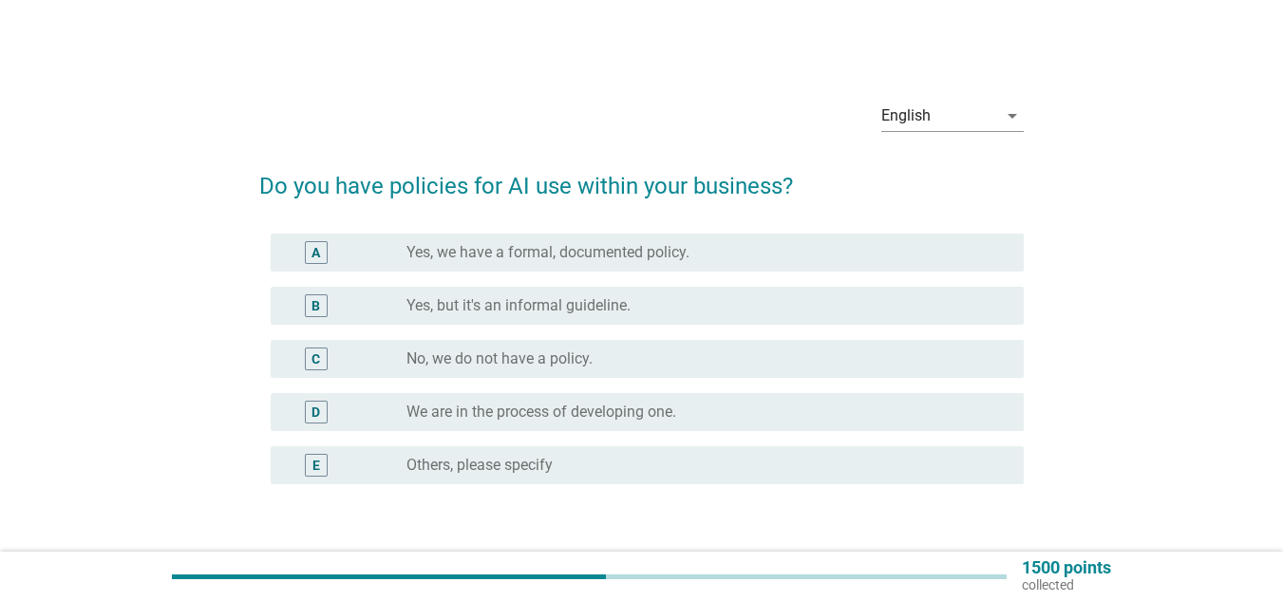
click at [552, 312] on label "Yes, but it's an informal guideline." at bounding box center [518, 305] width 224 height 19
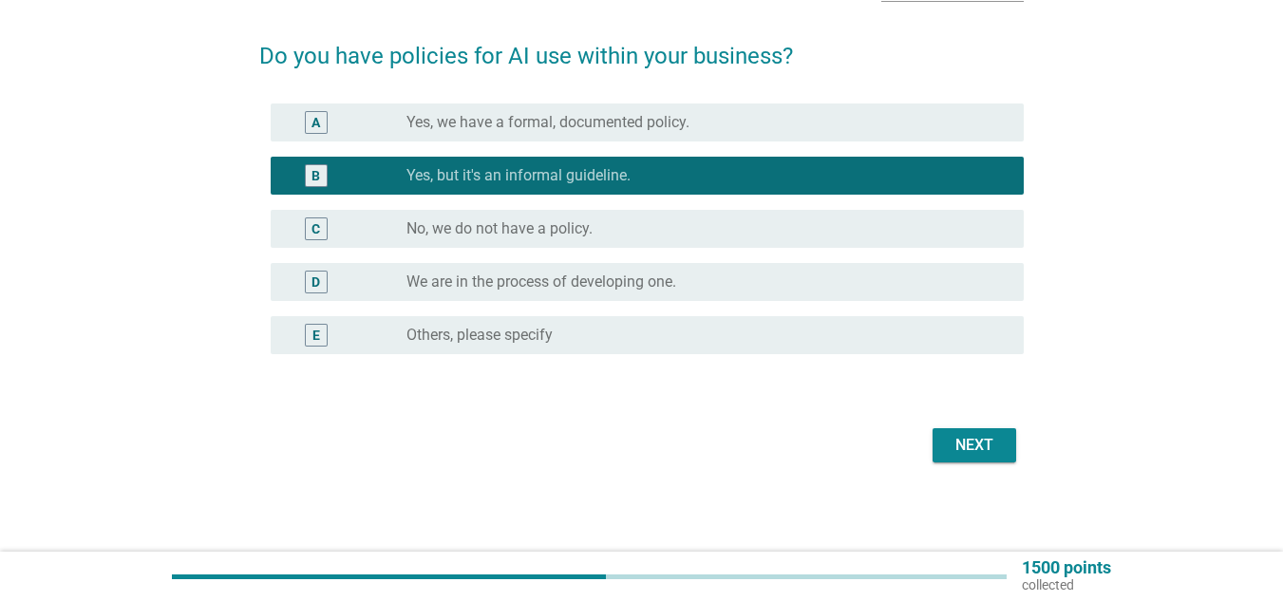
scroll to position [132, 0]
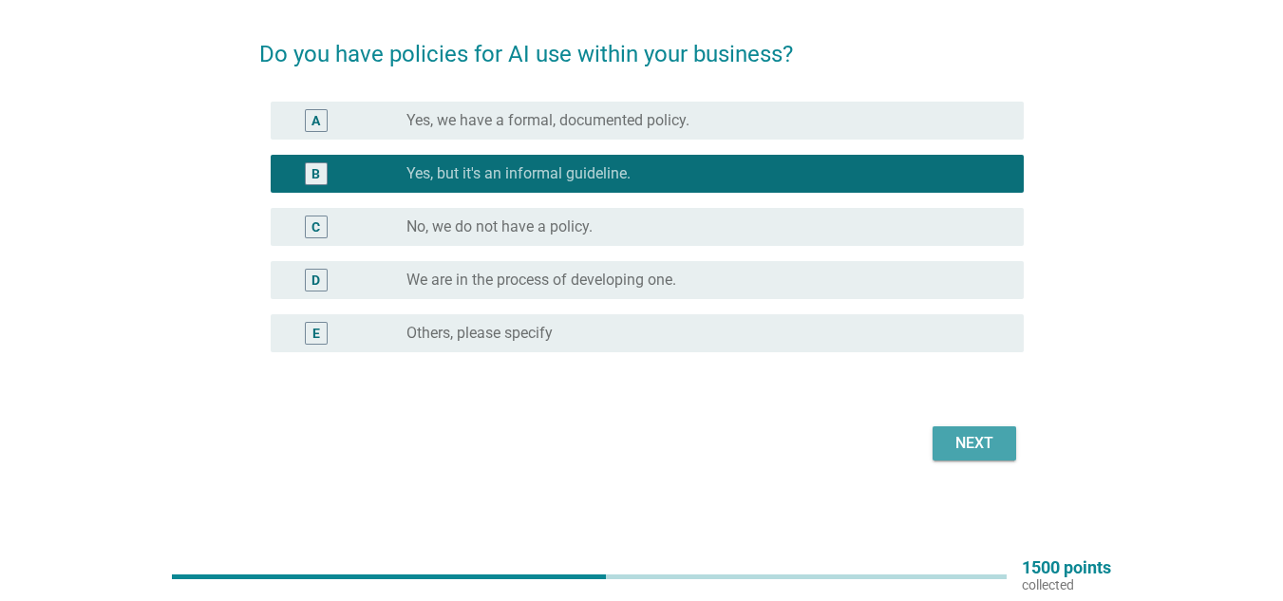
click at [997, 456] on button "Next" at bounding box center [975, 443] width 84 height 34
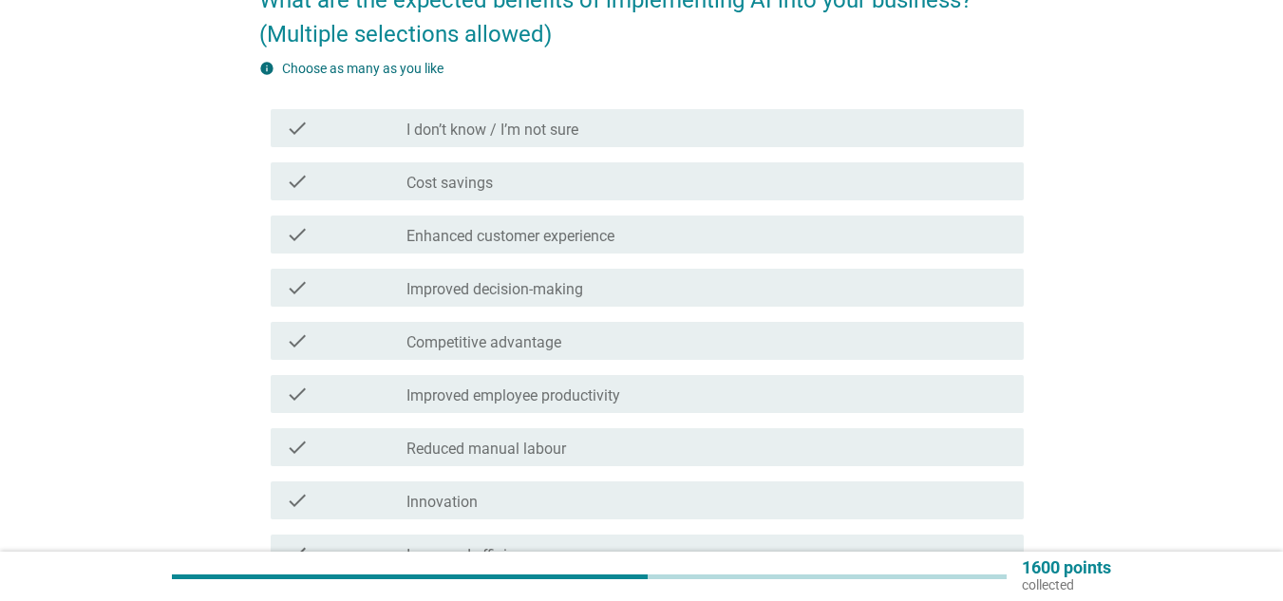
scroll to position [190, 0]
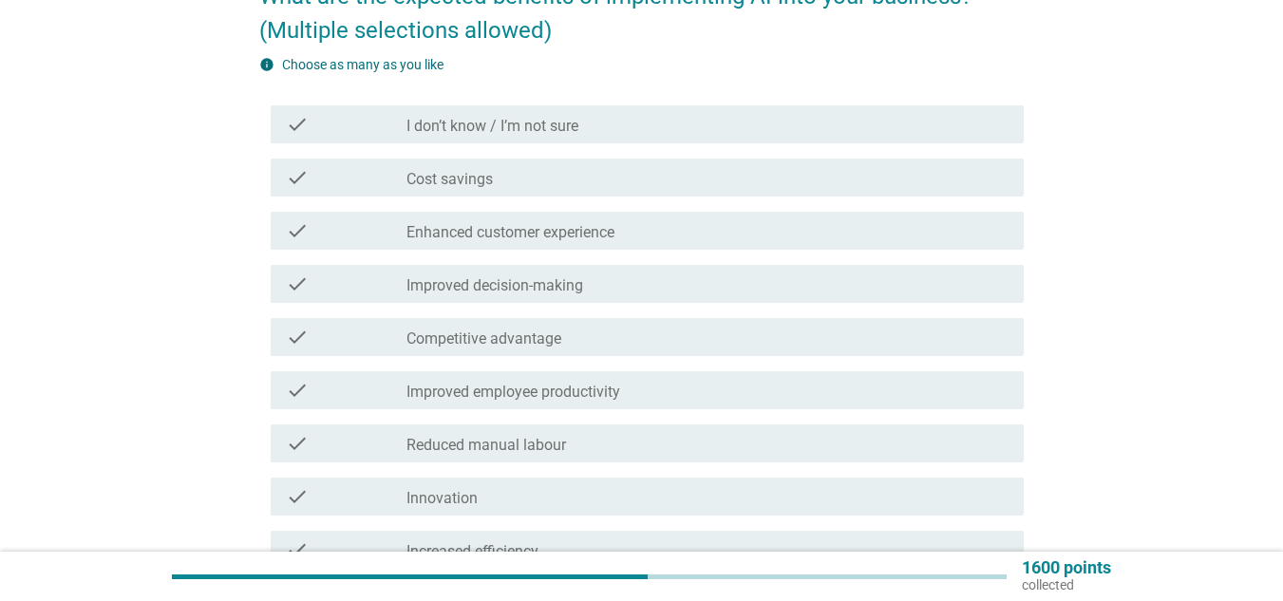
click at [504, 289] on label "Improved decision-making" at bounding box center [494, 285] width 177 height 19
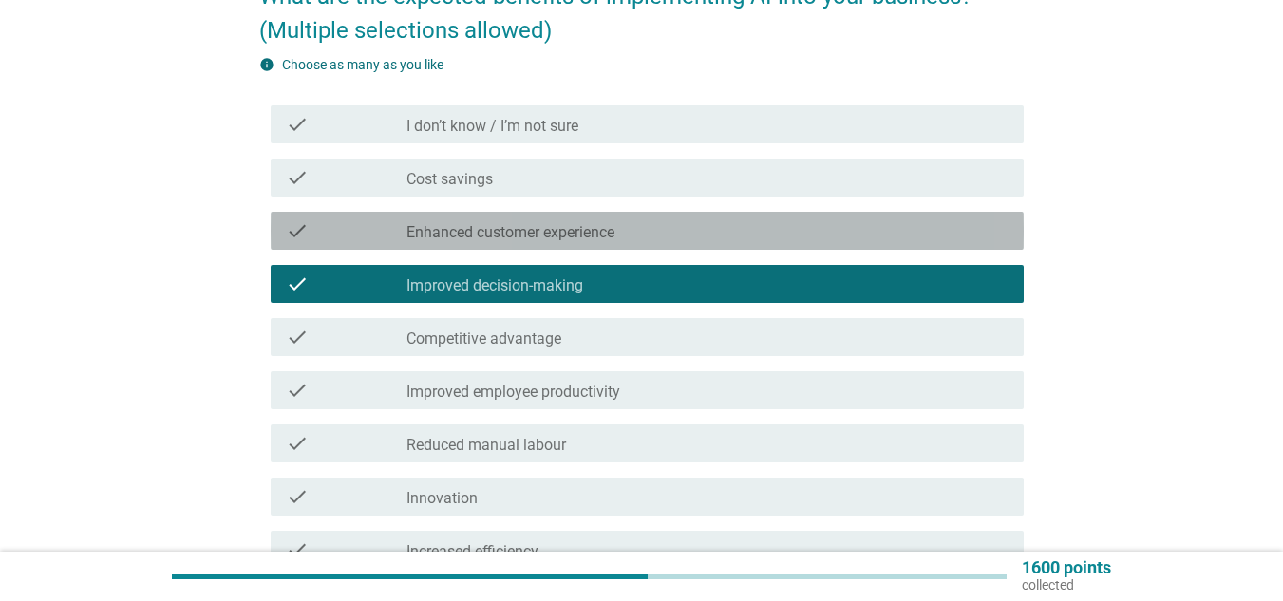
click at [537, 230] on label "Enhanced customer experience" at bounding box center [510, 232] width 208 height 19
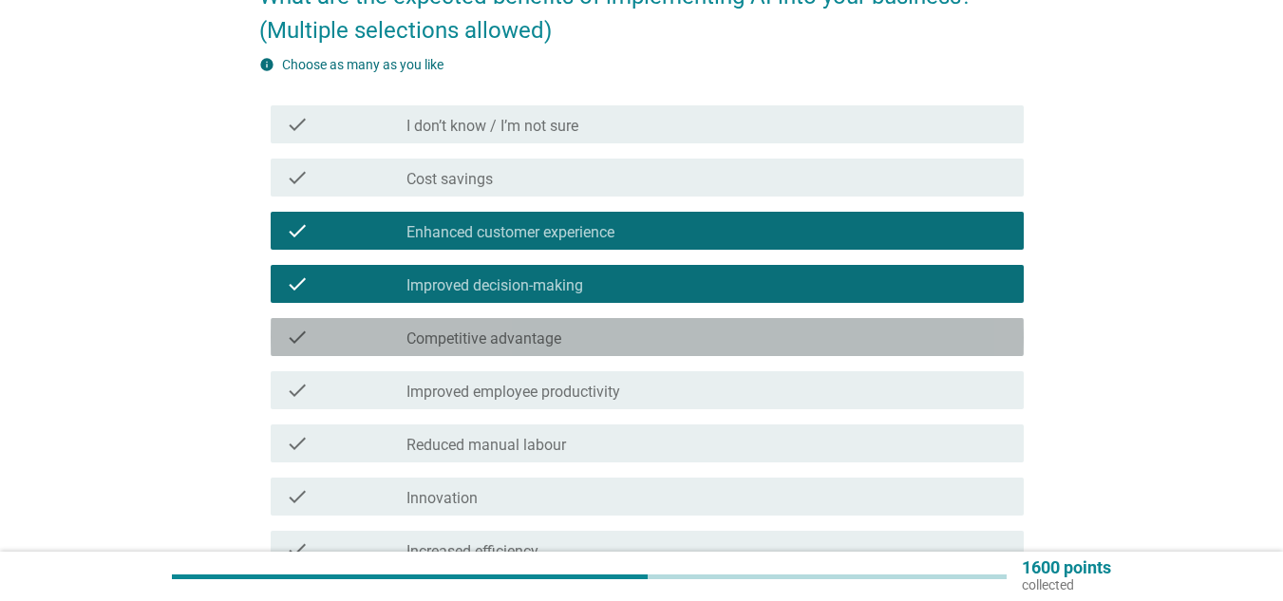
click at [550, 341] on label "Competitive advantage" at bounding box center [483, 339] width 155 height 19
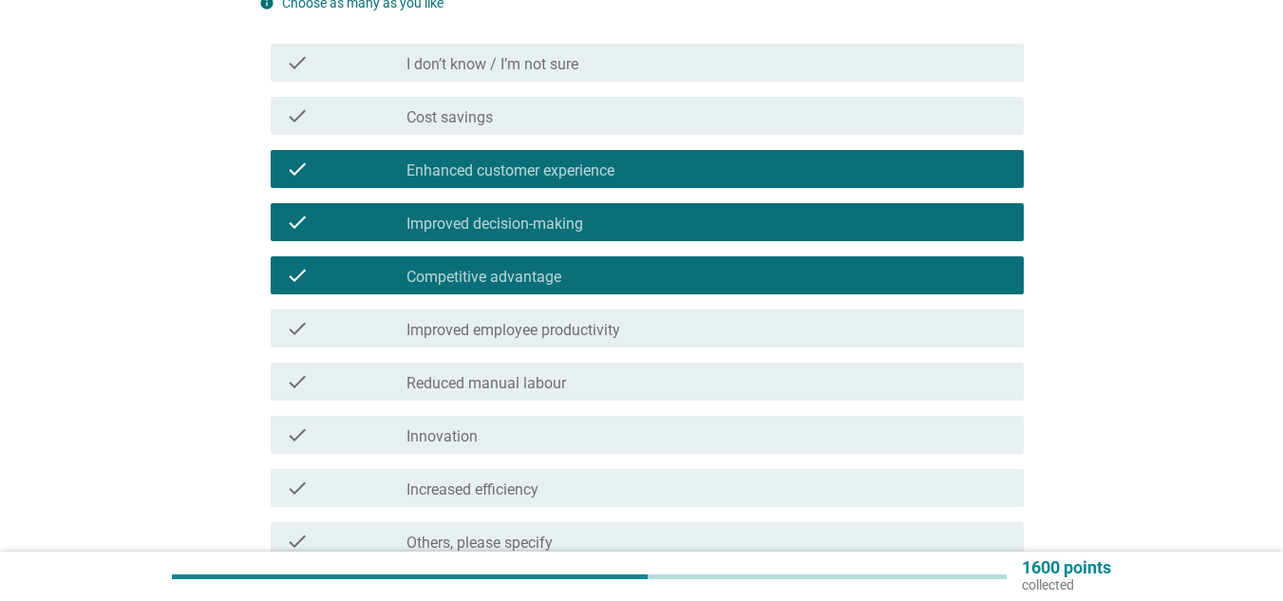
scroll to position [285, 0]
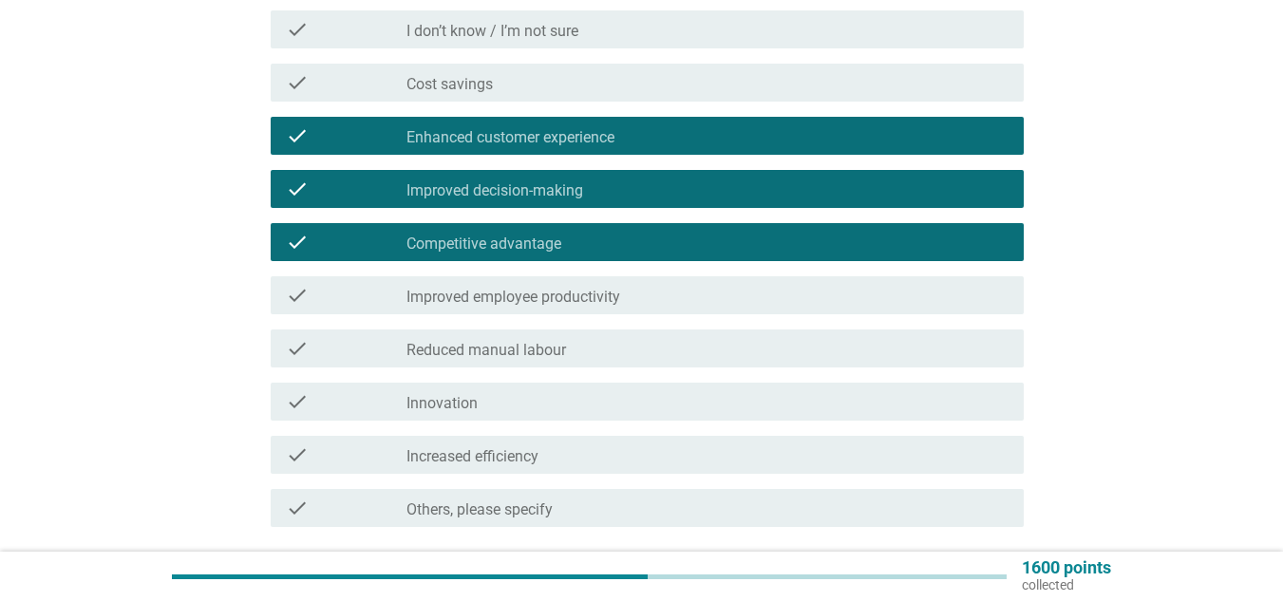
click at [529, 398] on div "check_box_outline_blank Innovation" at bounding box center [707, 401] width 602 height 23
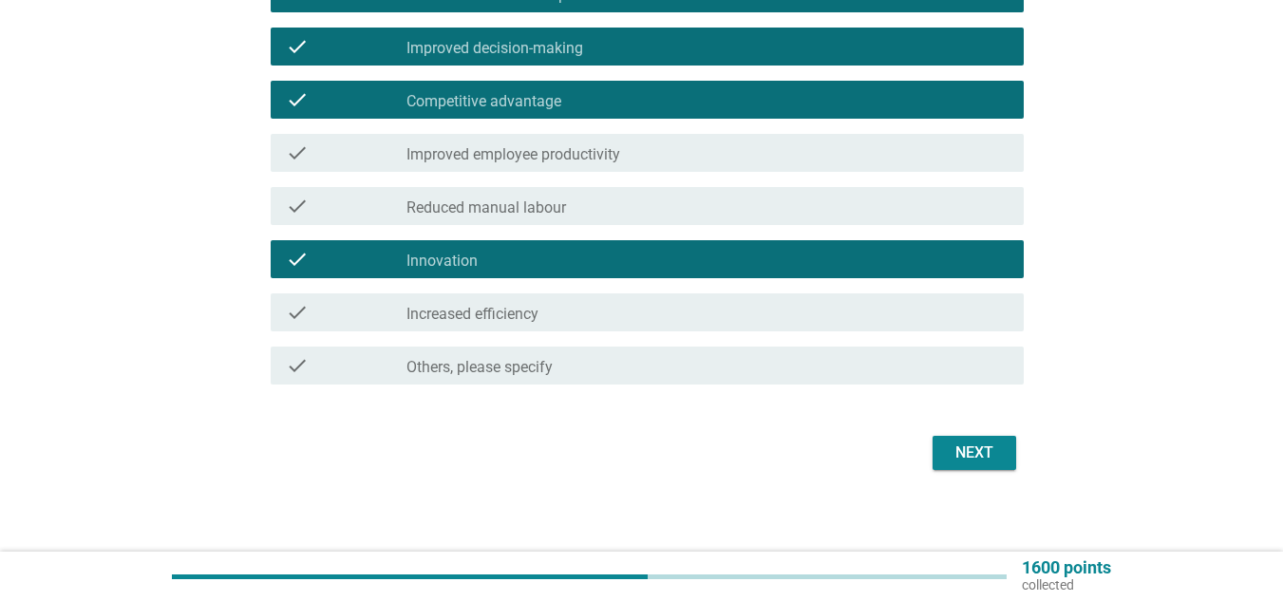
scroll to position [437, 0]
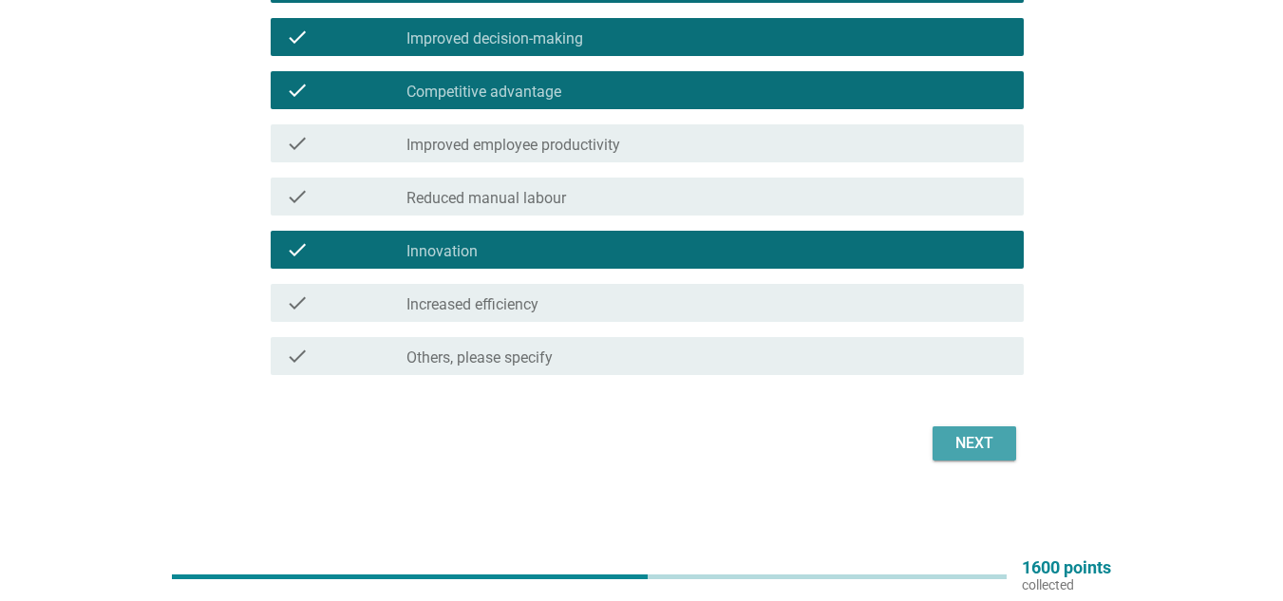
click at [968, 448] on div "Next" at bounding box center [974, 443] width 53 height 23
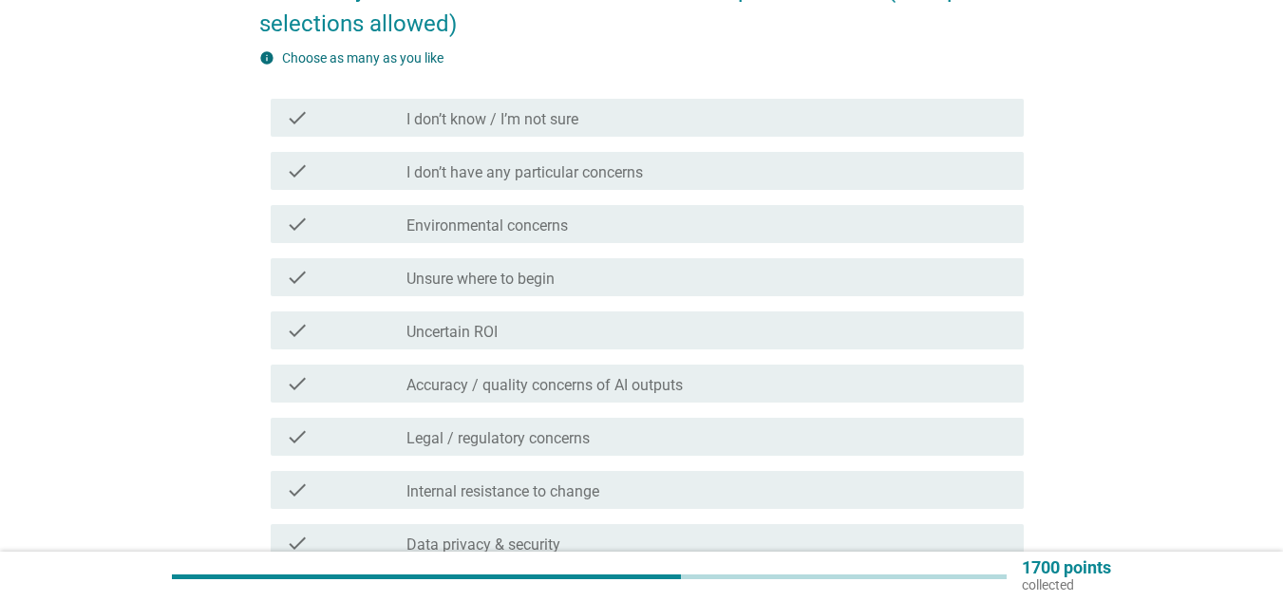
scroll to position [285, 0]
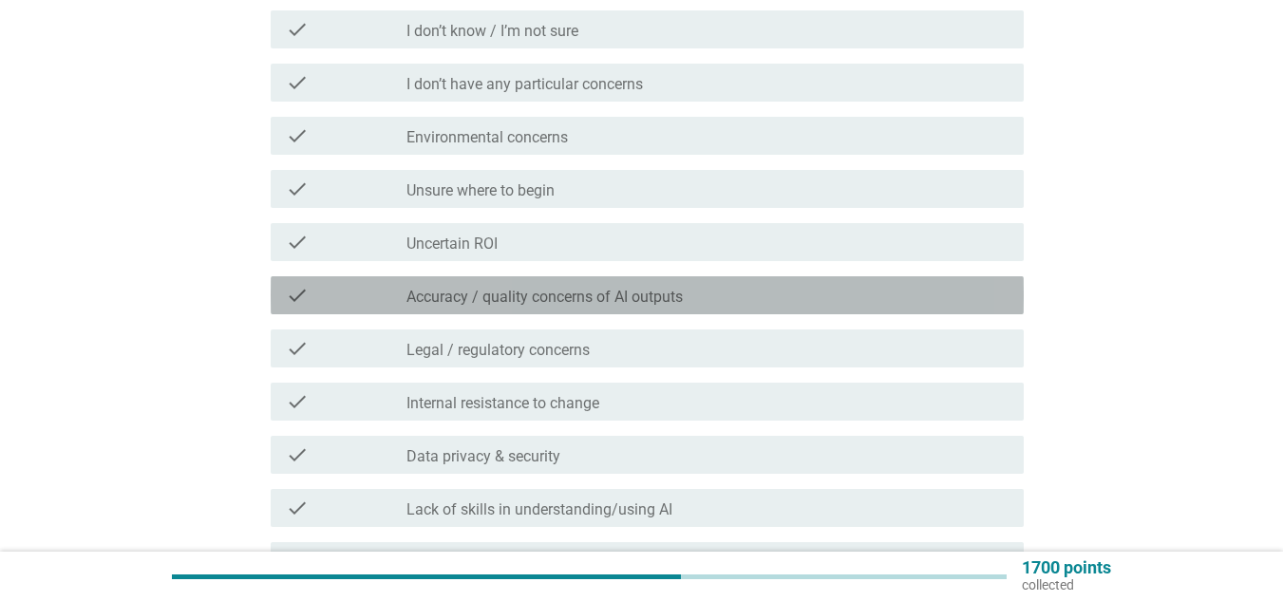
click at [573, 297] on label "Accuracy / quality concerns of AI outputs" at bounding box center [544, 297] width 276 height 19
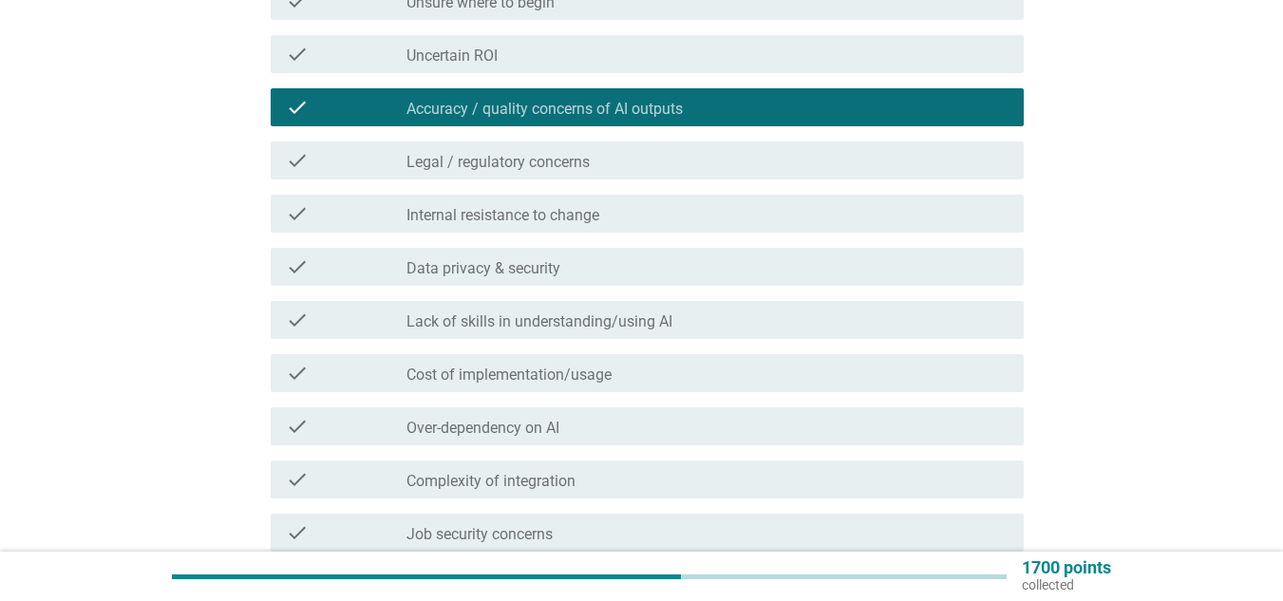
scroll to position [475, 0]
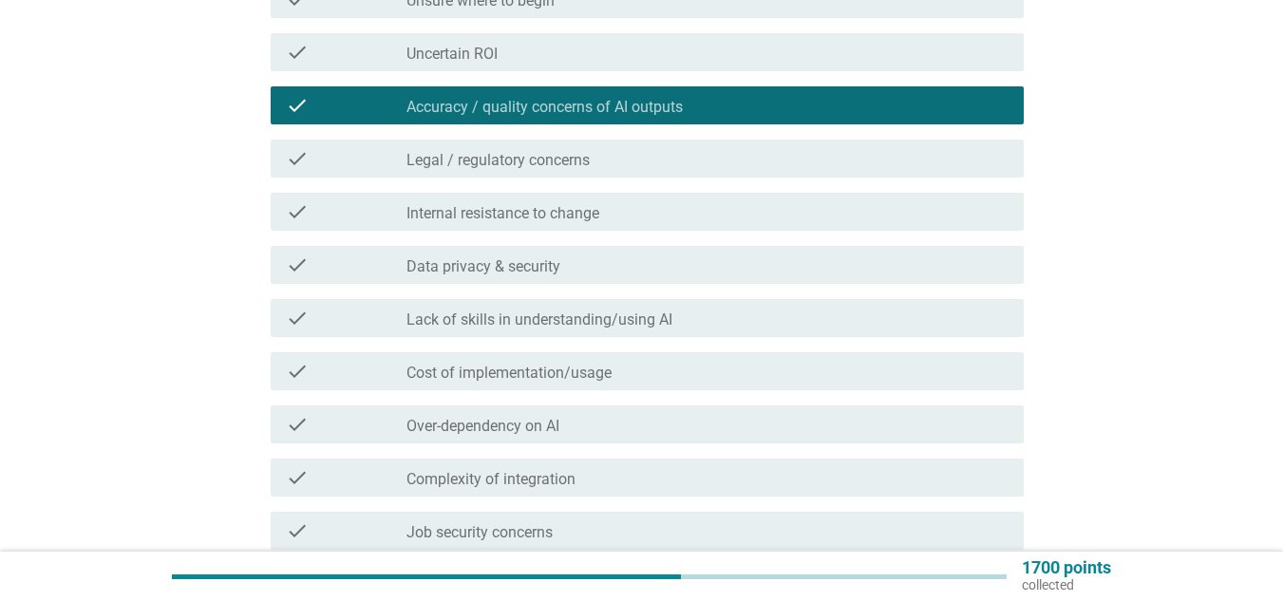
click at [584, 165] on label "Legal / regulatory concerns" at bounding box center [497, 160] width 183 height 19
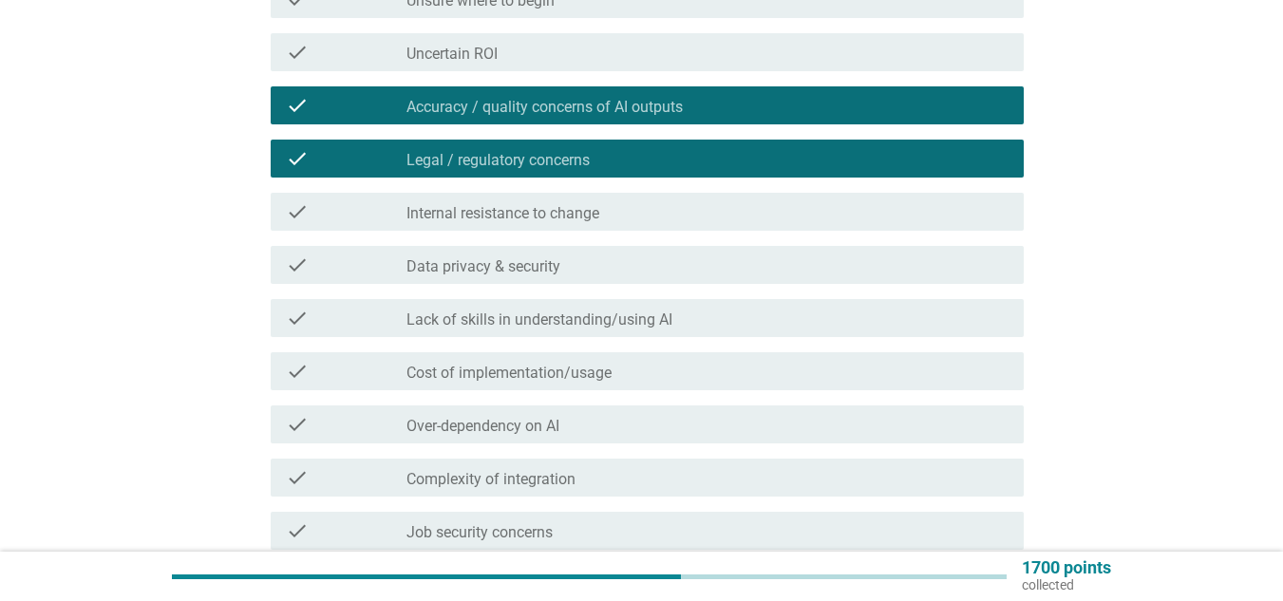
click at [584, 212] on label "Internal resistance to change" at bounding box center [502, 213] width 193 height 19
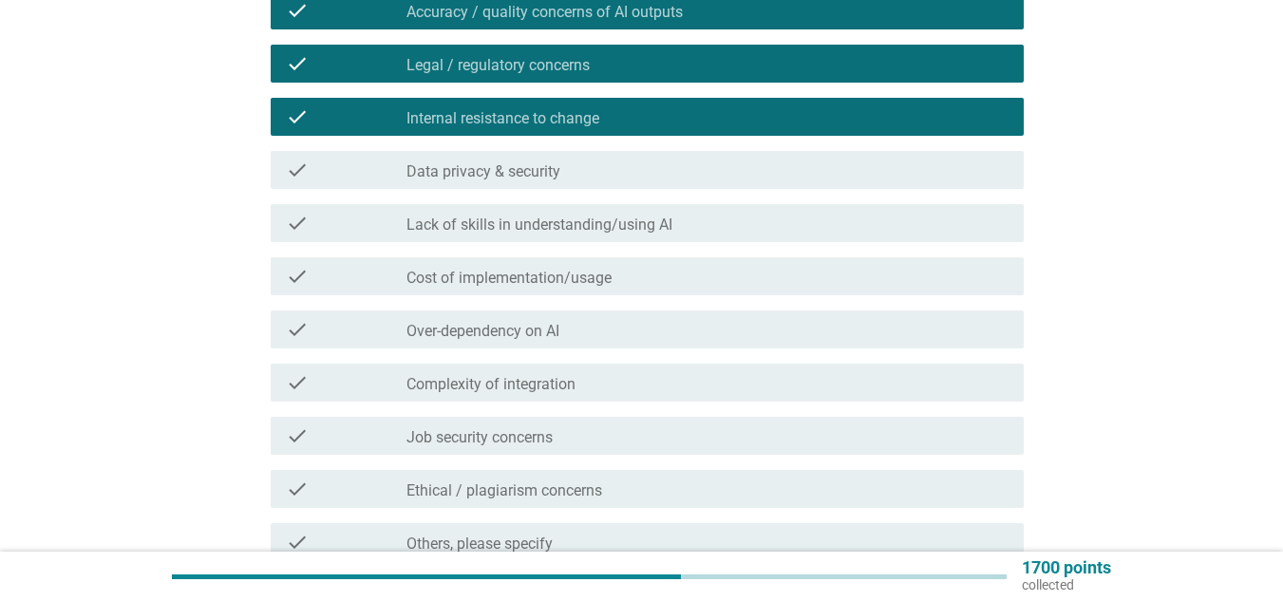
scroll to position [665, 0]
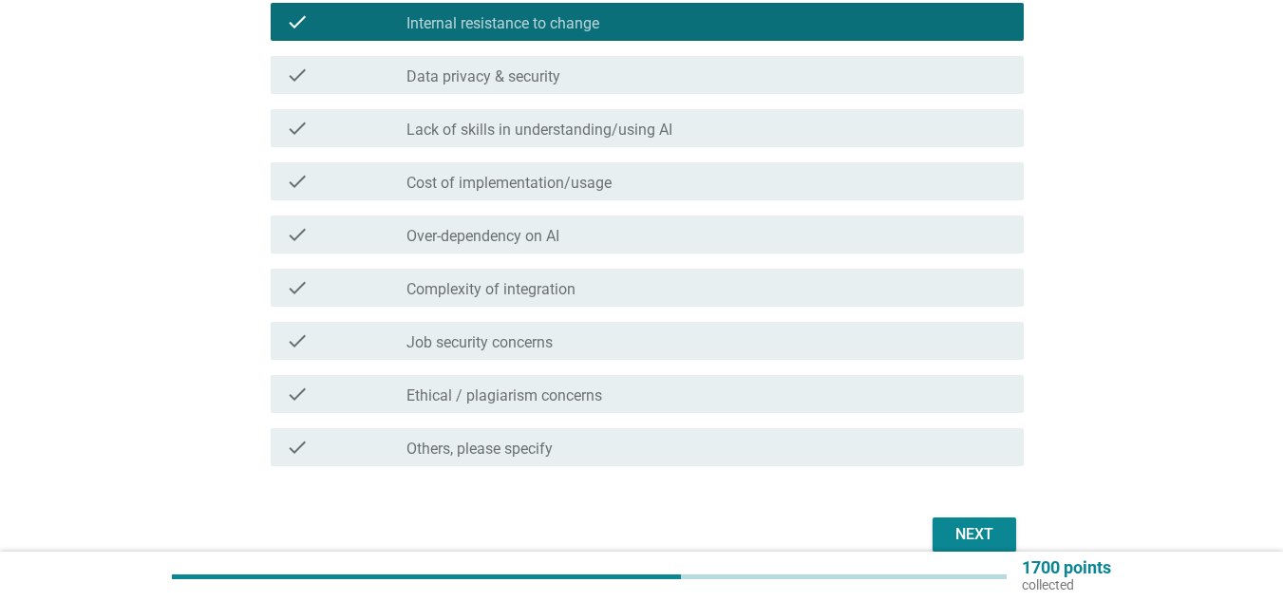
click at [518, 77] on label "Data privacy & security" at bounding box center [483, 76] width 154 height 19
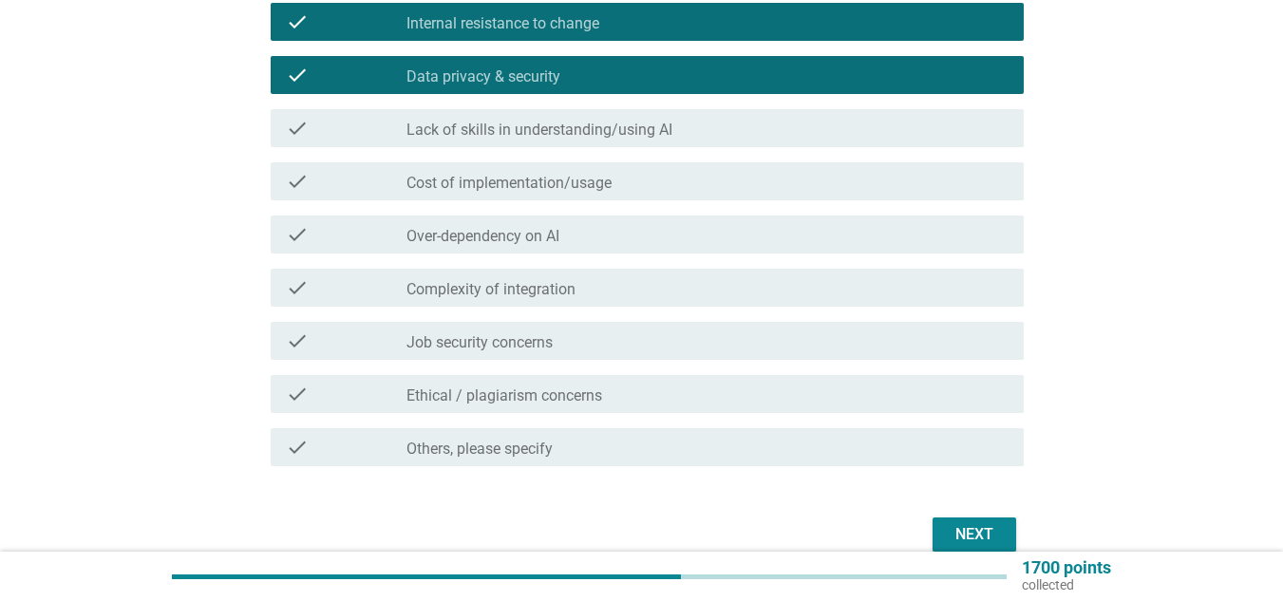
click at [530, 136] on label "Lack of skills in understanding/using AI" at bounding box center [539, 130] width 266 height 19
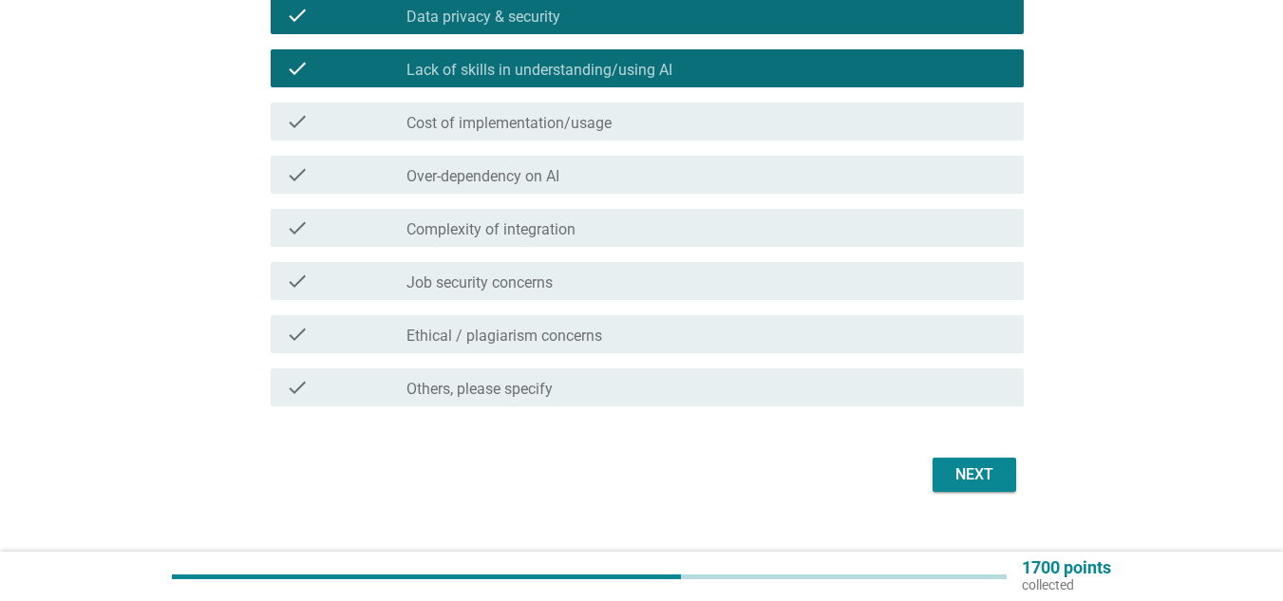
scroll to position [756, 0]
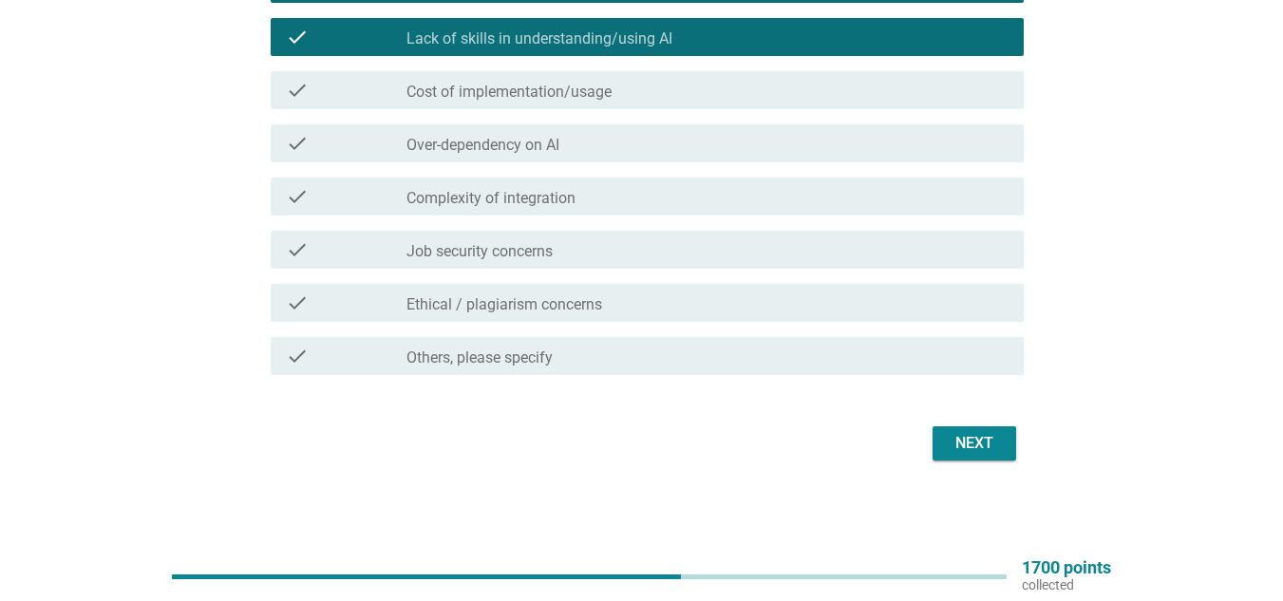
click at [588, 310] on label "Ethical / plagiarism concerns" at bounding box center [504, 304] width 196 height 19
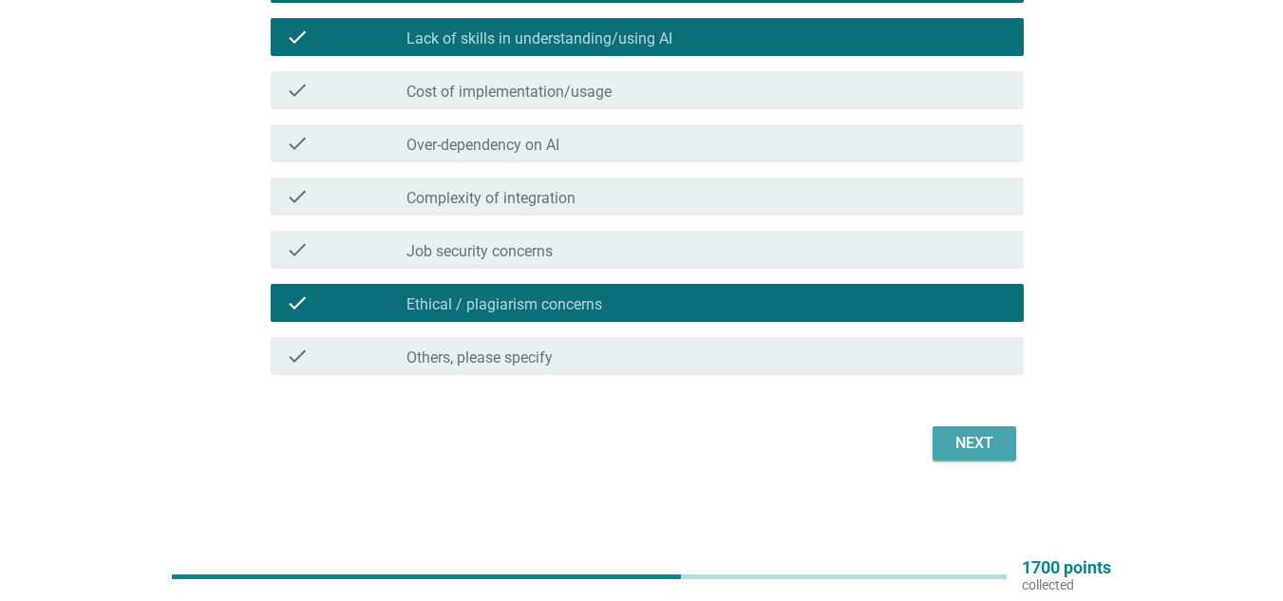
click at [976, 448] on div "Next" at bounding box center [974, 443] width 53 height 23
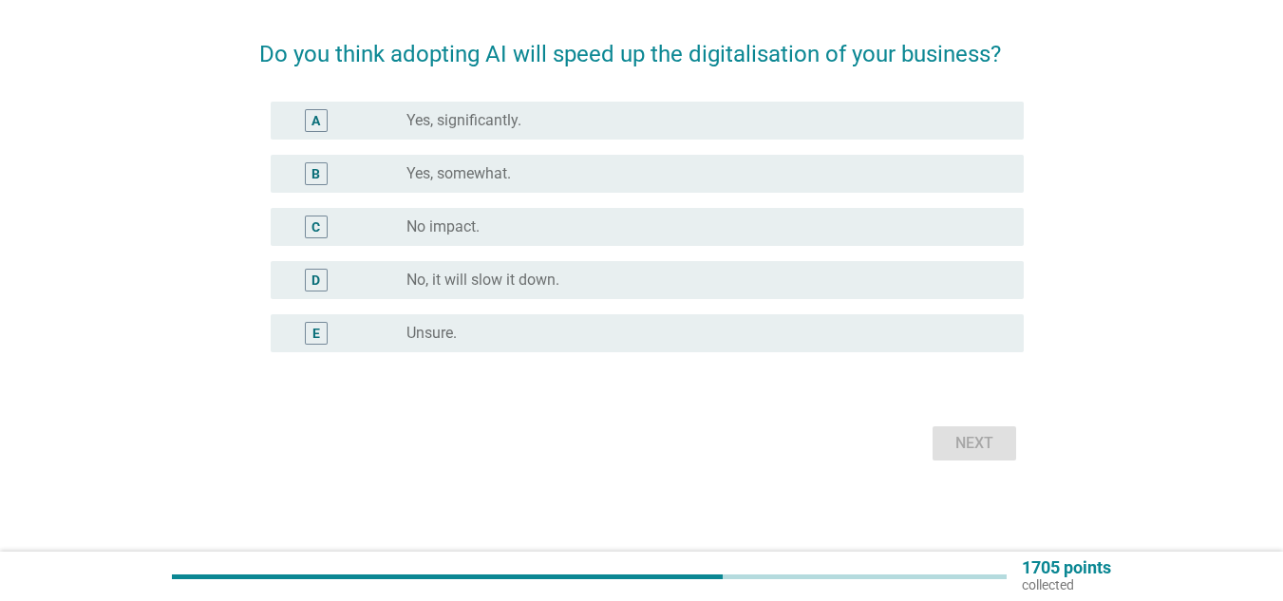
scroll to position [0, 0]
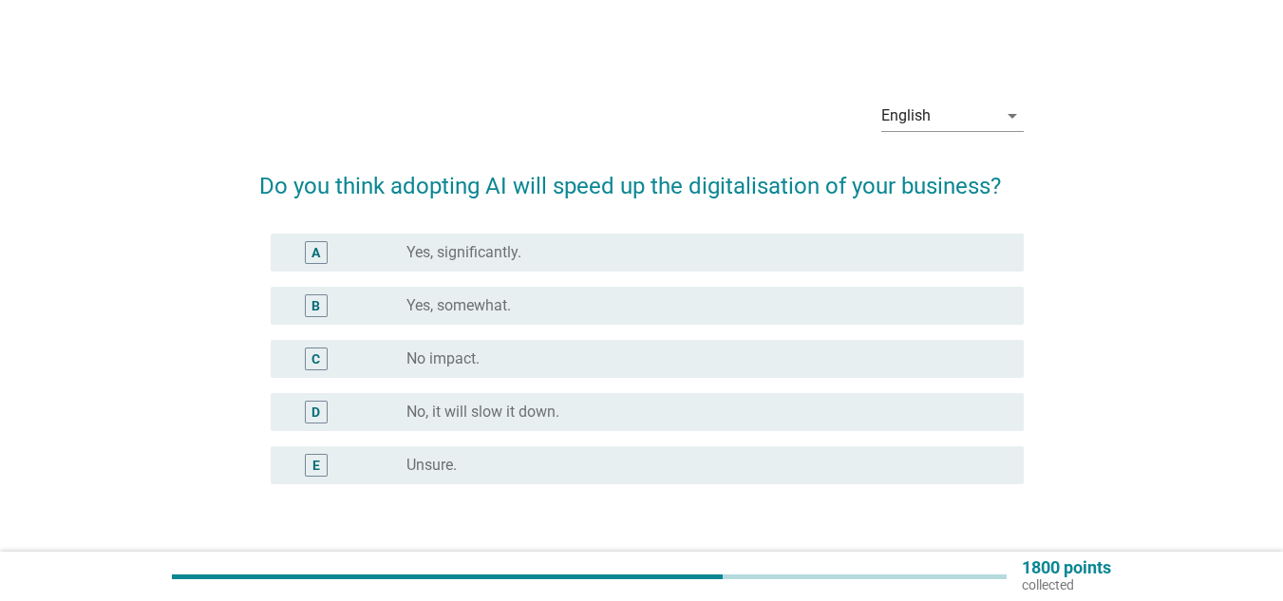
click at [559, 321] on div "B radio_button_unchecked Yes, somewhat." at bounding box center [647, 306] width 753 height 38
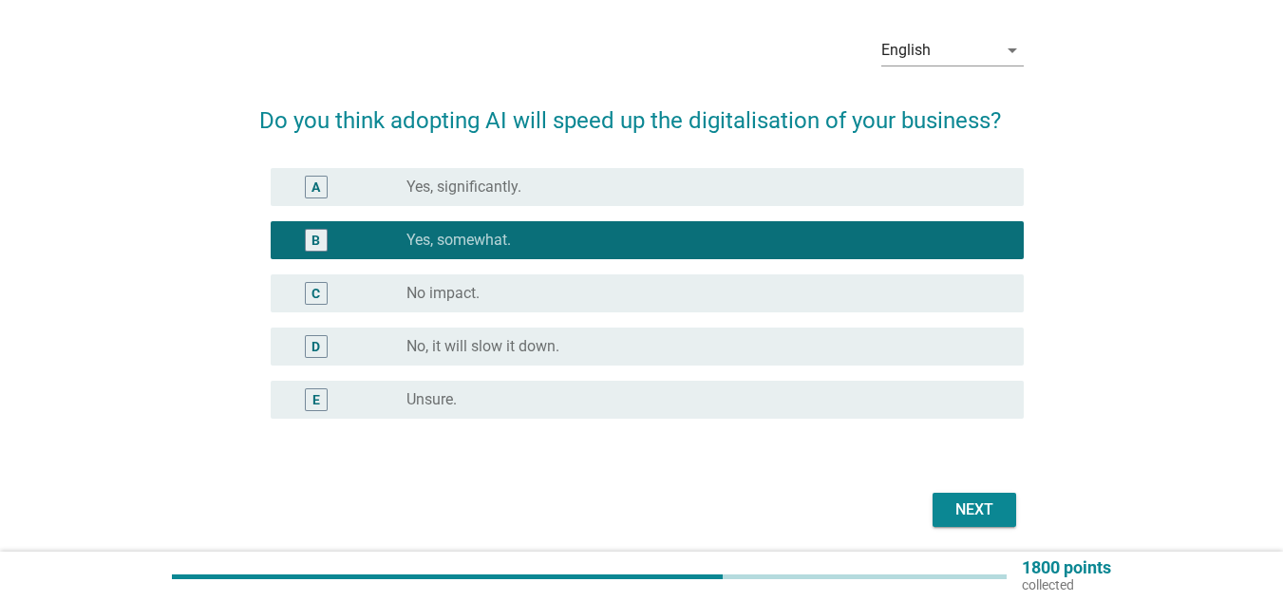
scroll to position [132, 0]
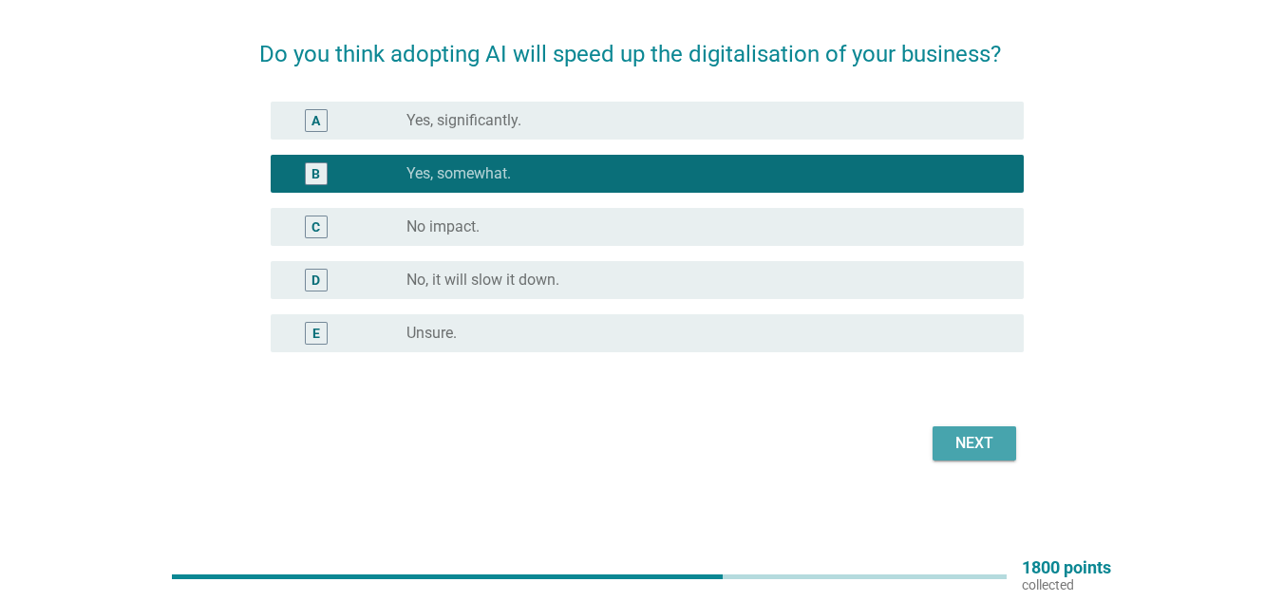
click at [976, 446] on div "Next" at bounding box center [974, 443] width 53 height 23
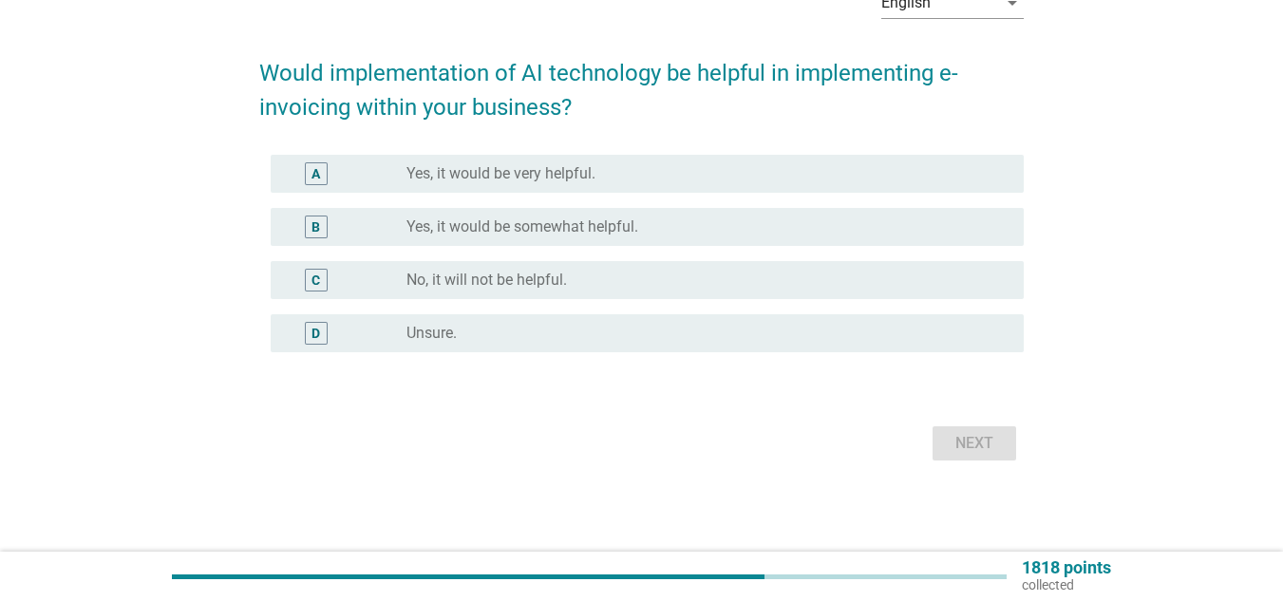
scroll to position [0, 0]
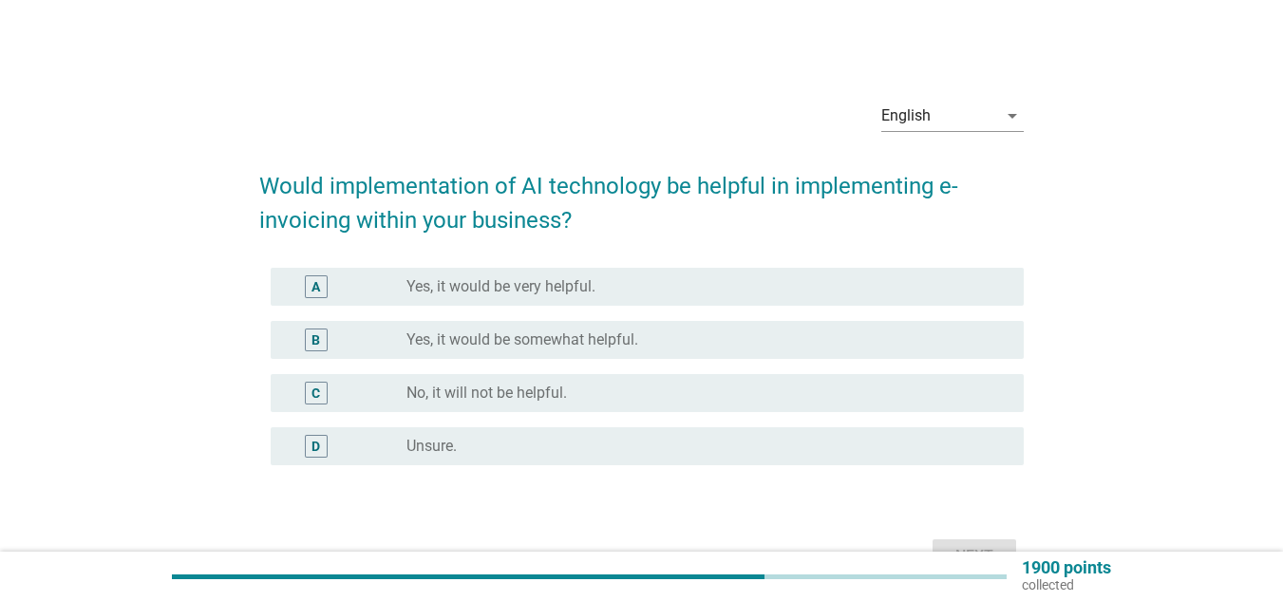
click at [508, 341] on label "Yes, it would be somewhat helpful." at bounding box center [522, 339] width 232 height 19
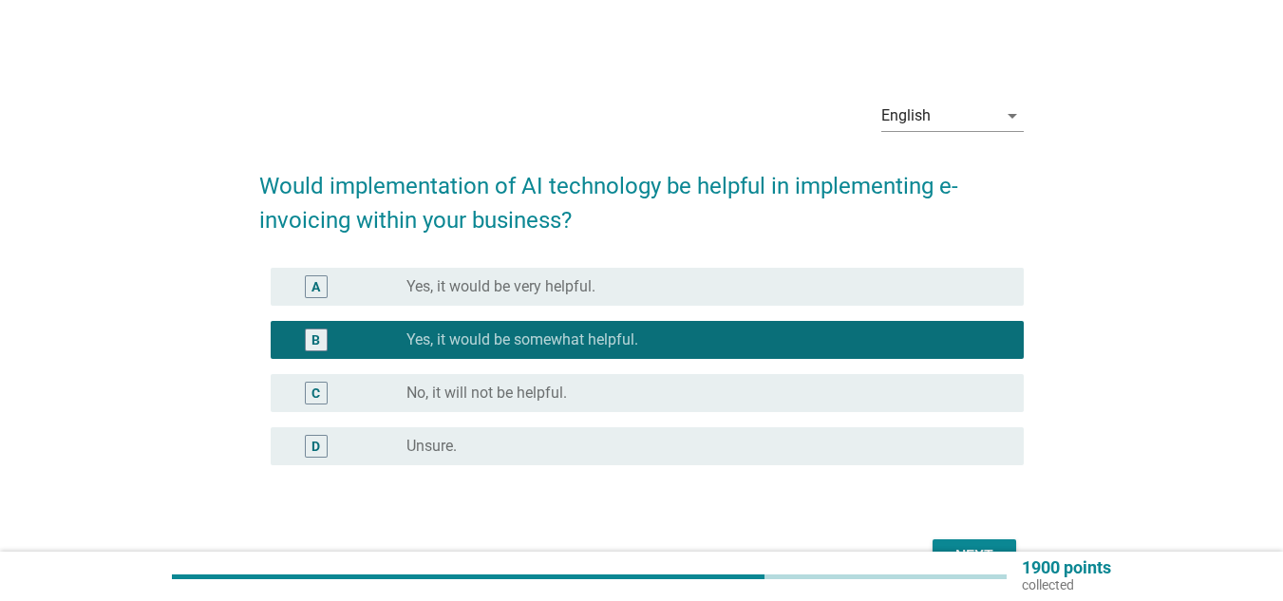
click at [982, 544] on button "Next" at bounding box center [975, 556] width 84 height 34
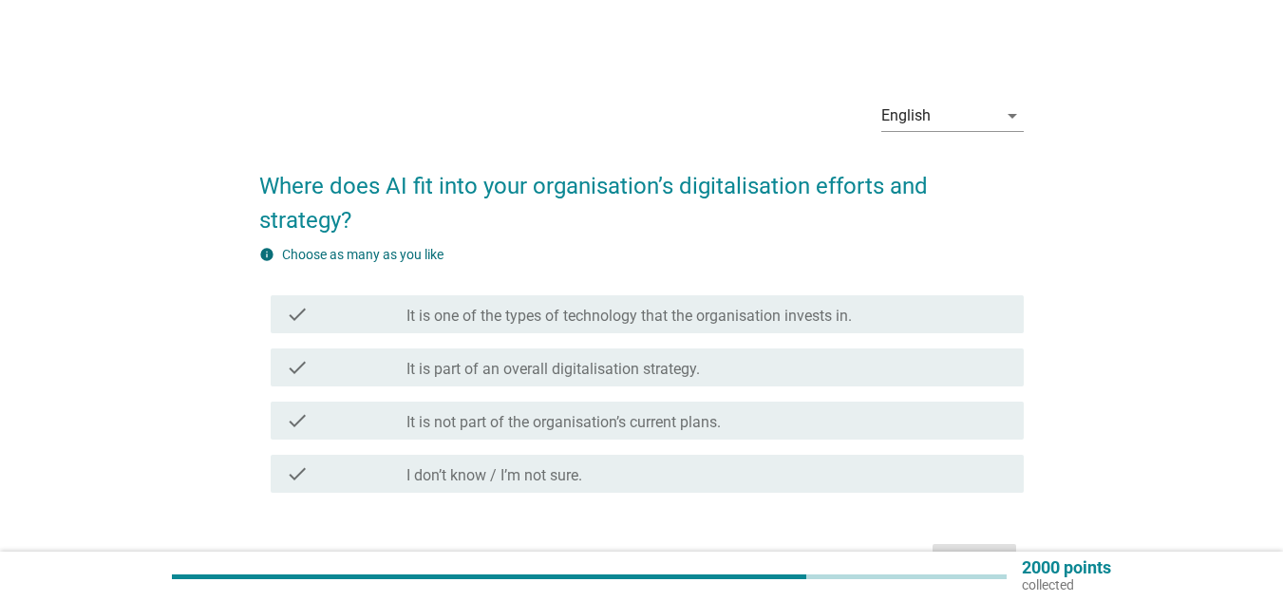
click at [491, 370] on label "It is part of an overall digitalisation strategy." at bounding box center [552, 369] width 293 height 19
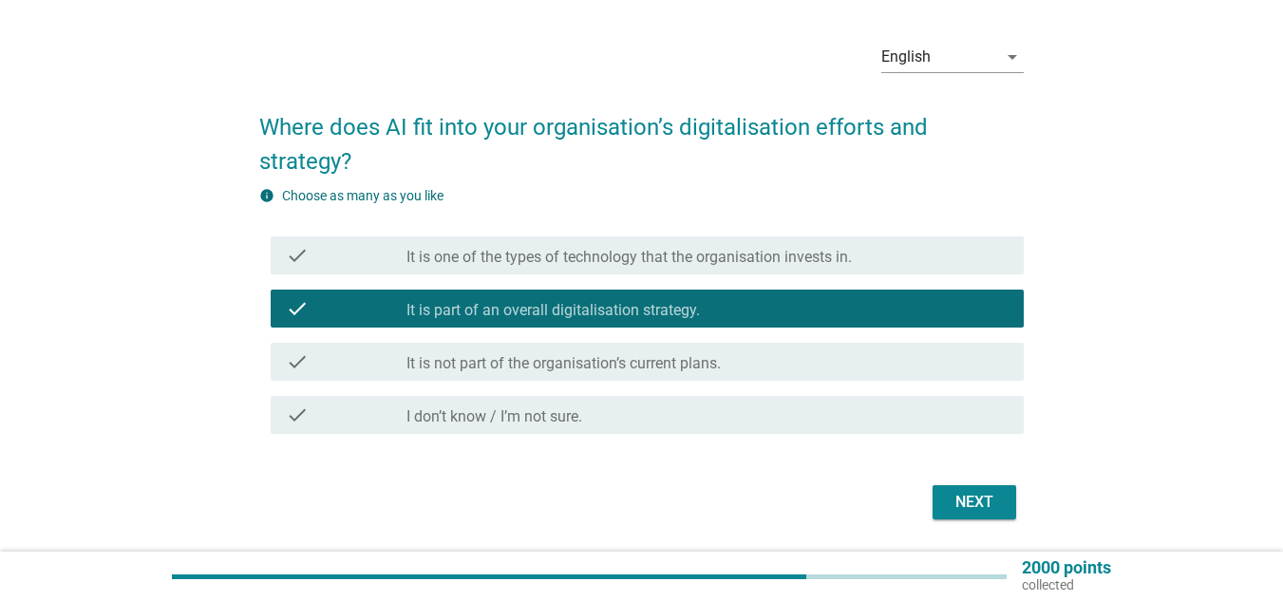
scroll to position [118, 0]
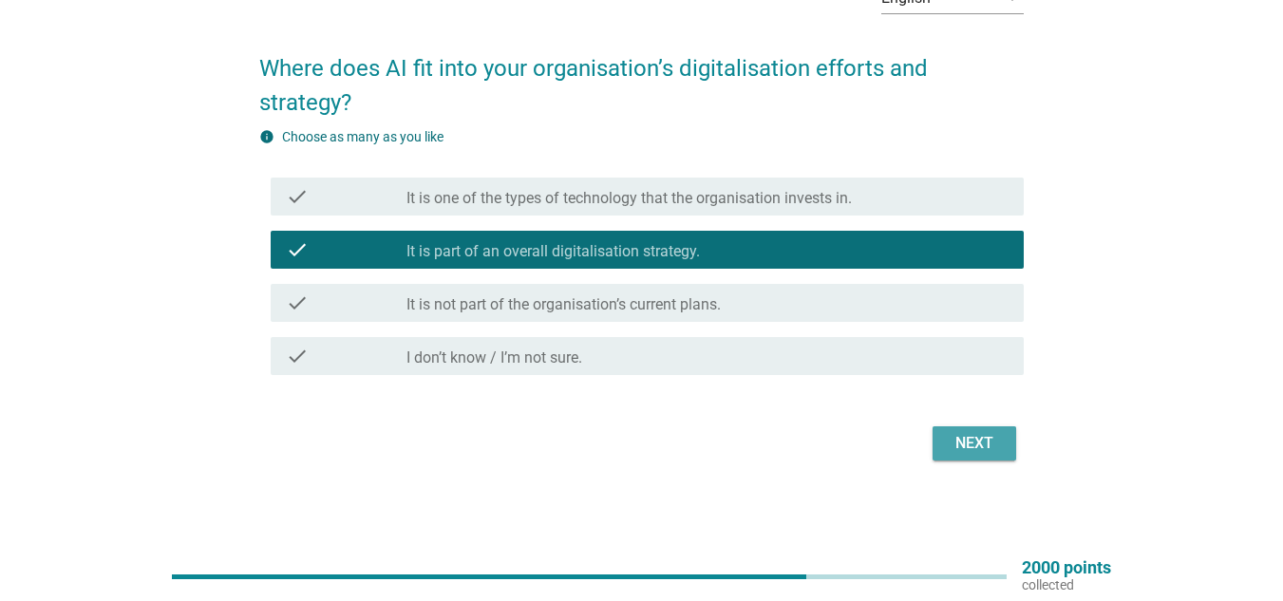
click at [985, 442] on div "Next" at bounding box center [974, 443] width 53 height 23
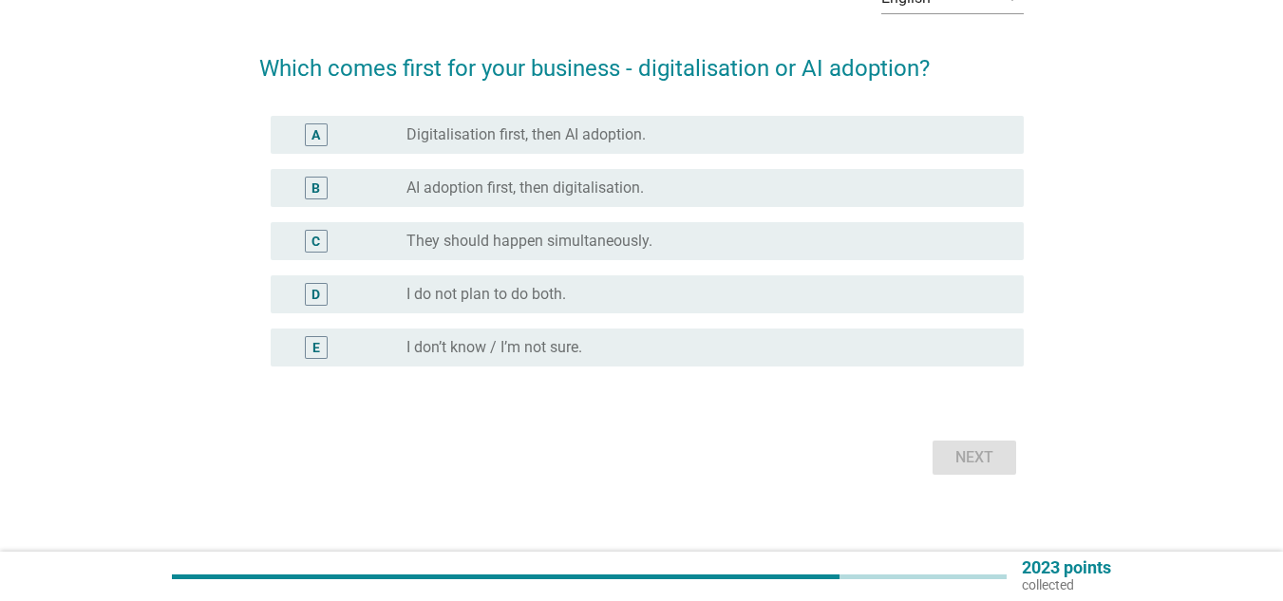
scroll to position [0, 0]
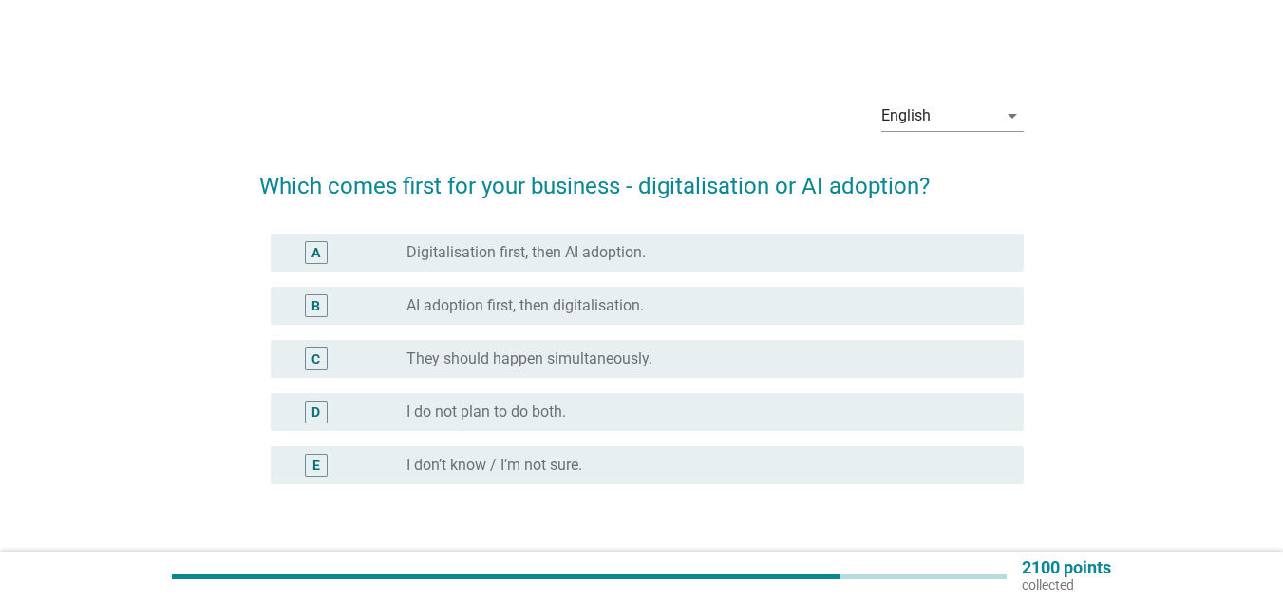
click at [526, 310] on label "AI adoption first, then digitalisation." at bounding box center [524, 305] width 237 height 19
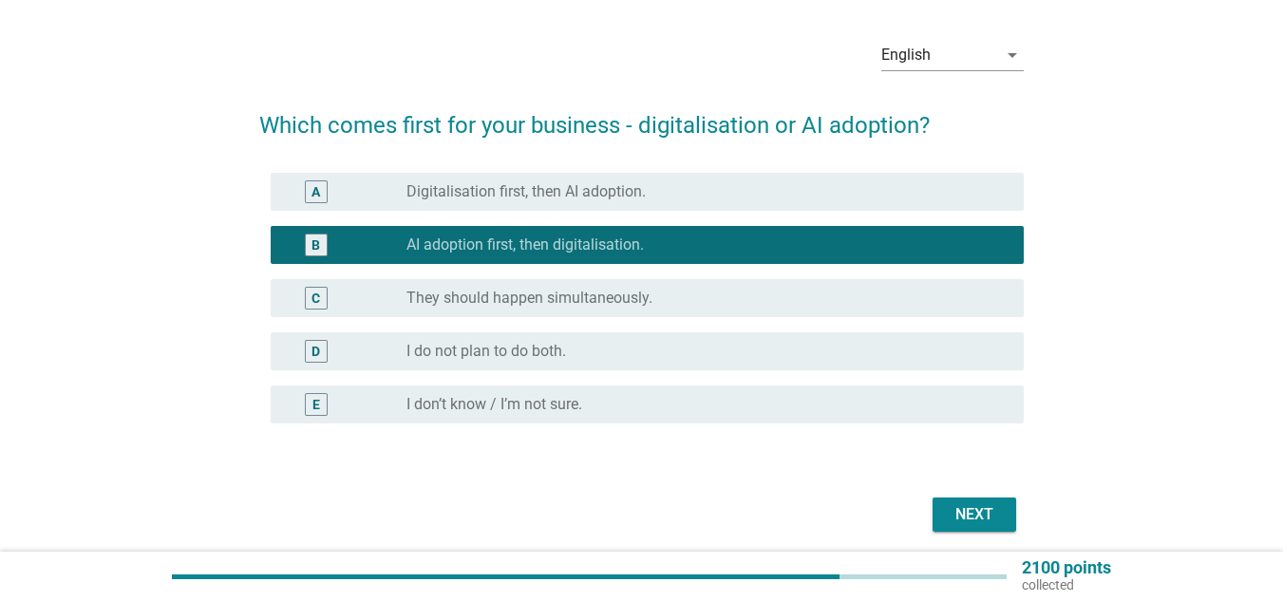
scroll to position [132, 0]
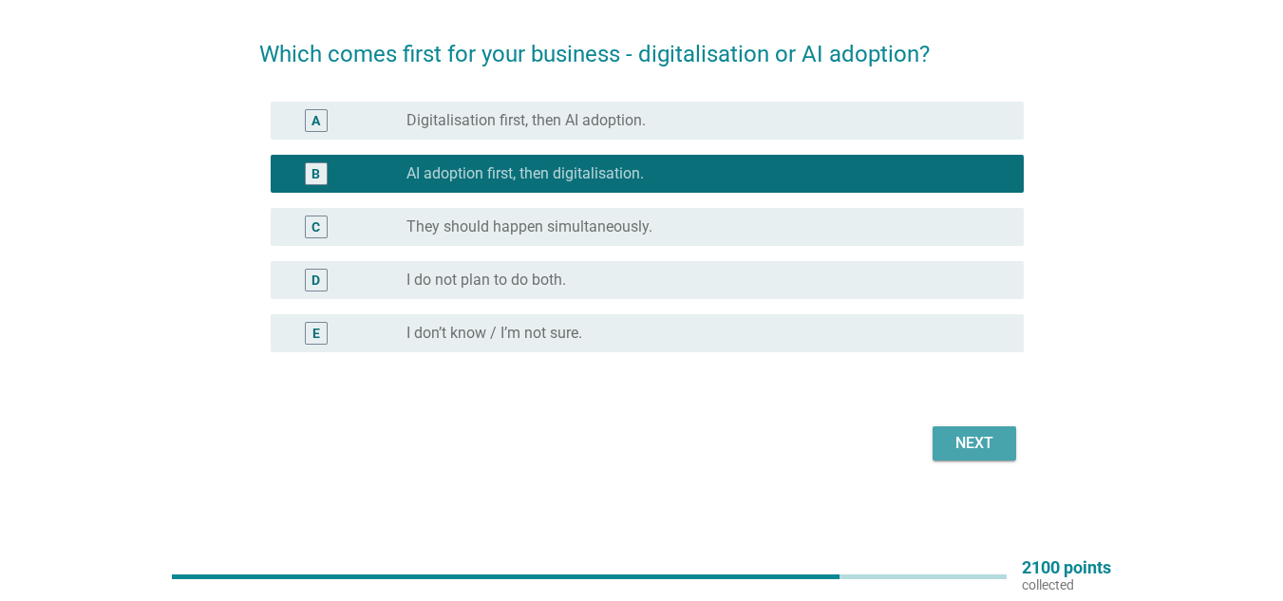
click at [1002, 455] on button "Next" at bounding box center [975, 443] width 84 height 34
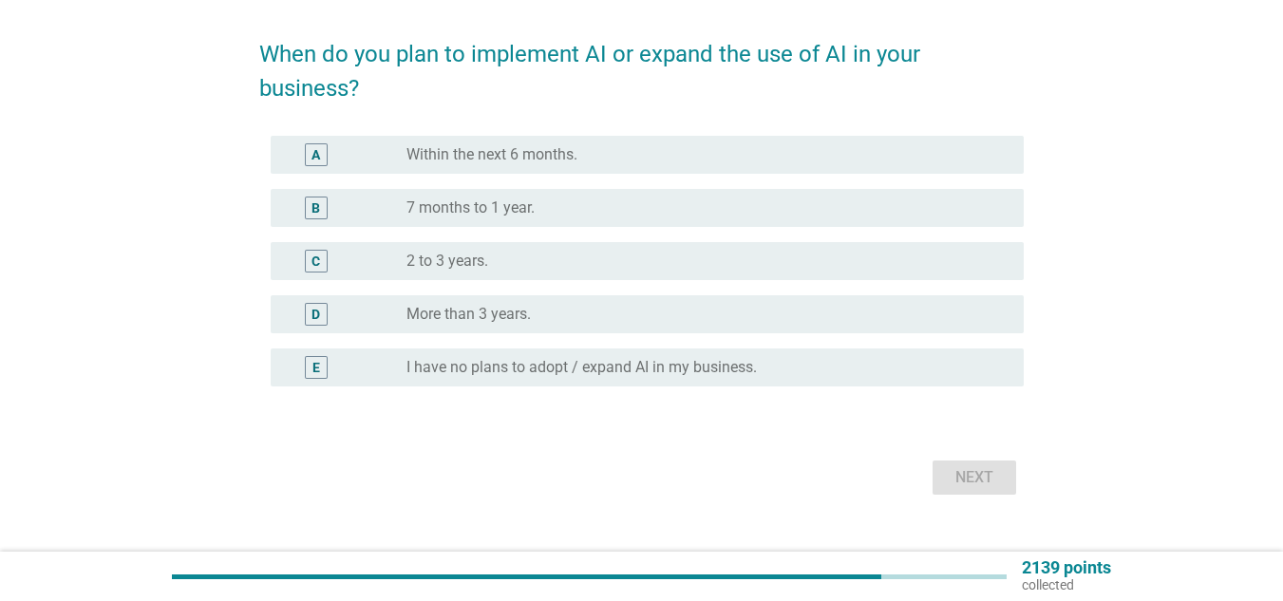
scroll to position [0, 0]
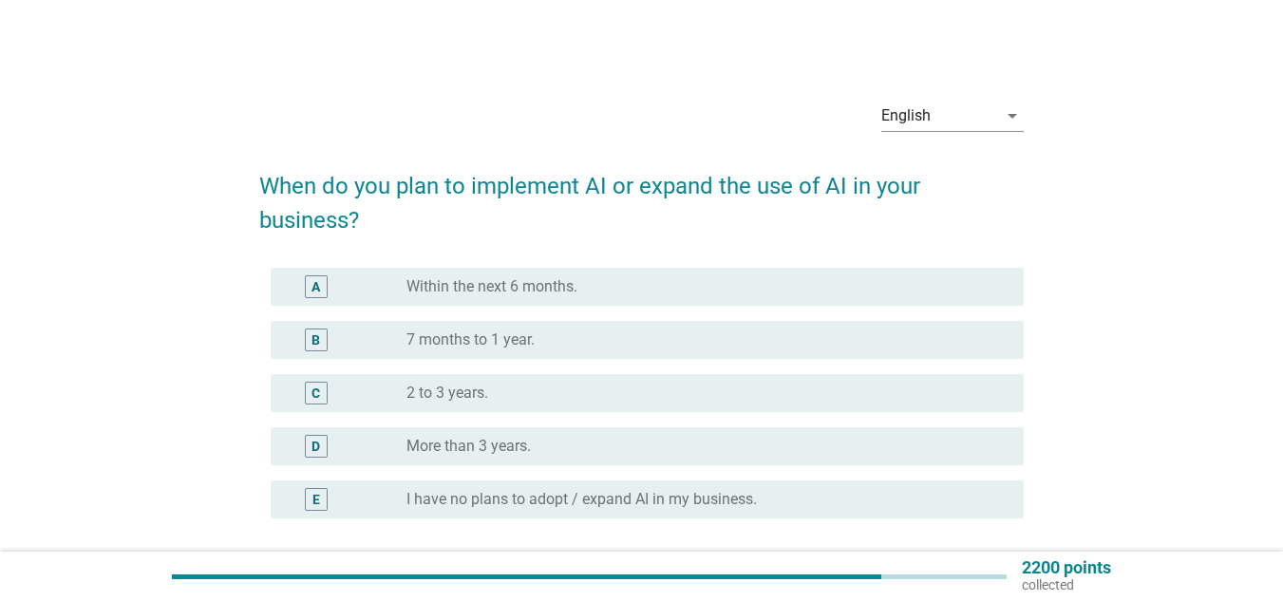
click at [534, 338] on label "7 months to 1 year." at bounding box center [470, 339] width 128 height 19
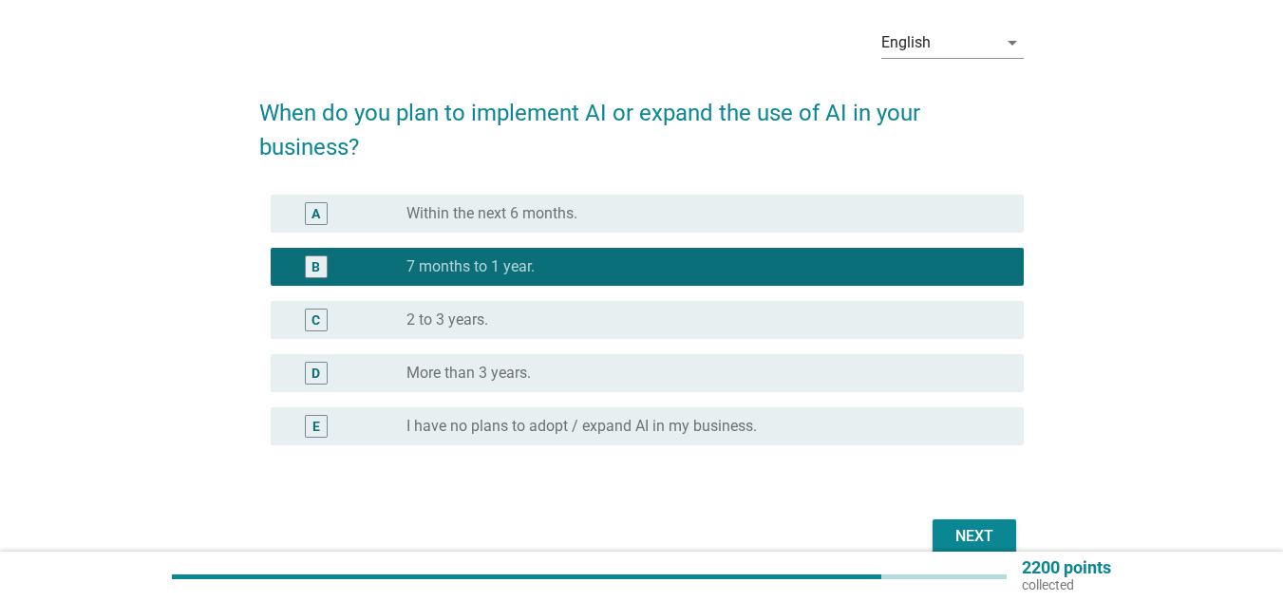
scroll to position [166, 0]
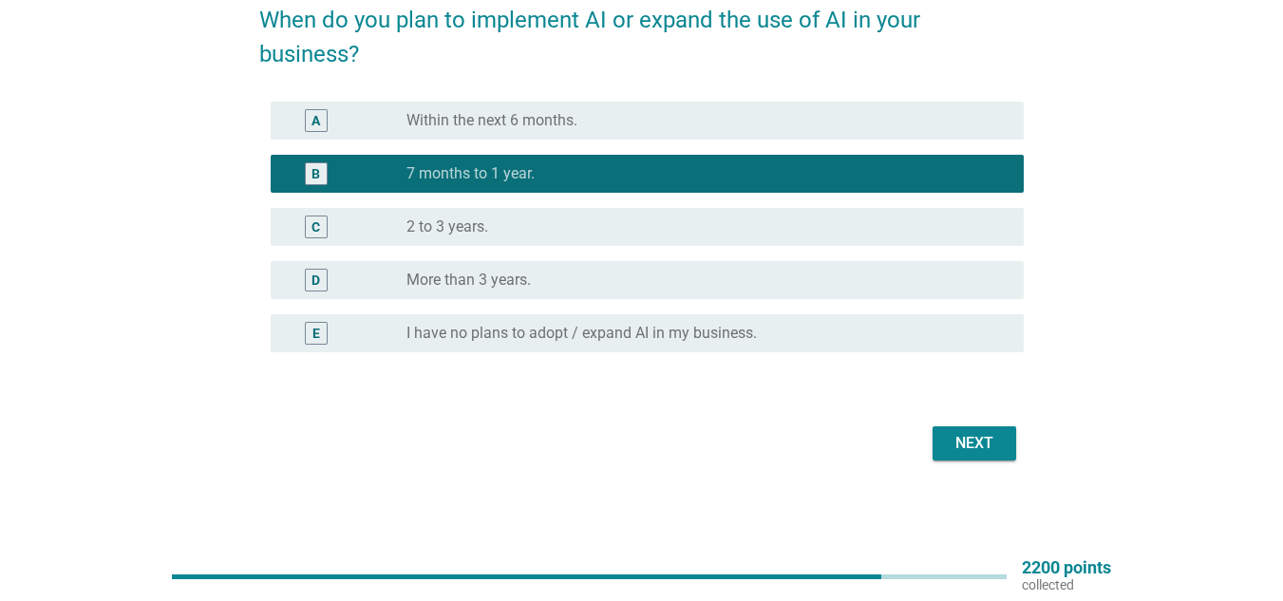
click at [960, 444] on div "Next" at bounding box center [974, 443] width 53 height 23
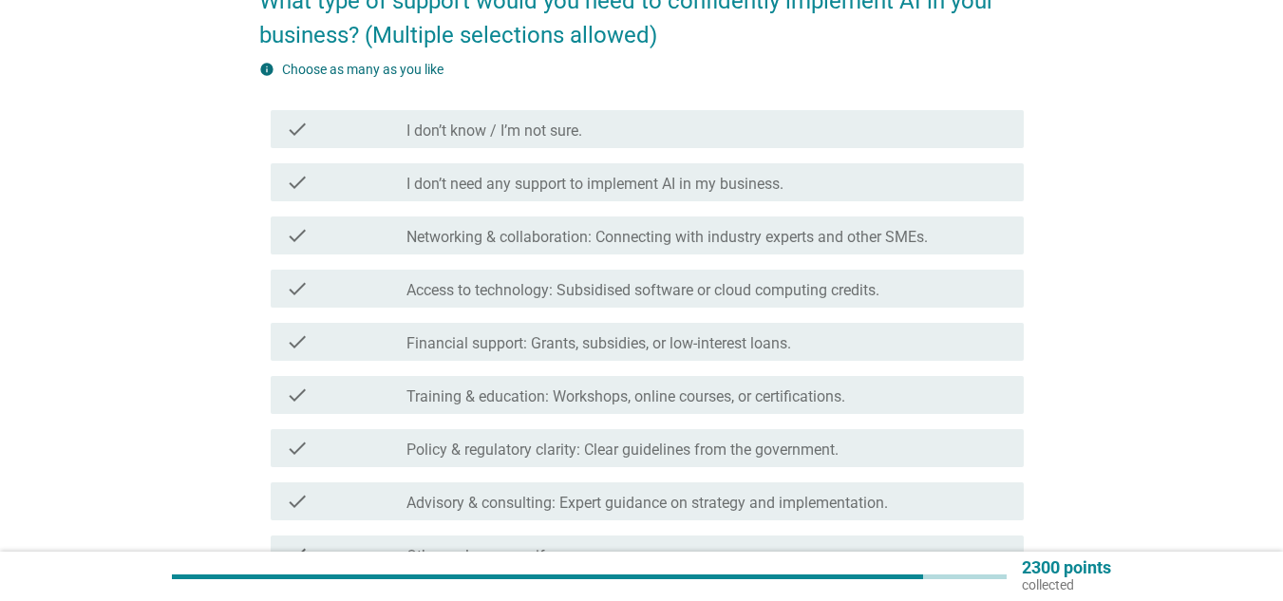
scroll to position [190, 0]
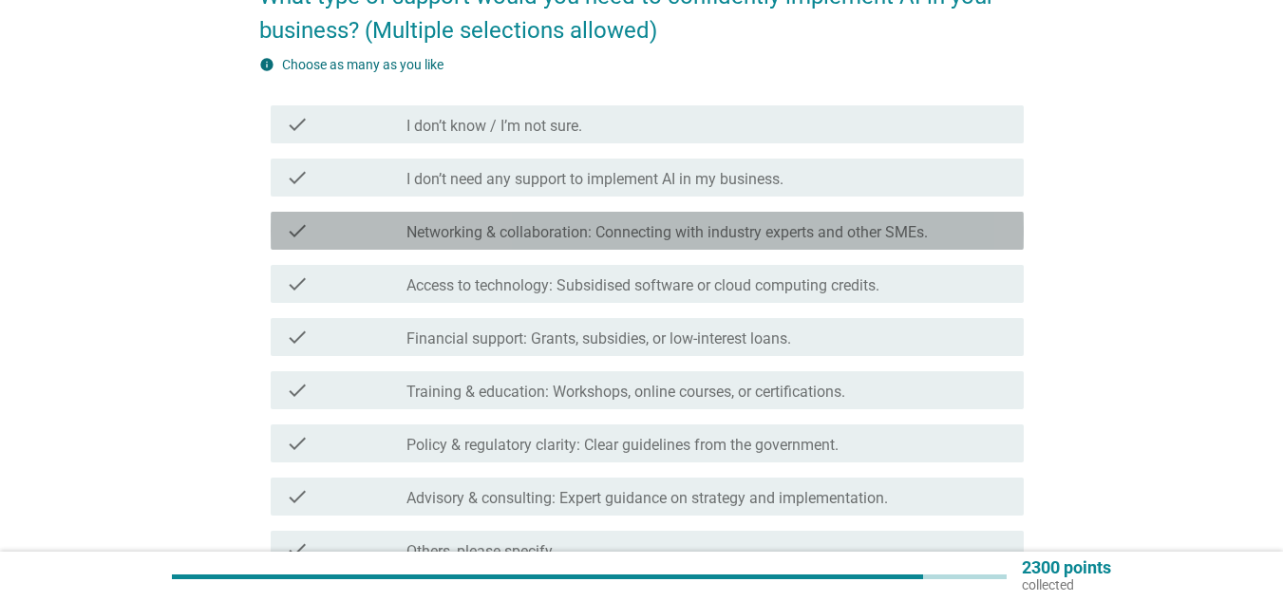
click at [570, 230] on label "Networking & collaboration: Connecting with industry experts and other SMEs." at bounding box center [666, 232] width 521 height 19
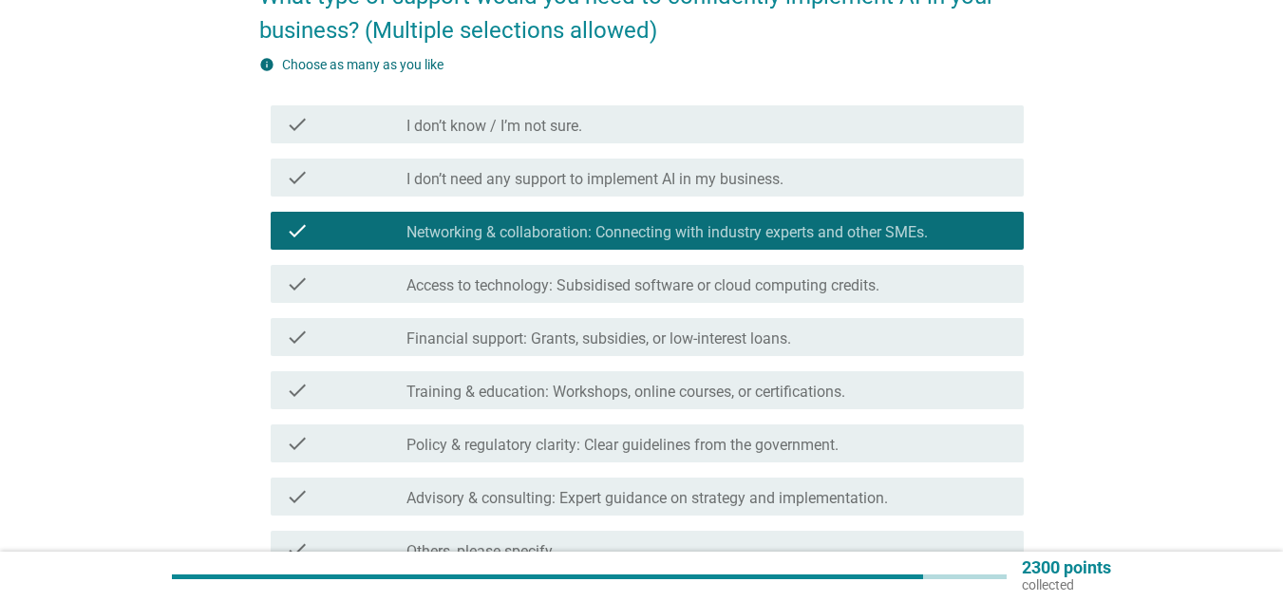
click at [586, 290] on label "Access to technology: Subsidised software or cloud computing credits." at bounding box center [642, 285] width 473 height 19
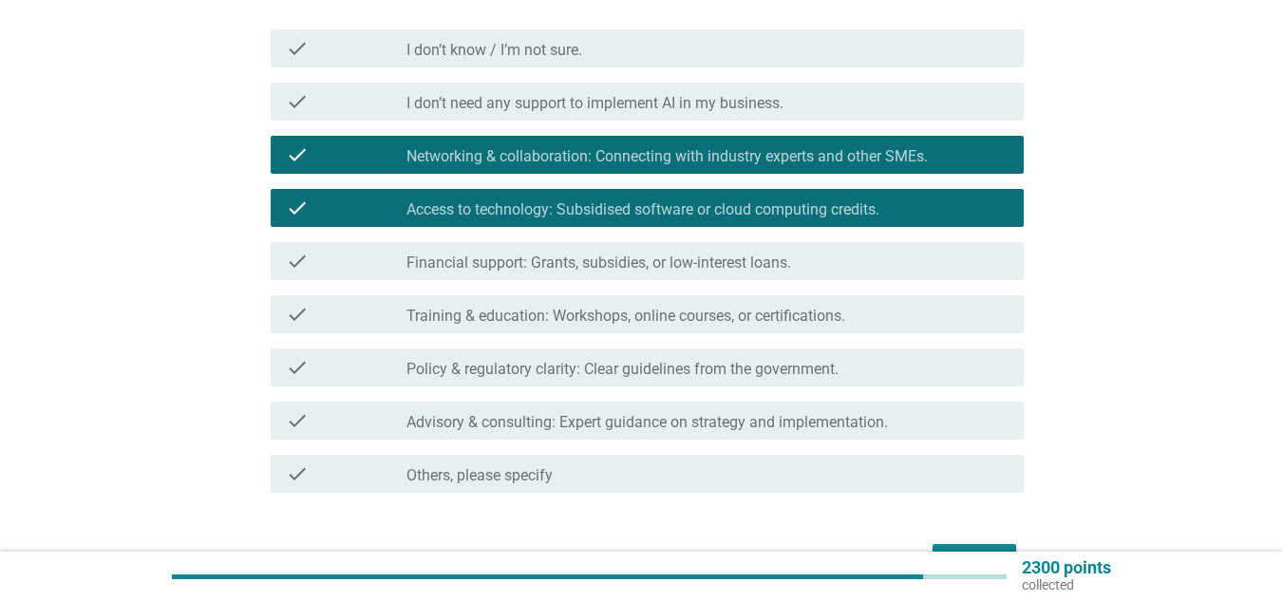
scroll to position [380, 0]
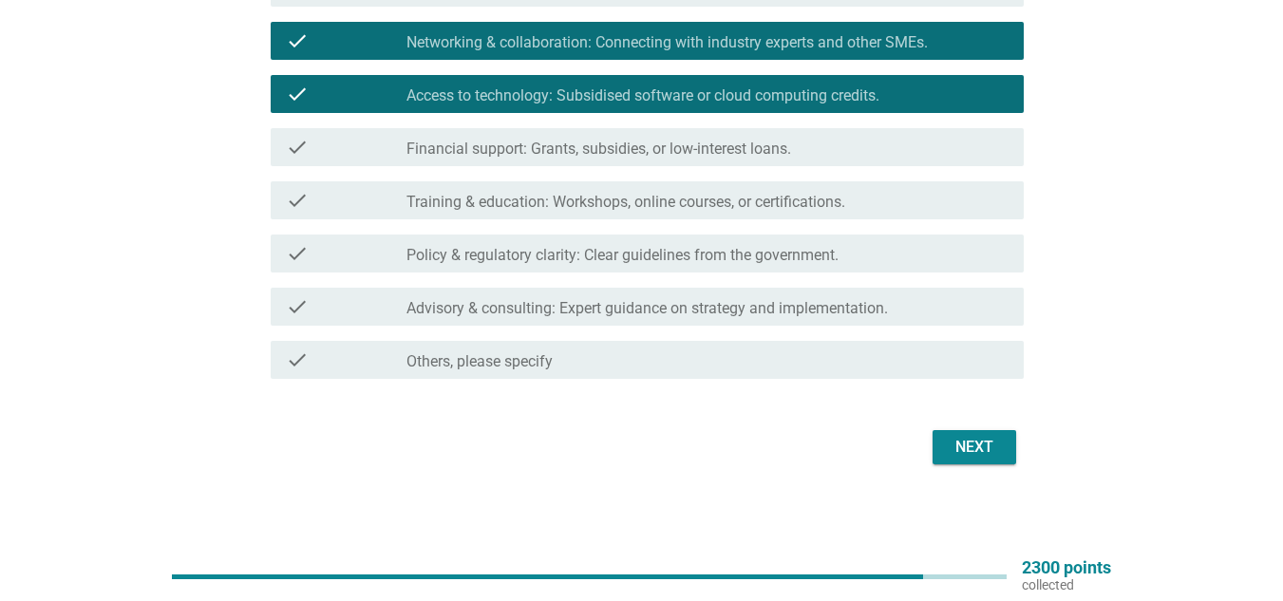
click at [509, 299] on label "Advisory & consulting: Expert guidance on strategy and implementation." at bounding box center [647, 308] width 482 height 19
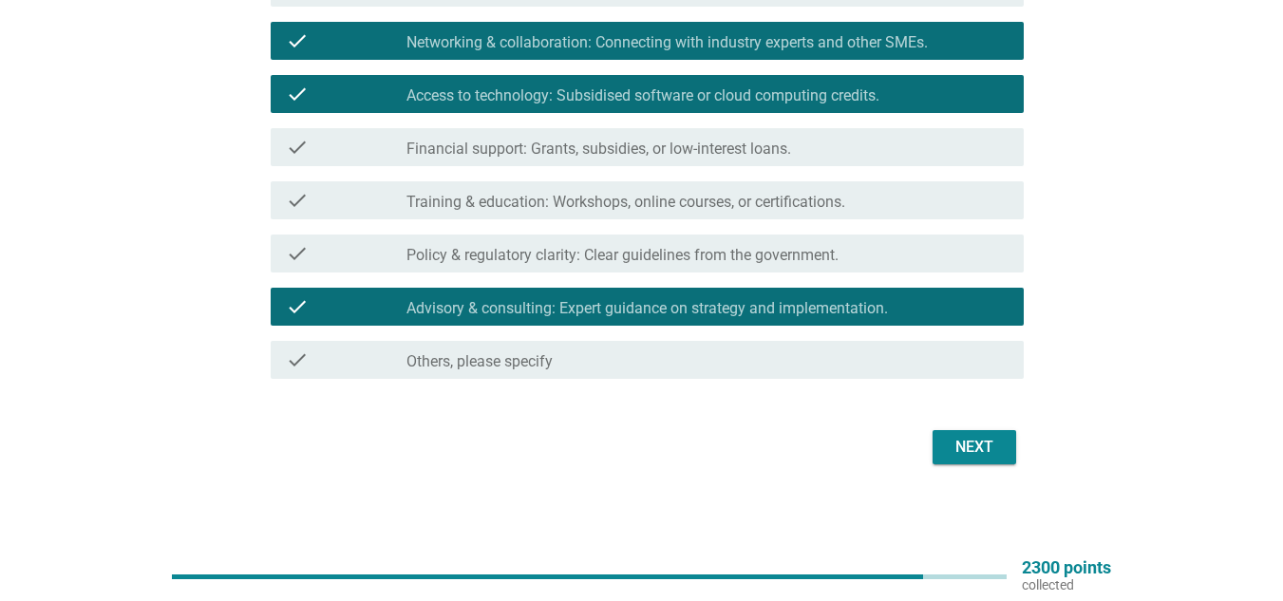
click at [960, 454] on div "Next" at bounding box center [974, 447] width 53 height 23
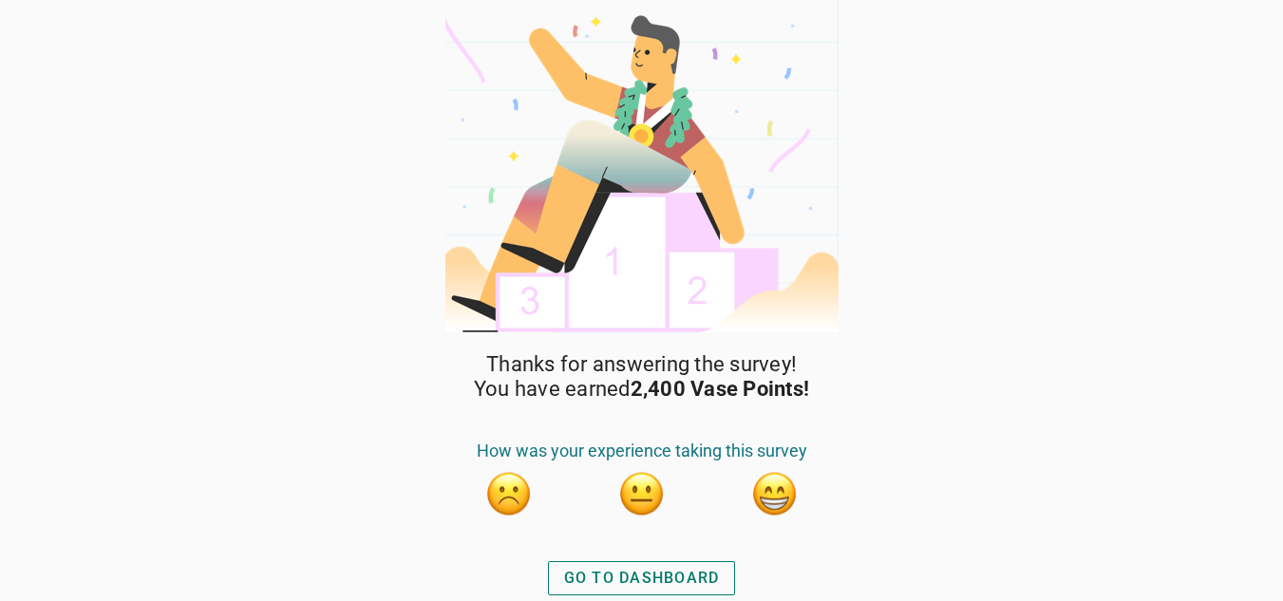
click at [692, 572] on div "GO TO DASHBOARD" at bounding box center [642, 578] width 156 height 23
